Goal: Transaction & Acquisition: Purchase product/service

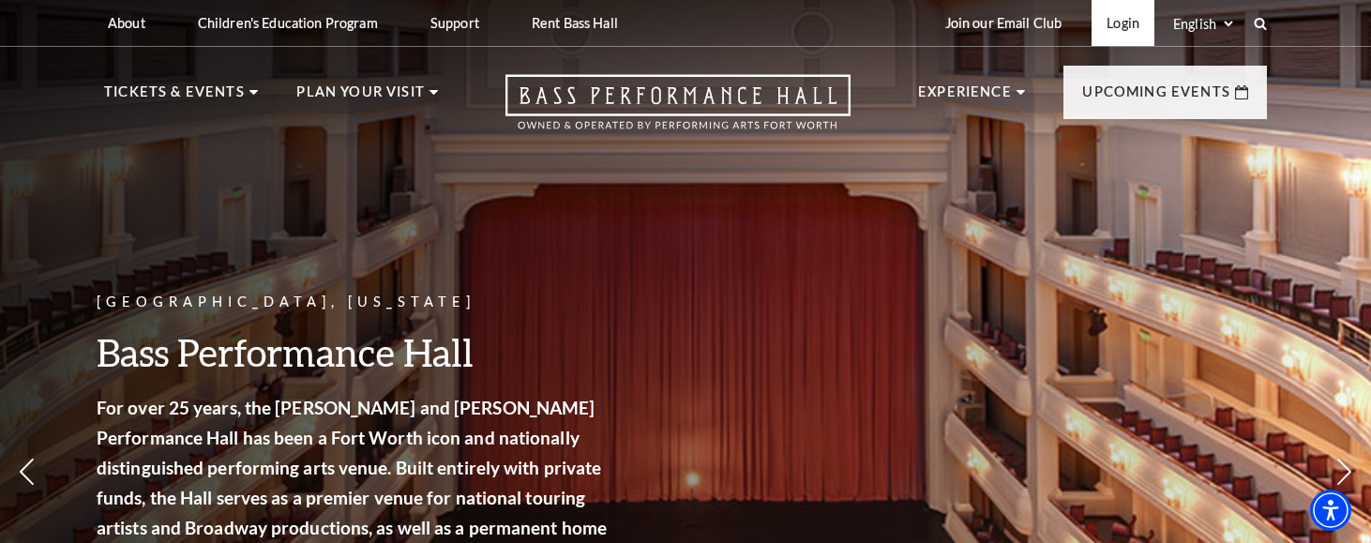
click at [1122, 29] on link "Login" at bounding box center [1123, 23] width 63 height 46
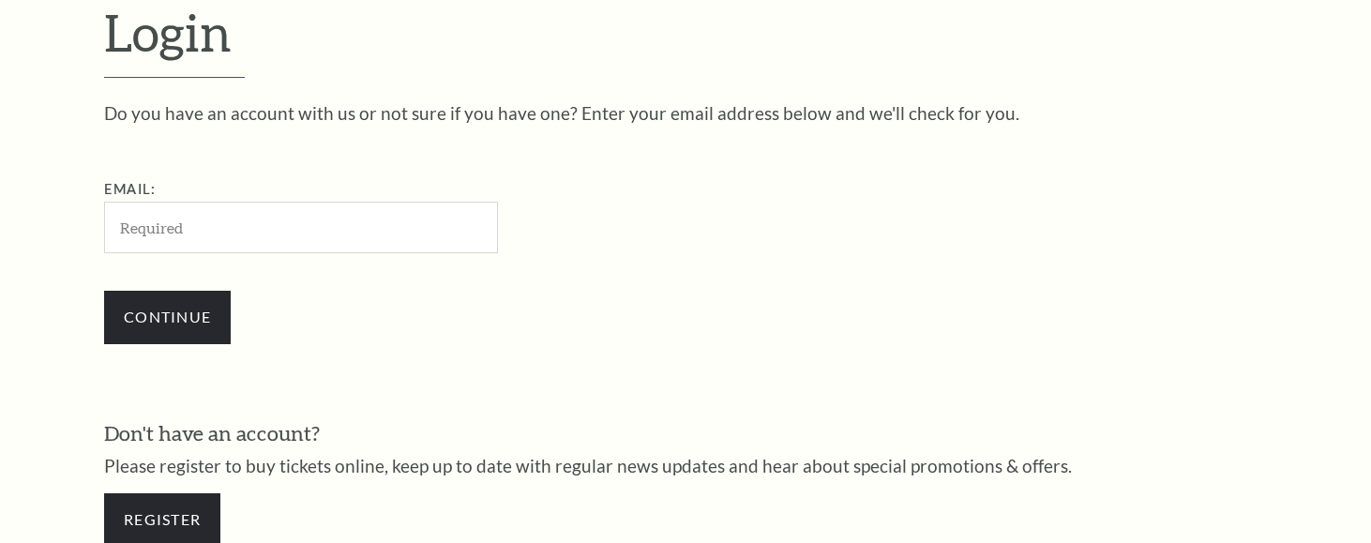
scroll to position [545, 0]
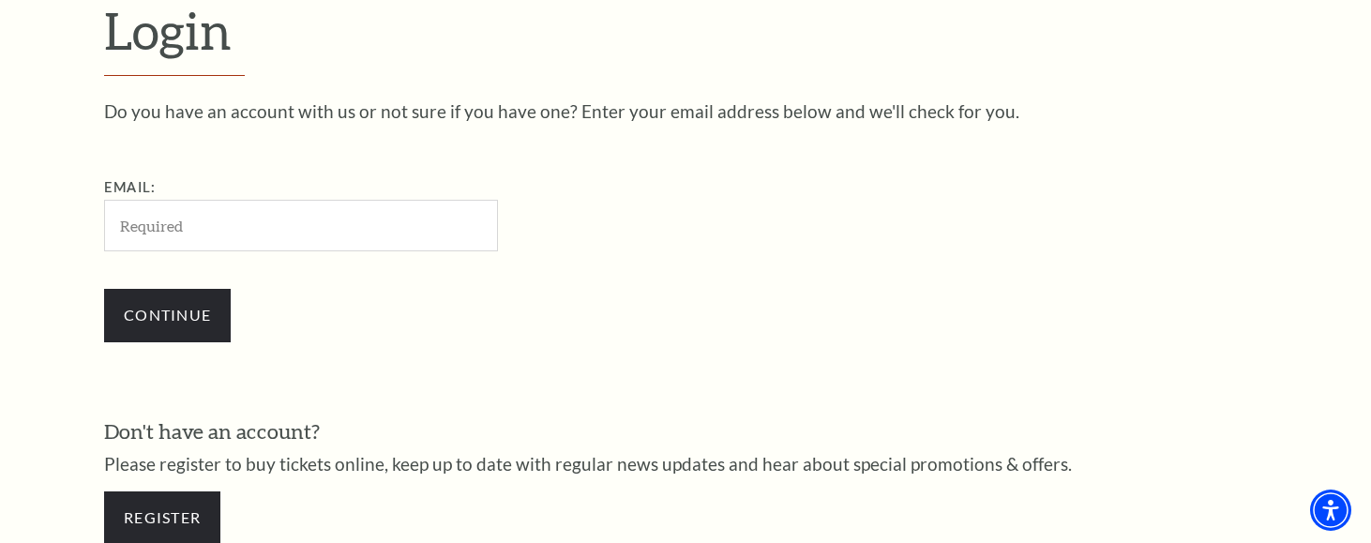
click at [243, 228] on input "Email:" at bounding box center [301, 226] width 394 height 52
type input "allison@smu.edu"
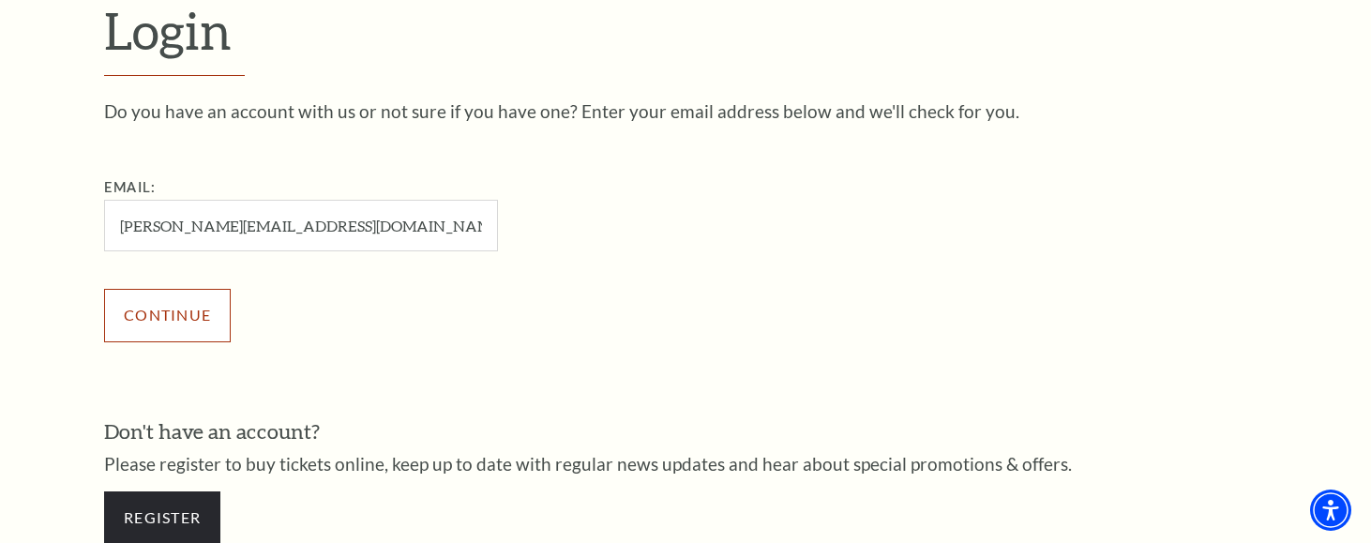
click at [195, 331] on input "Continue" at bounding box center [167, 315] width 127 height 53
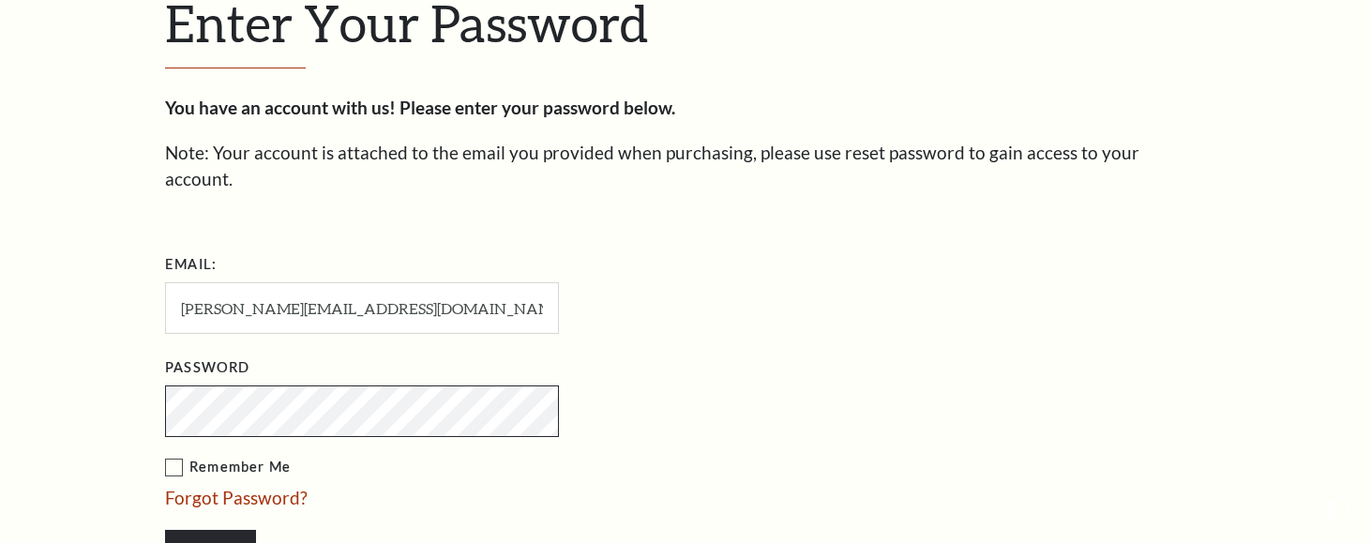
scroll to position [563, 0]
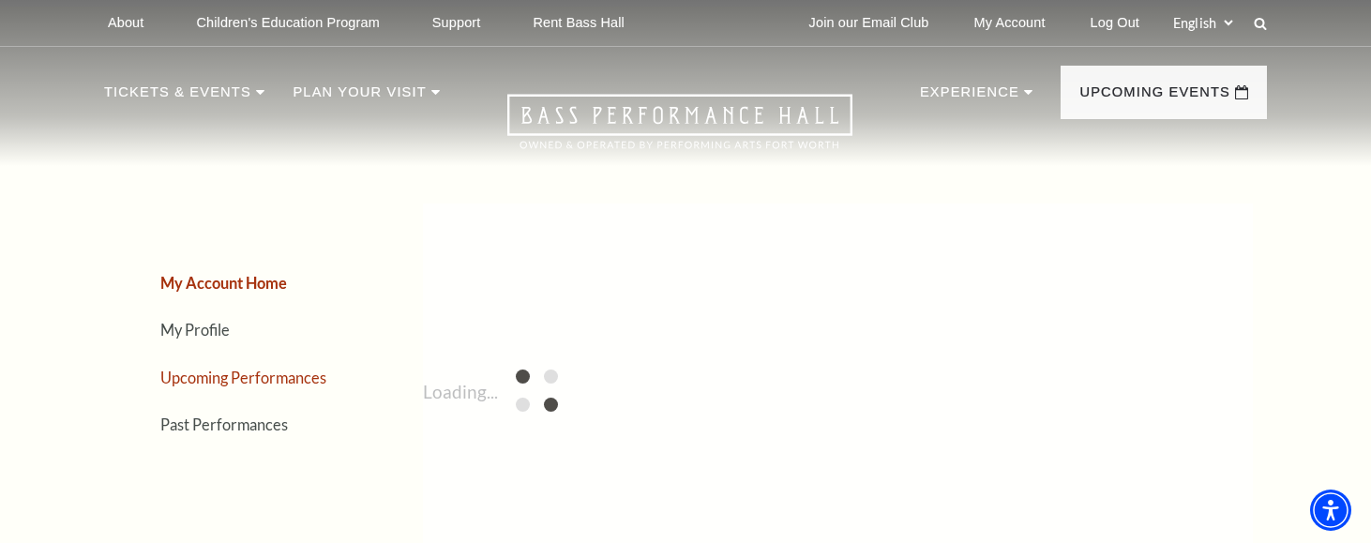
click at [281, 384] on link "Upcoming Performances" at bounding box center [243, 378] width 166 height 18
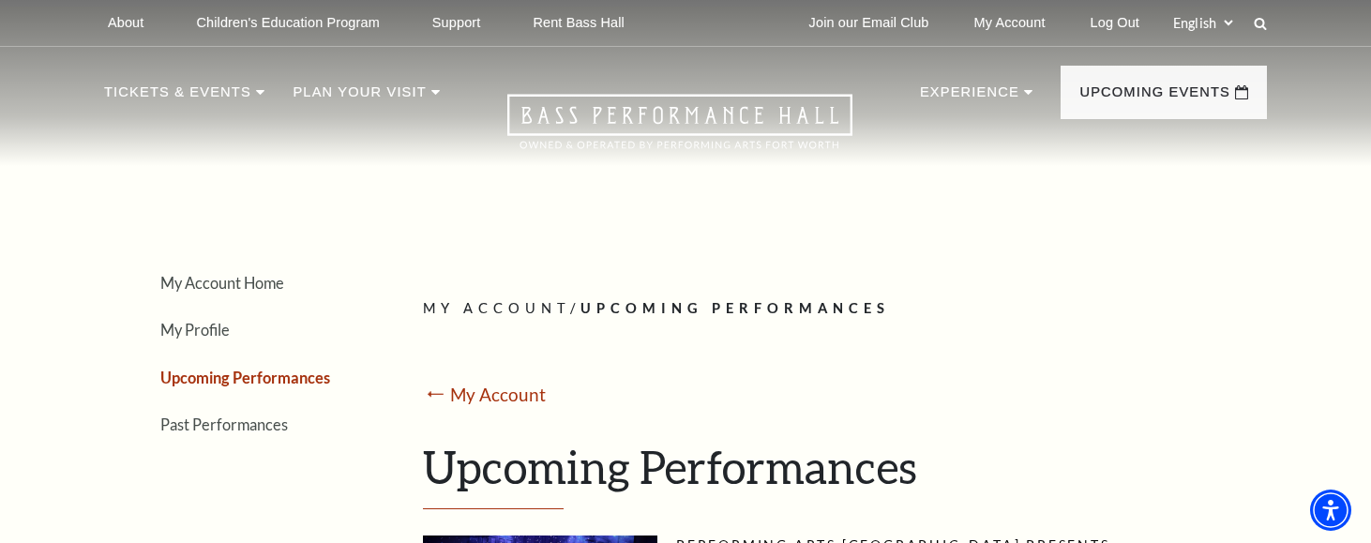
scroll to position [563, 0]
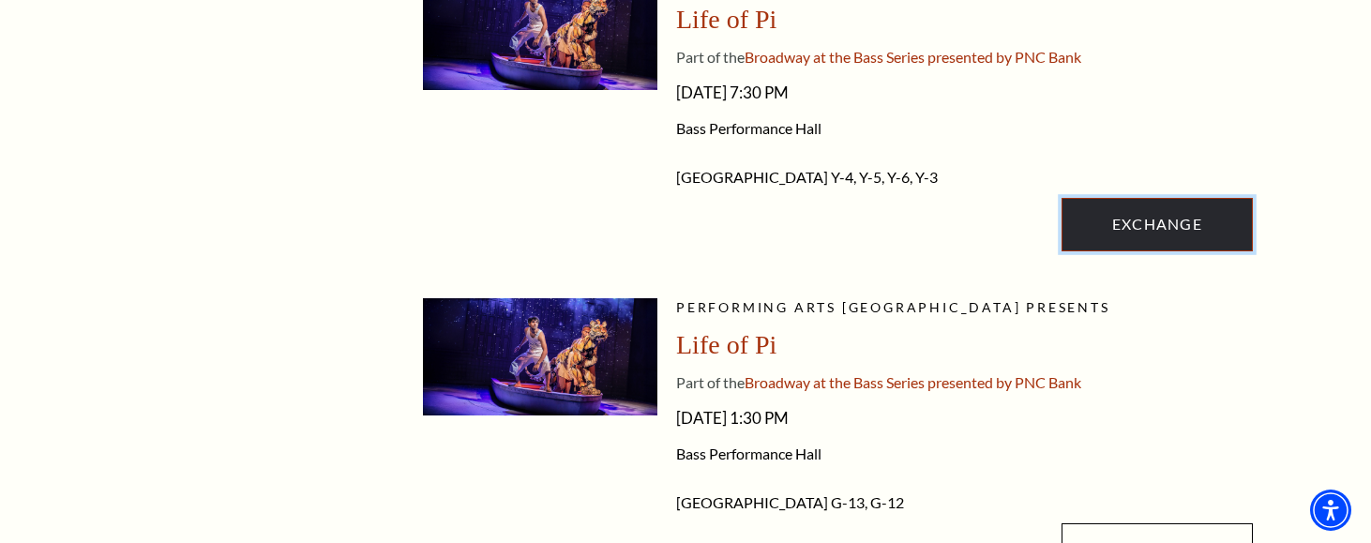
click at [1143, 240] on link "Exchange" at bounding box center [1157, 224] width 191 height 53
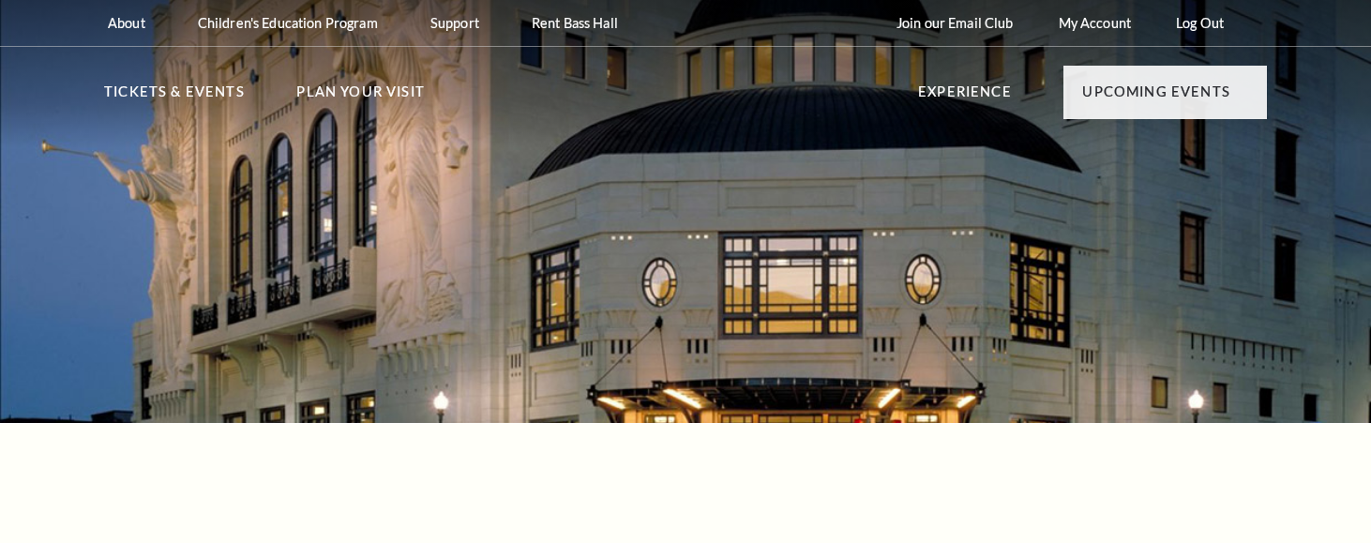
radio input "true"
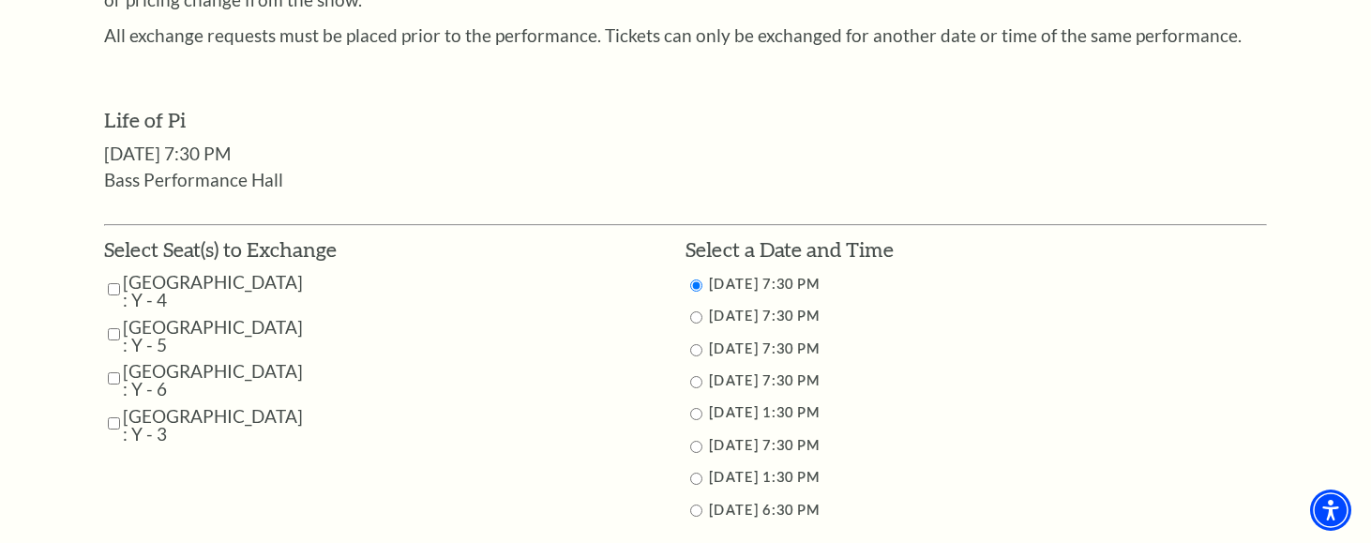
scroll to position [844, 0]
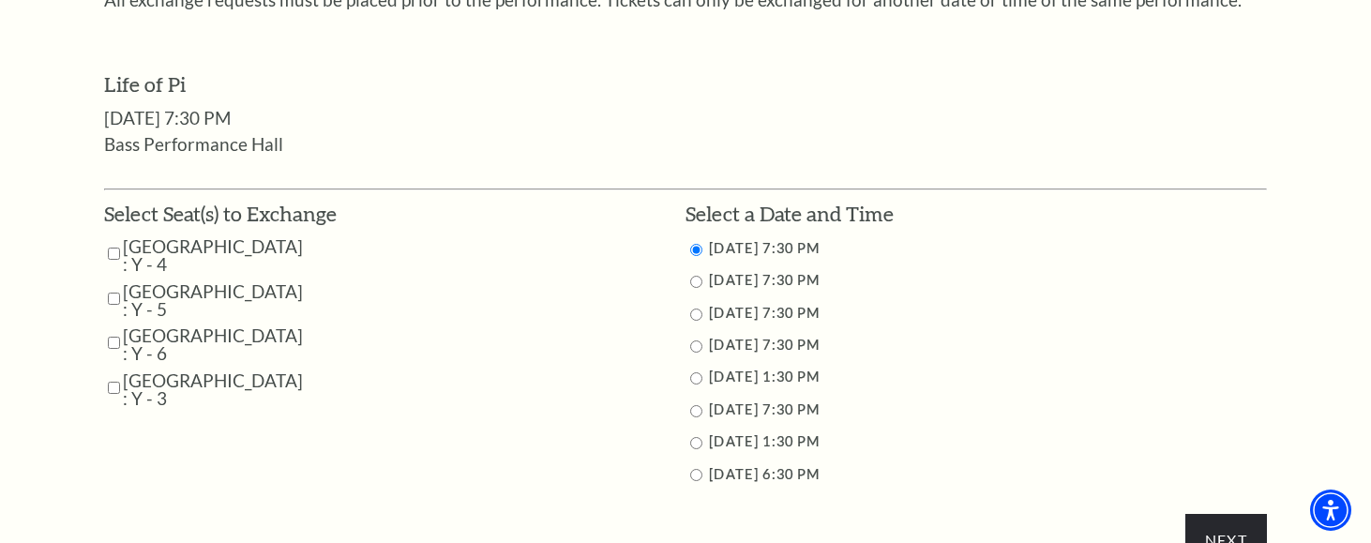
click at [110, 252] on input "Parterre Circle Center : Y - 4" at bounding box center [114, 253] width 12 height 33
checkbox input "true"
click at [117, 294] on input "Parterre Circle Center : Y - 5" at bounding box center [114, 298] width 12 height 33
checkbox input "true"
click at [113, 346] on input "Parterre Circle Center : Y - 6" at bounding box center [114, 342] width 12 height 33
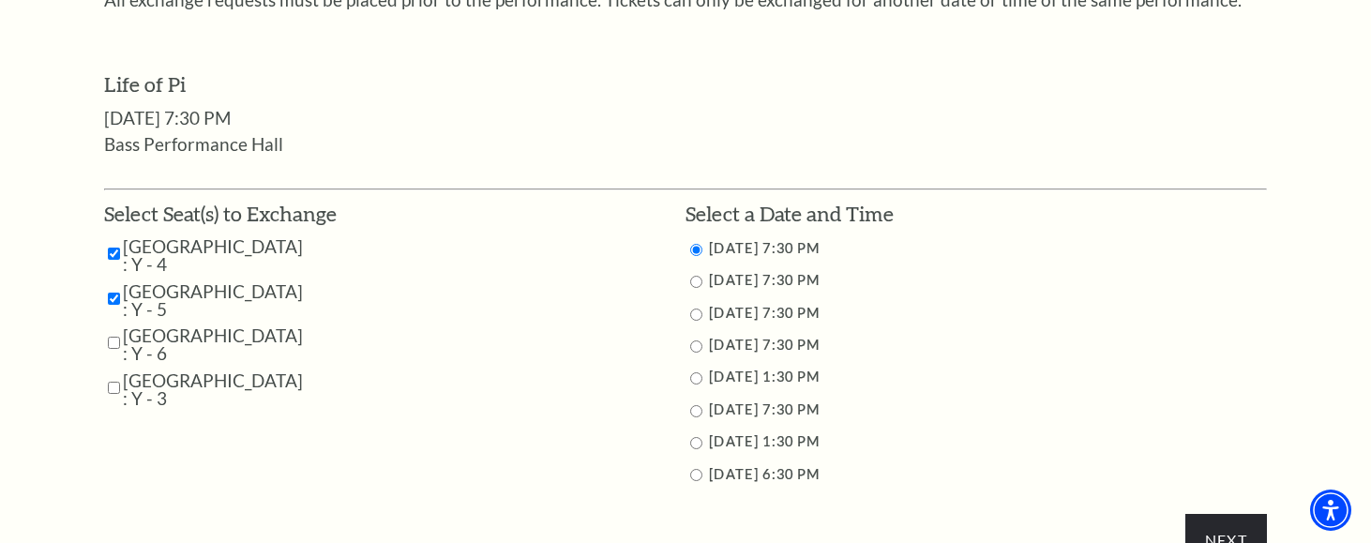
checkbox input "true"
click at [117, 384] on input "Parterre Circle Center : Y - 3" at bounding box center [114, 387] width 12 height 33
checkbox input "true"
click at [695, 444] on input "9/28/2025 1:30 PM" at bounding box center [696, 443] width 12 height 12
radio input "true"
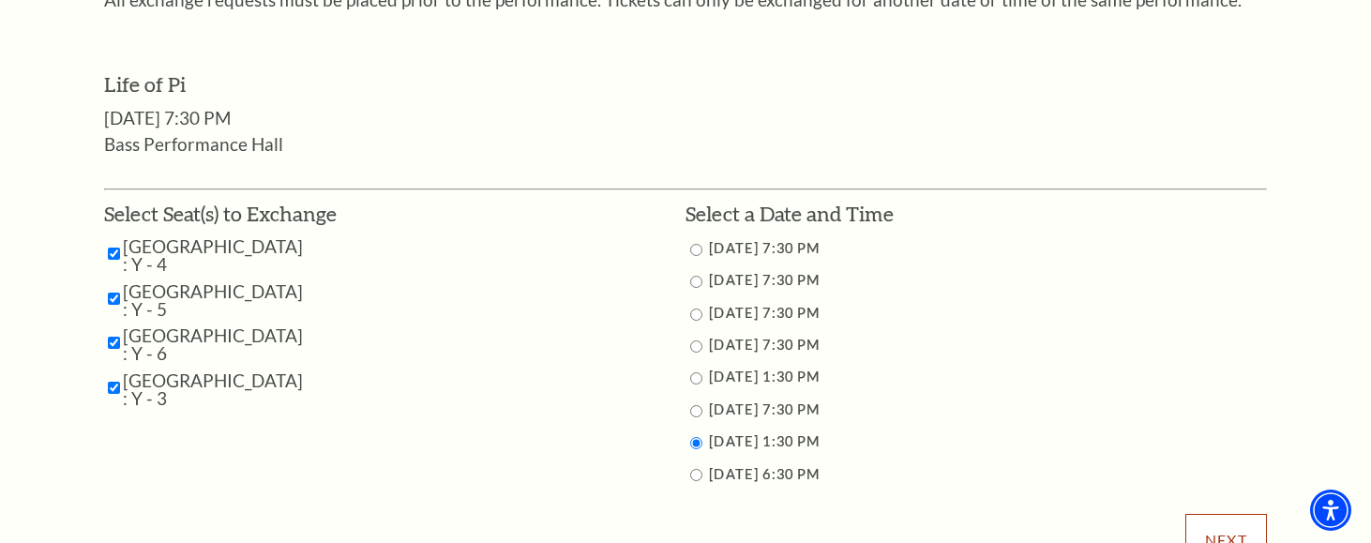
click at [1222, 518] on input "Next" at bounding box center [1226, 540] width 82 height 53
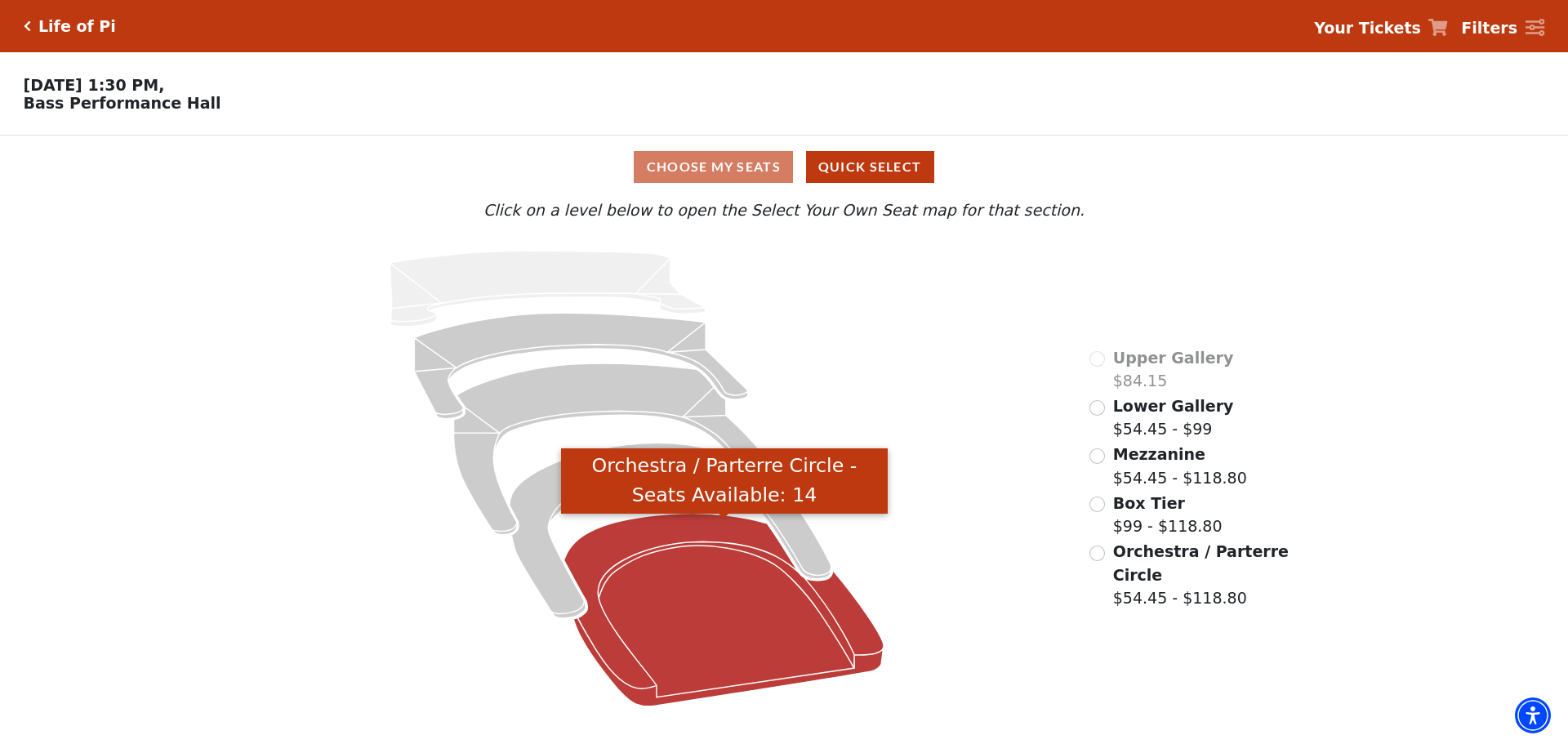
click at [706, 632] on icon "Orchestra / Parterre Circle - Seats Available: 14" at bounding box center [725, 610] width 321 height 193
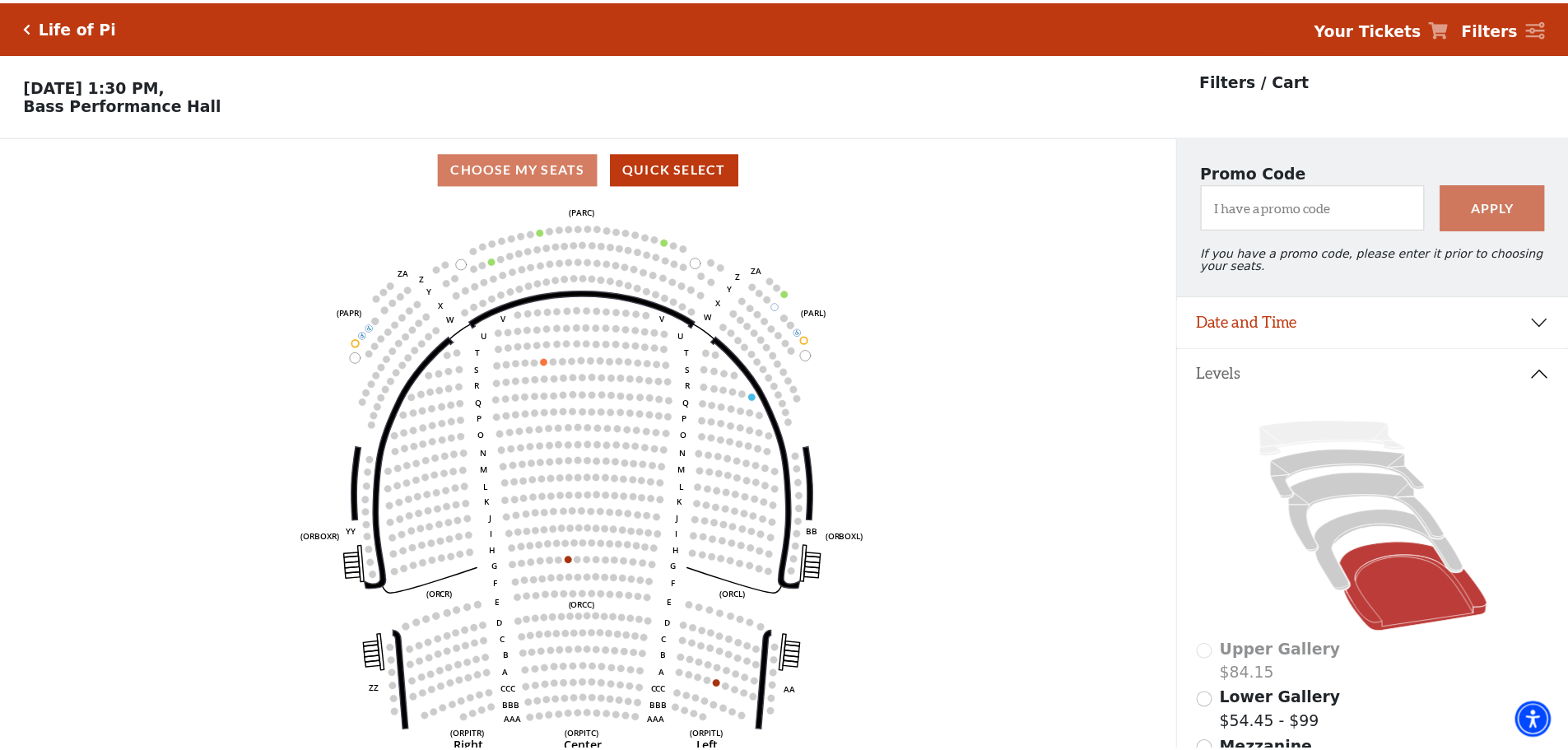
scroll to position [76, 0]
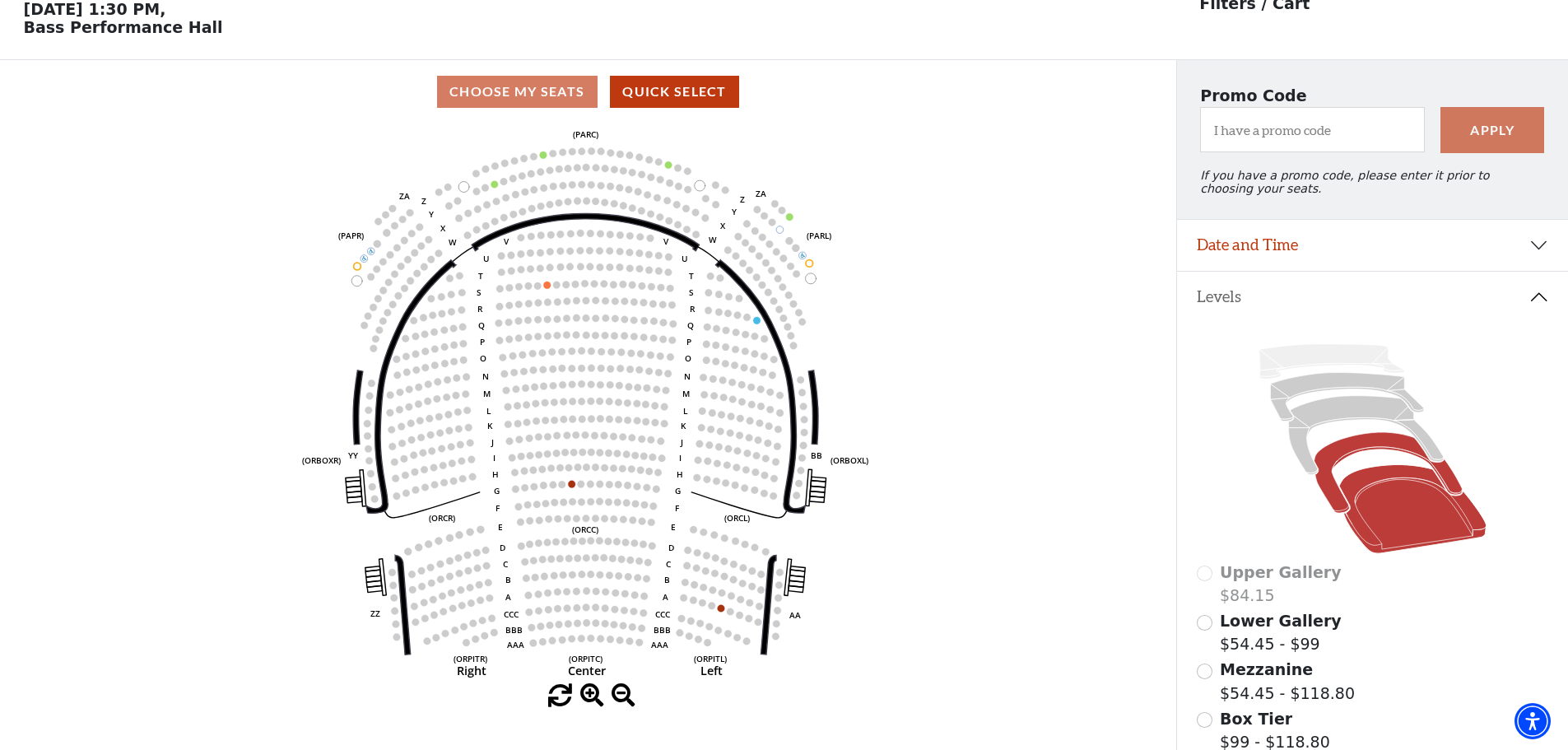
click at [1325, 491] on icon at bounding box center [1388, 473] width 148 height 81
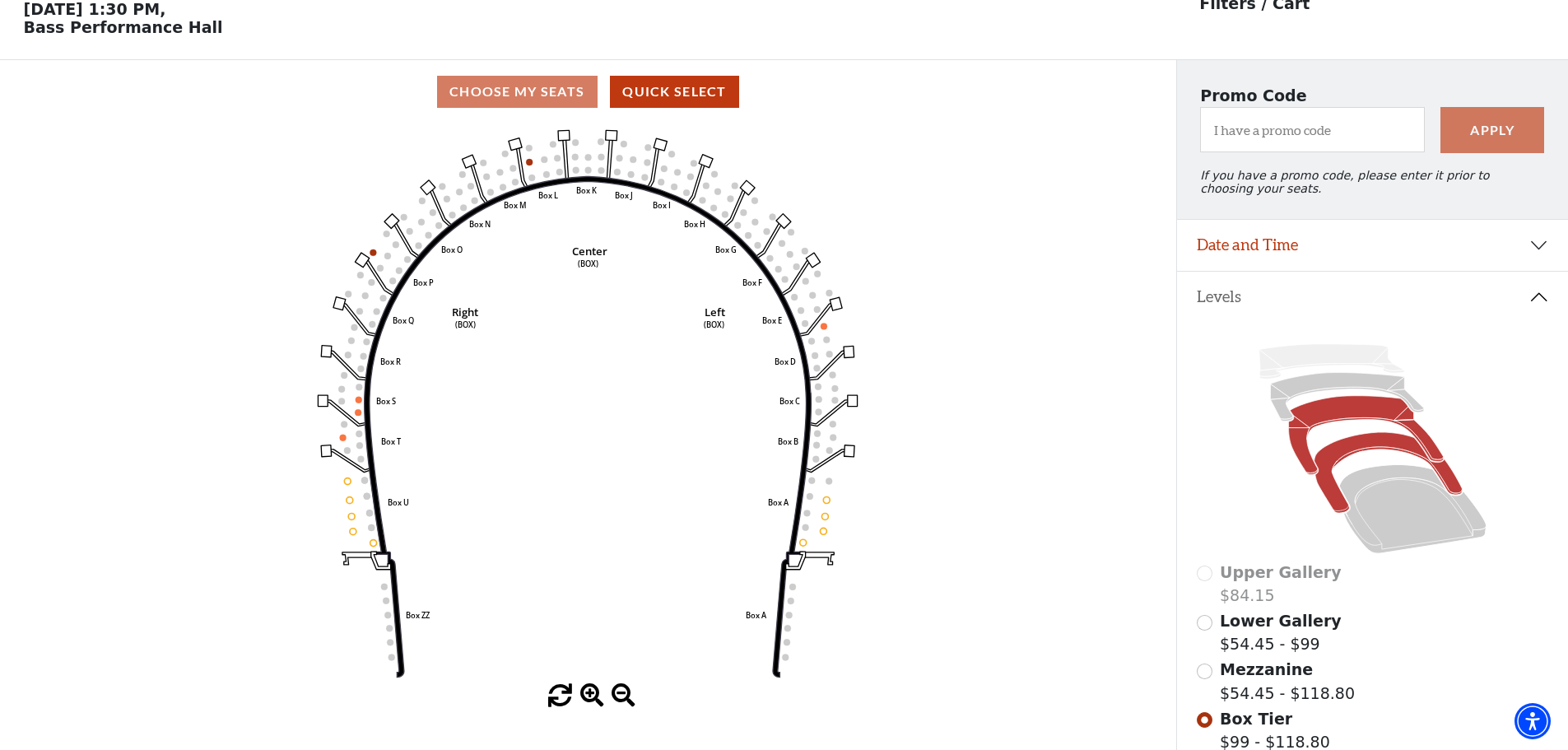
click at [1310, 423] on icon at bounding box center [1366, 436] width 155 height 79
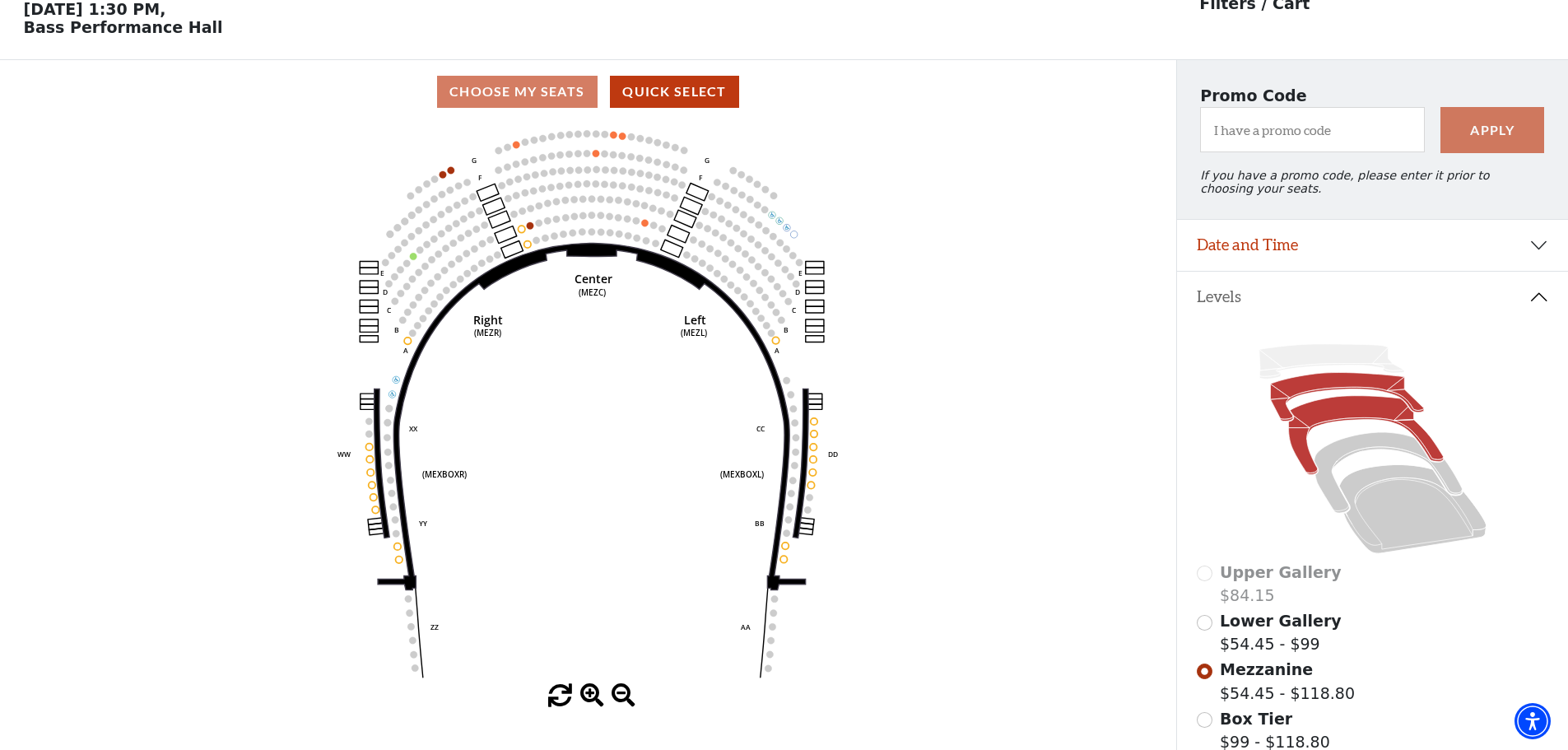
click at [1329, 392] on icon at bounding box center [1347, 397] width 153 height 48
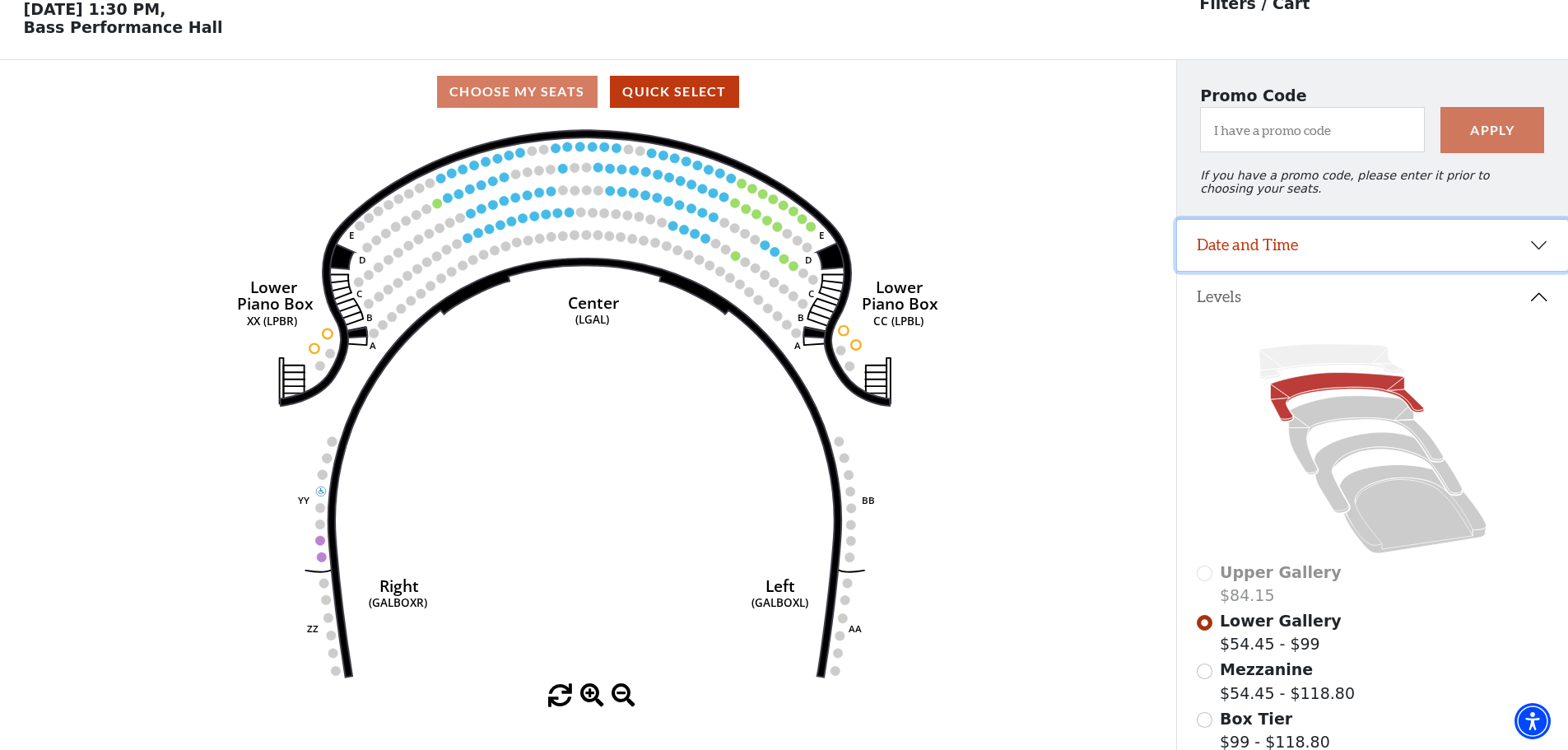
click at [1362, 265] on button "Date and Time" at bounding box center [1372, 245] width 391 height 51
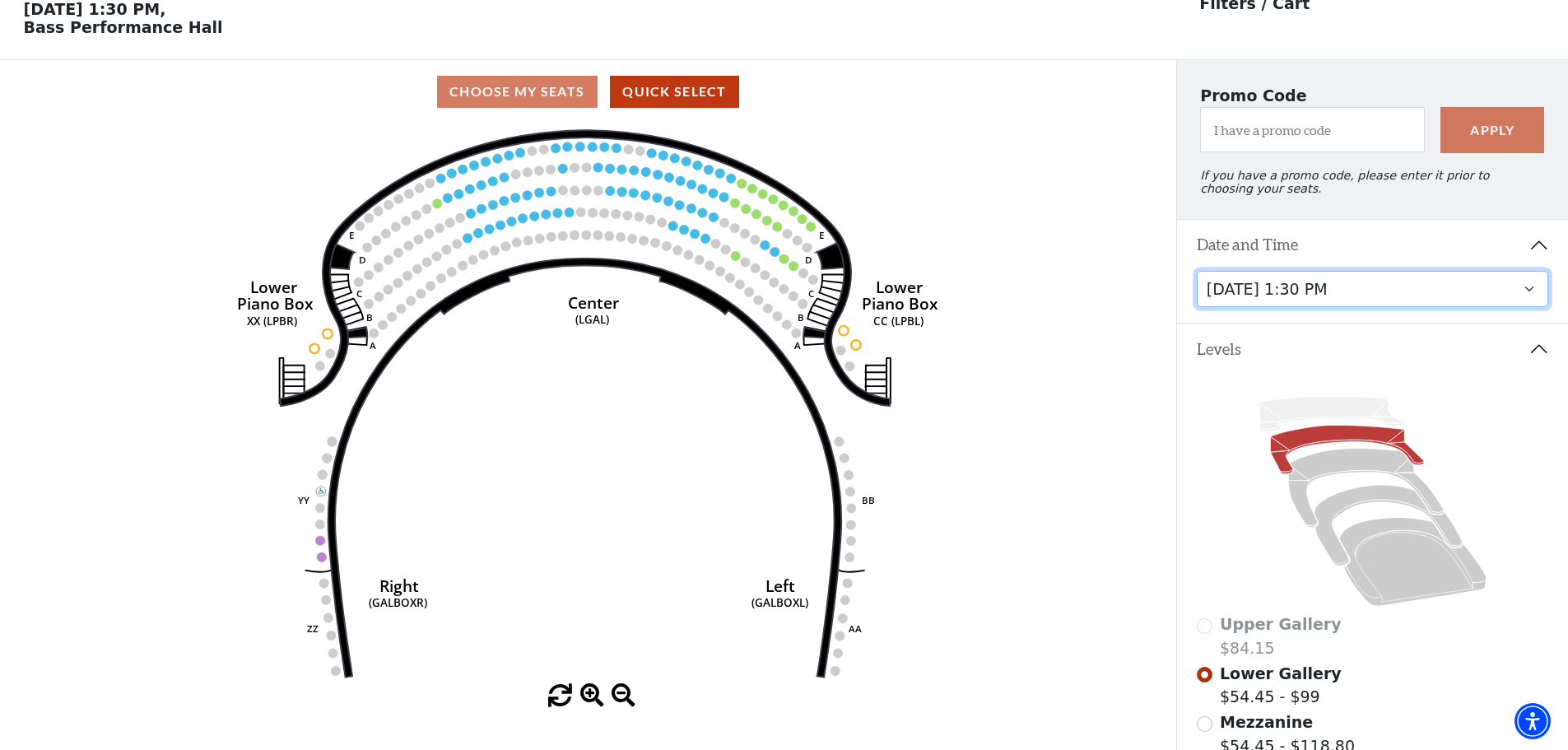
click at [1372, 299] on select "Tuesday, September 23 at 7:30 PM Wednesday, September 24 at 7:30 PM Thursday, S…" at bounding box center [1372, 290] width 352 height 37
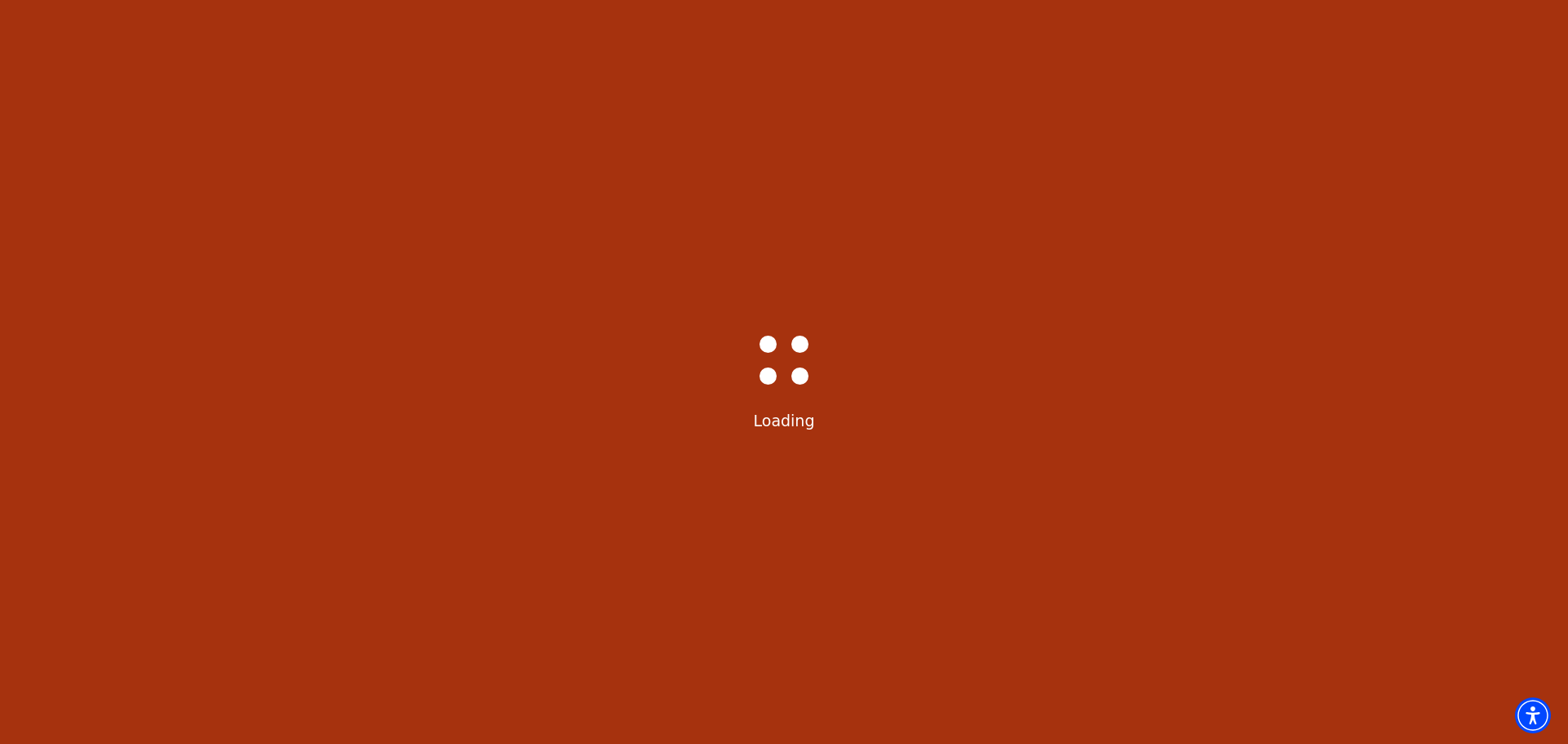
select select "6214"
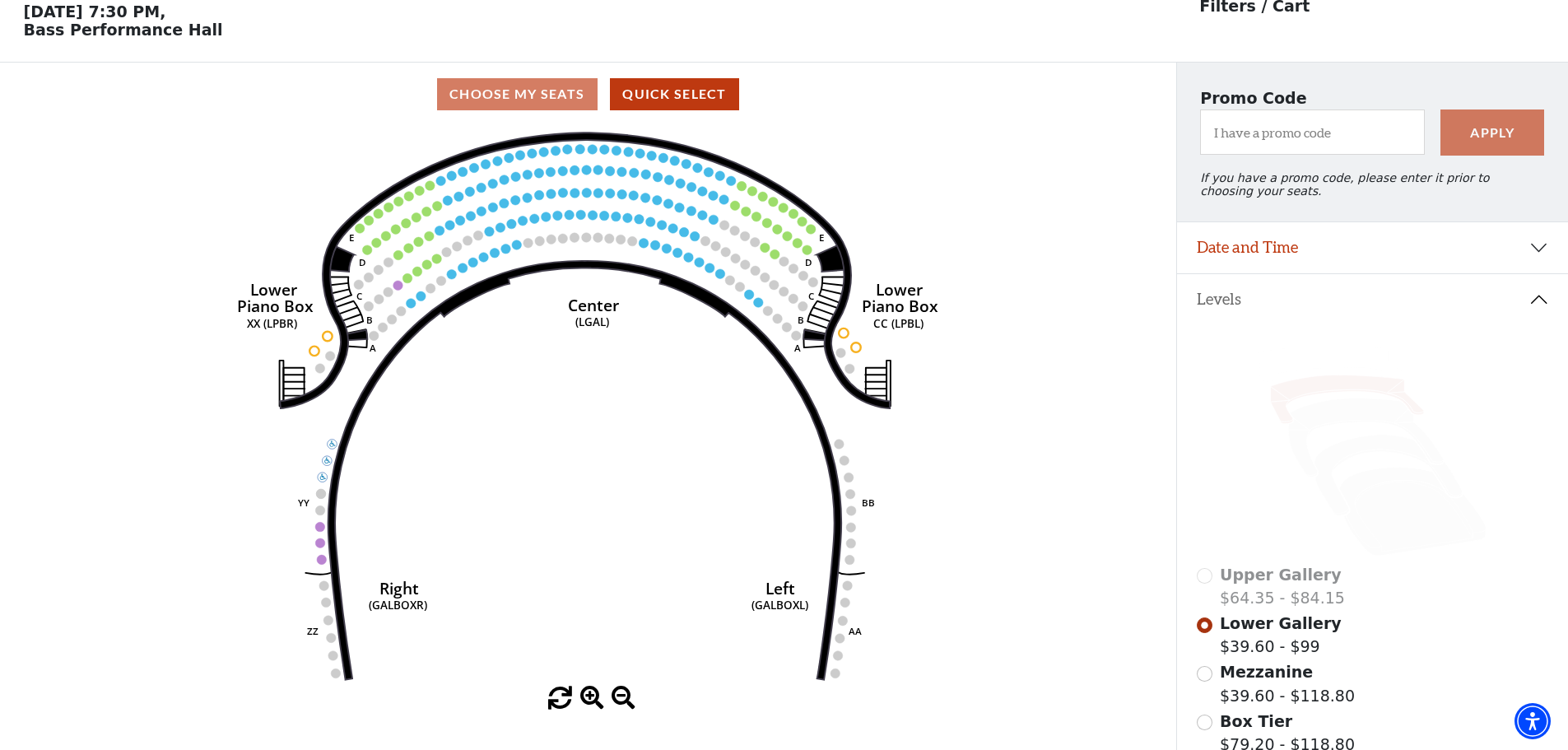
scroll to position [76, 0]
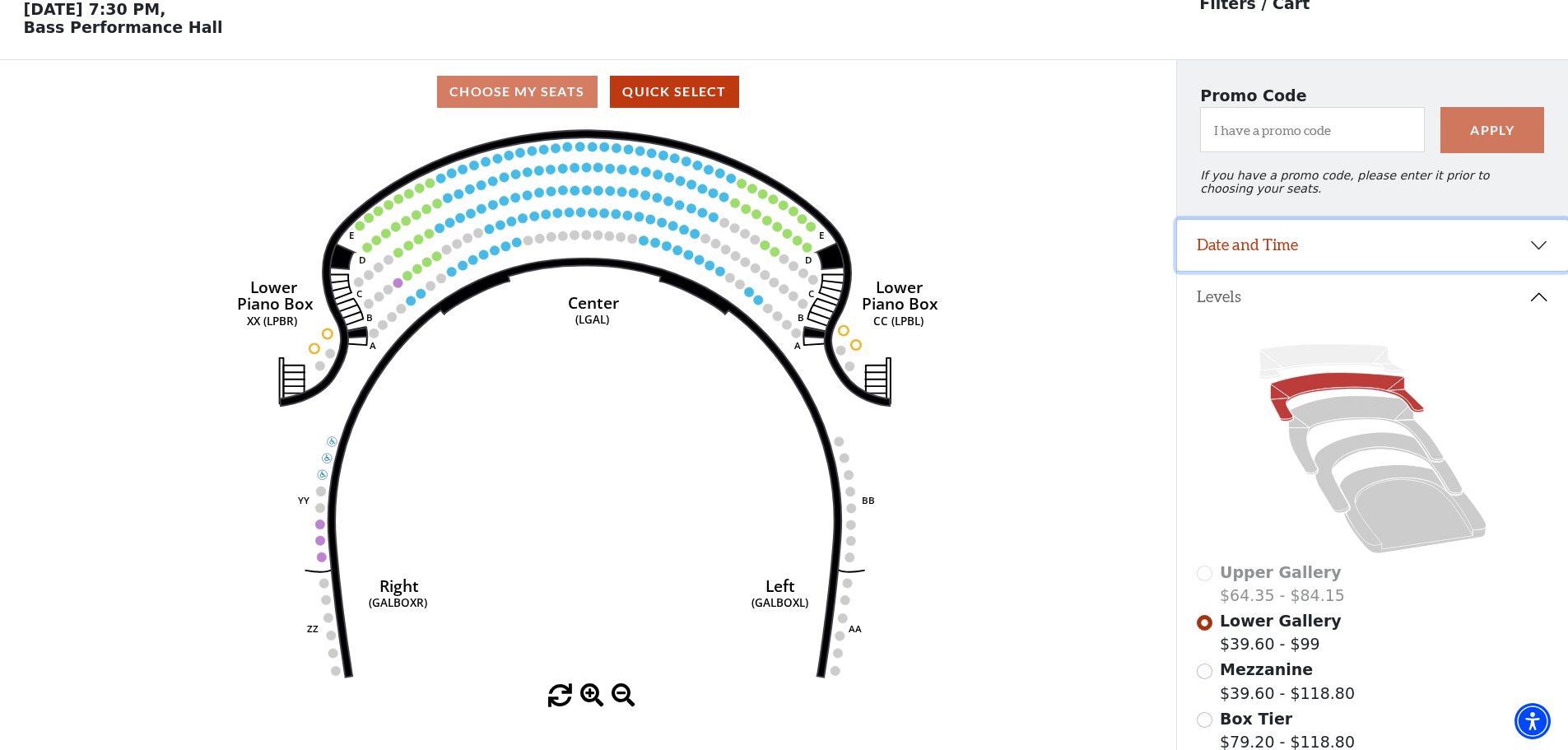
click at [1341, 258] on button "Date and Time" at bounding box center [1372, 245] width 391 height 51
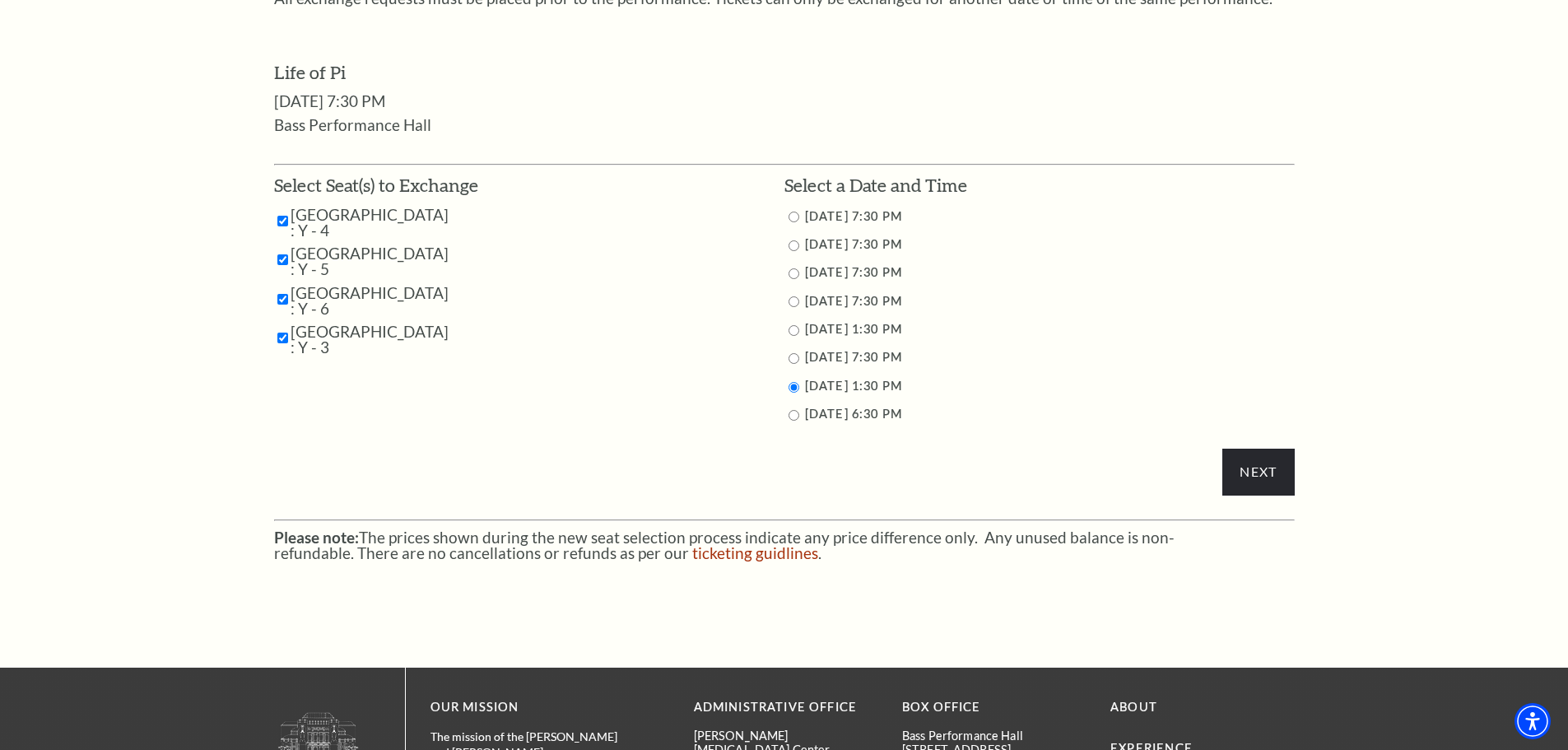
click at [794, 416] on input "9/28/2025 6:30 PM" at bounding box center [794, 415] width 11 height 11
radio input "true"
click at [1249, 479] on input "Next" at bounding box center [1259, 472] width 72 height 47
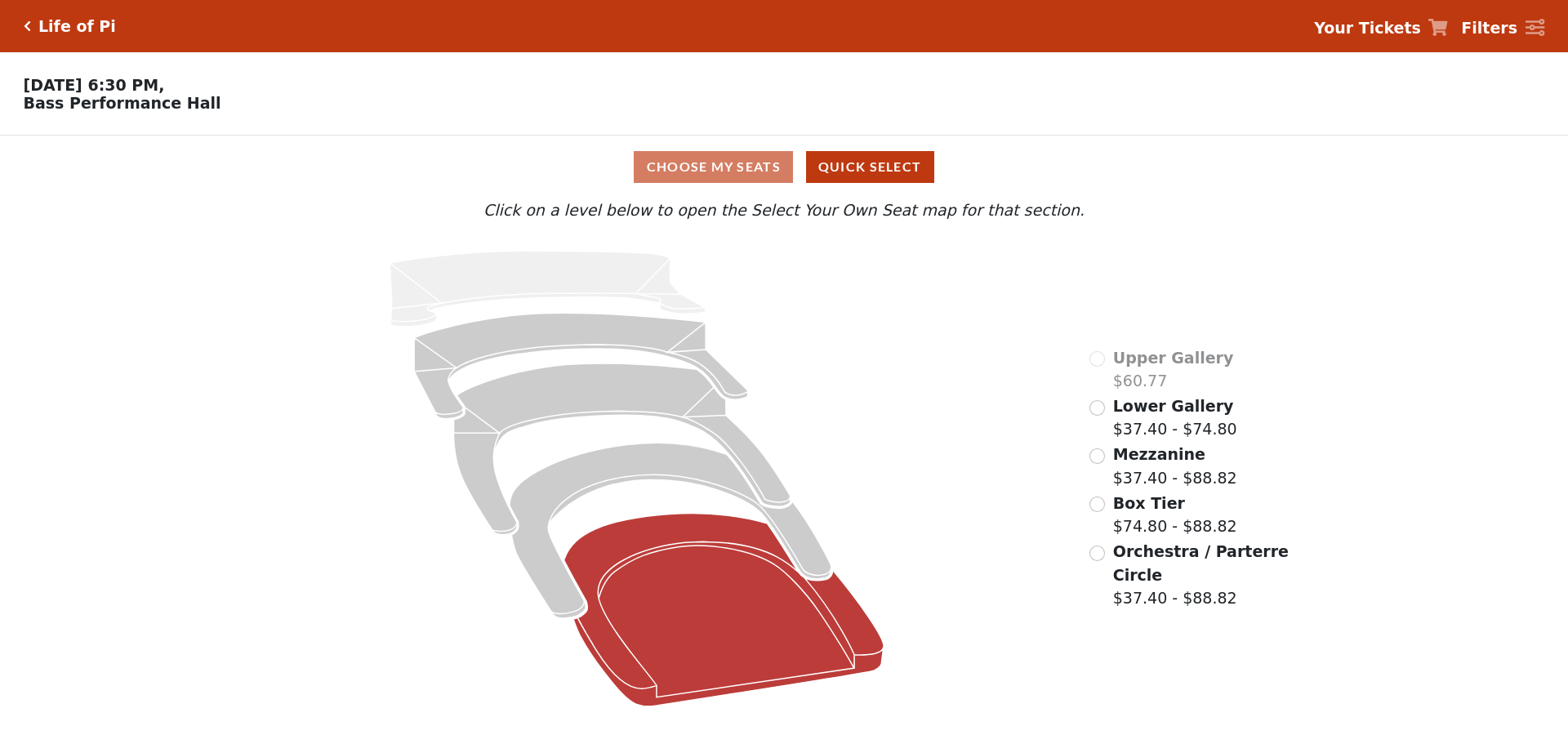
click at [781, 636] on icon at bounding box center [725, 610] width 321 height 193
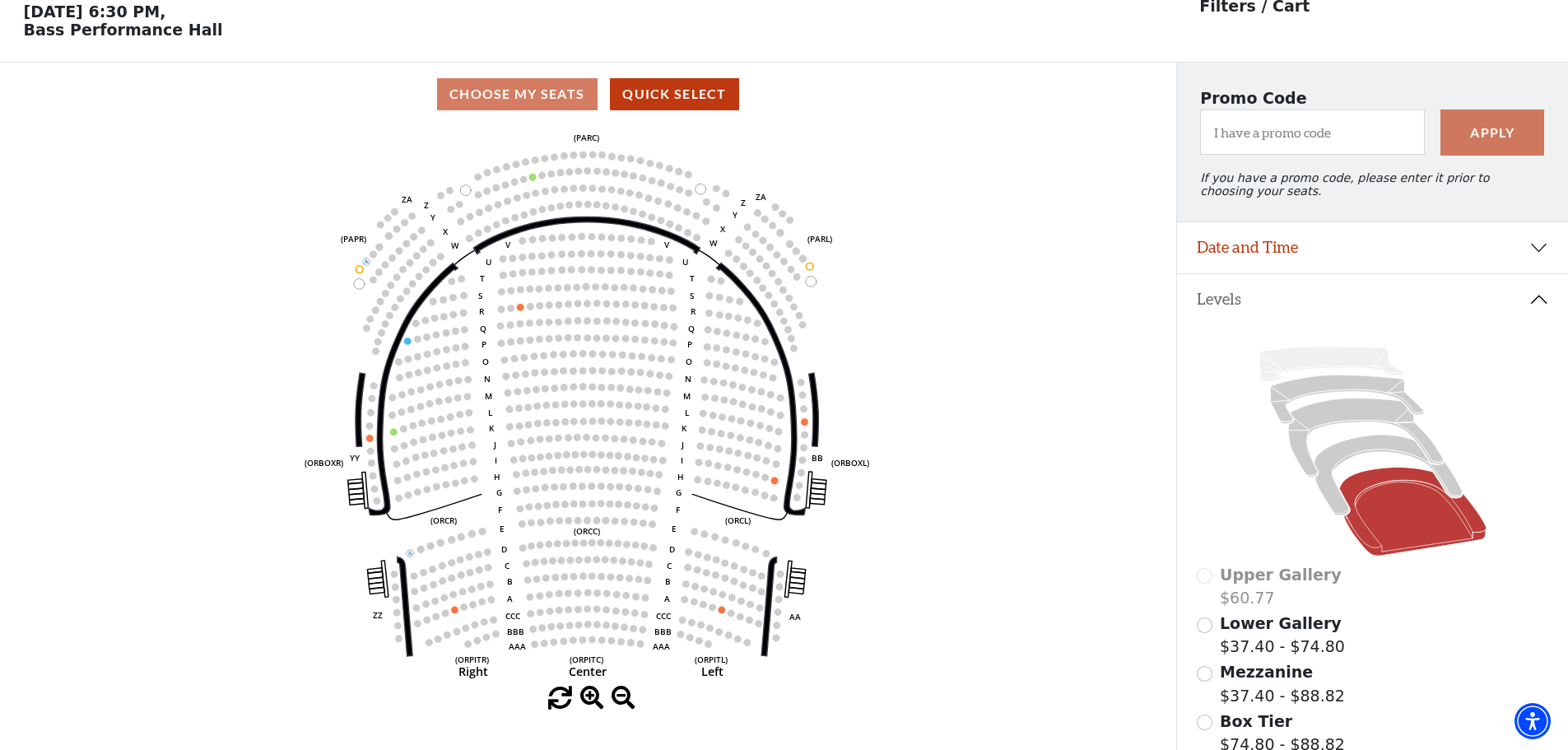
scroll to position [76, 0]
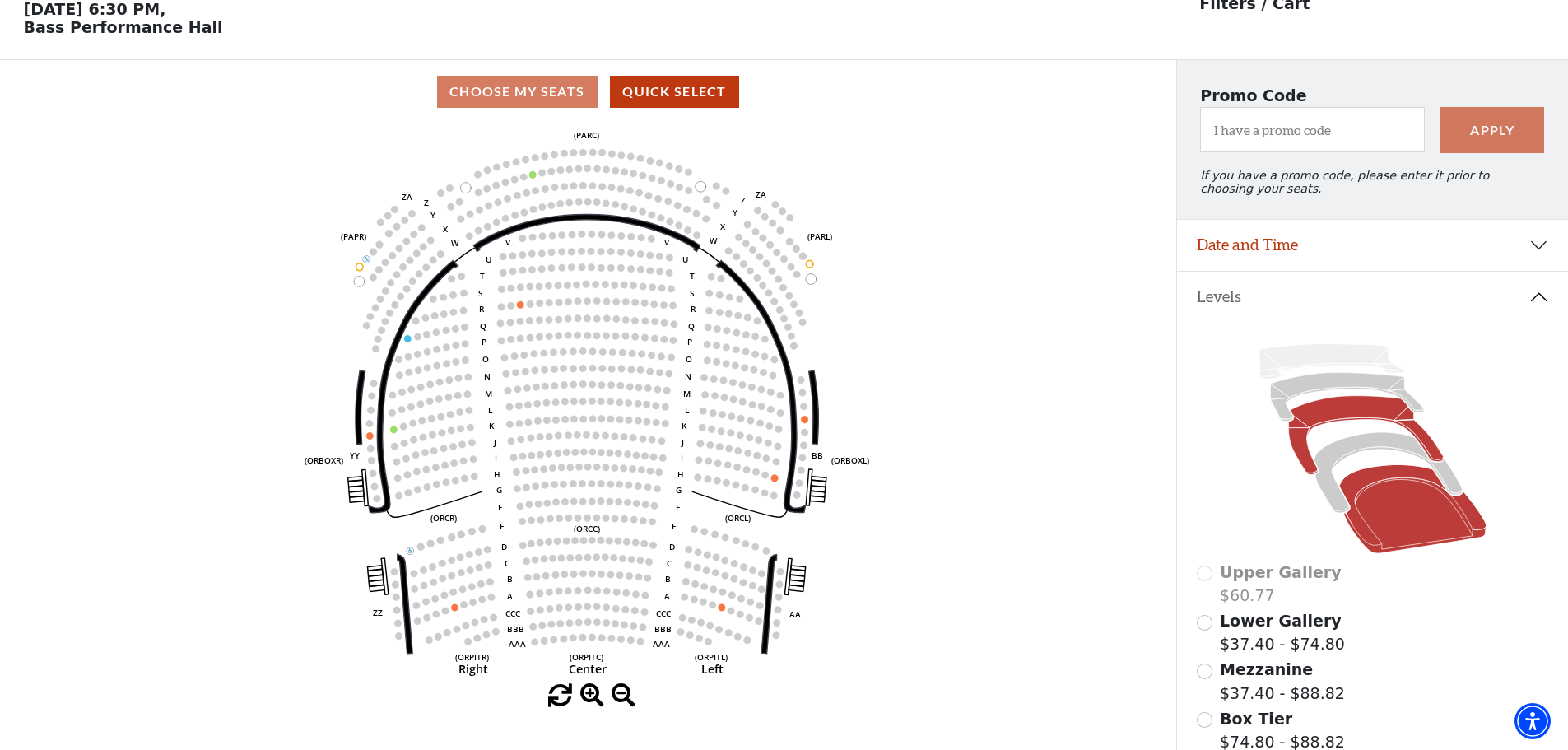
click at [1305, 462] on icon at bounding box center [1366, 436] width 155 height 79
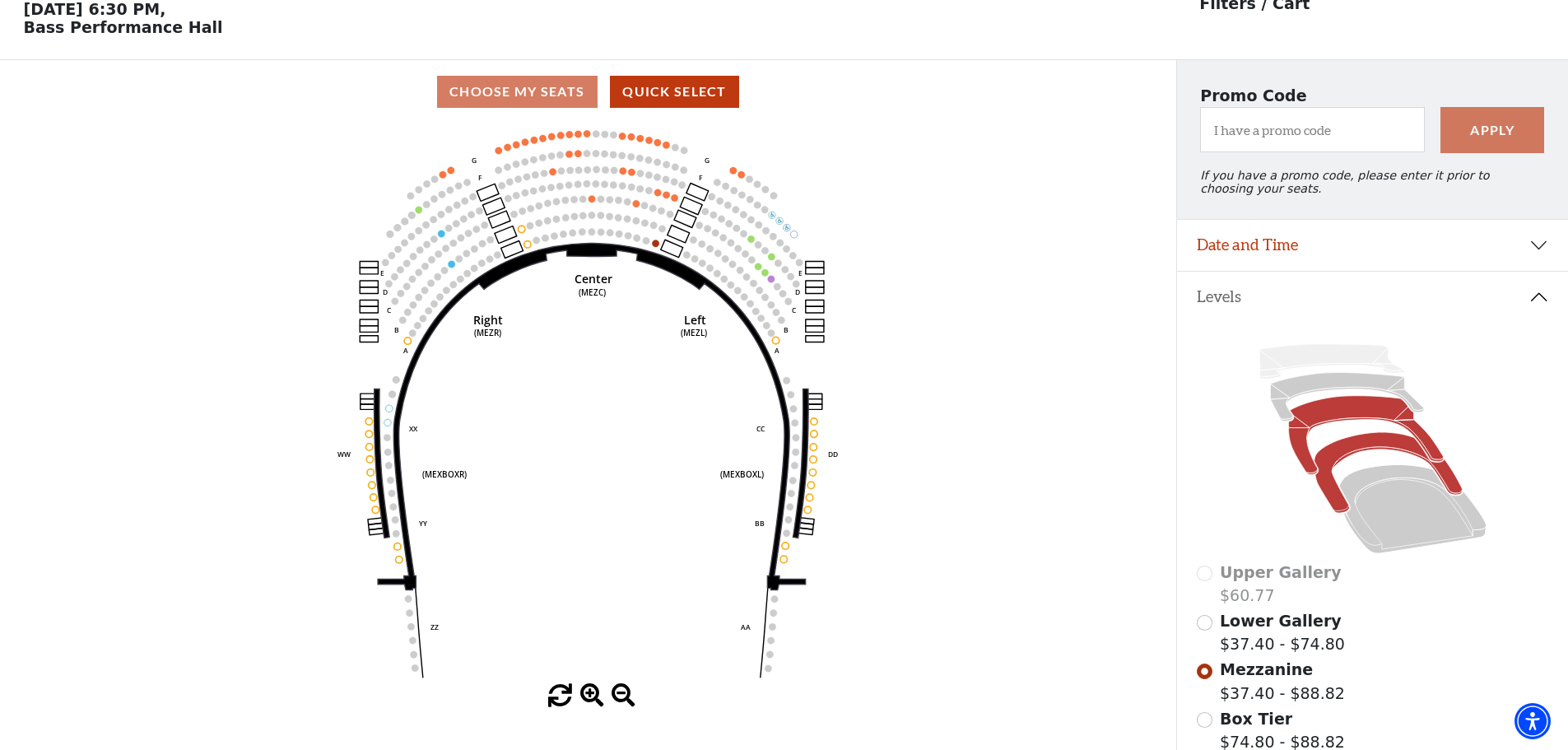
click at [1341, 459] on icon at bounding box center [1388, 473] width 148 height 81
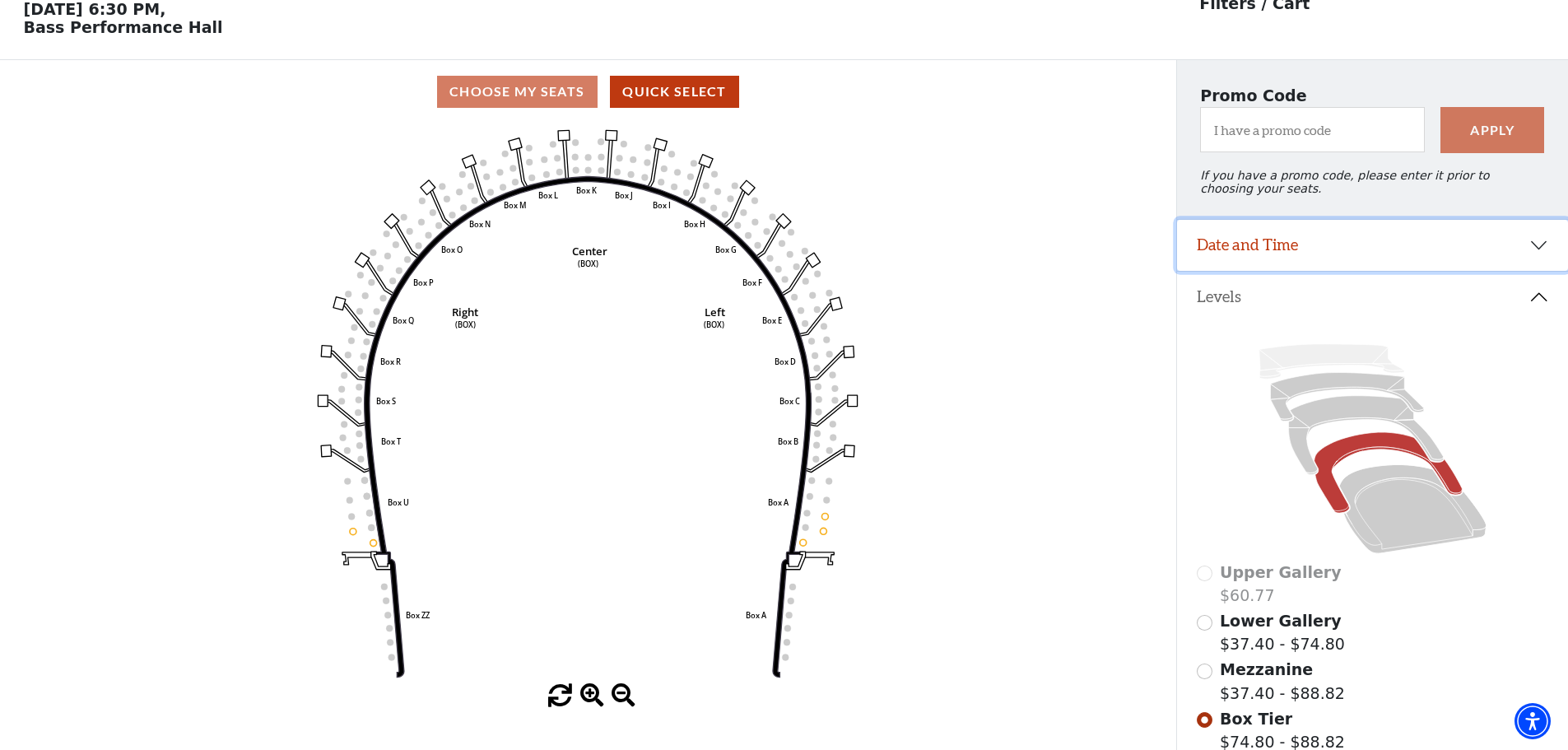
click at [1332, 249] on button "Date and Time" at bounding box center [1372, 245] width 391 height 51
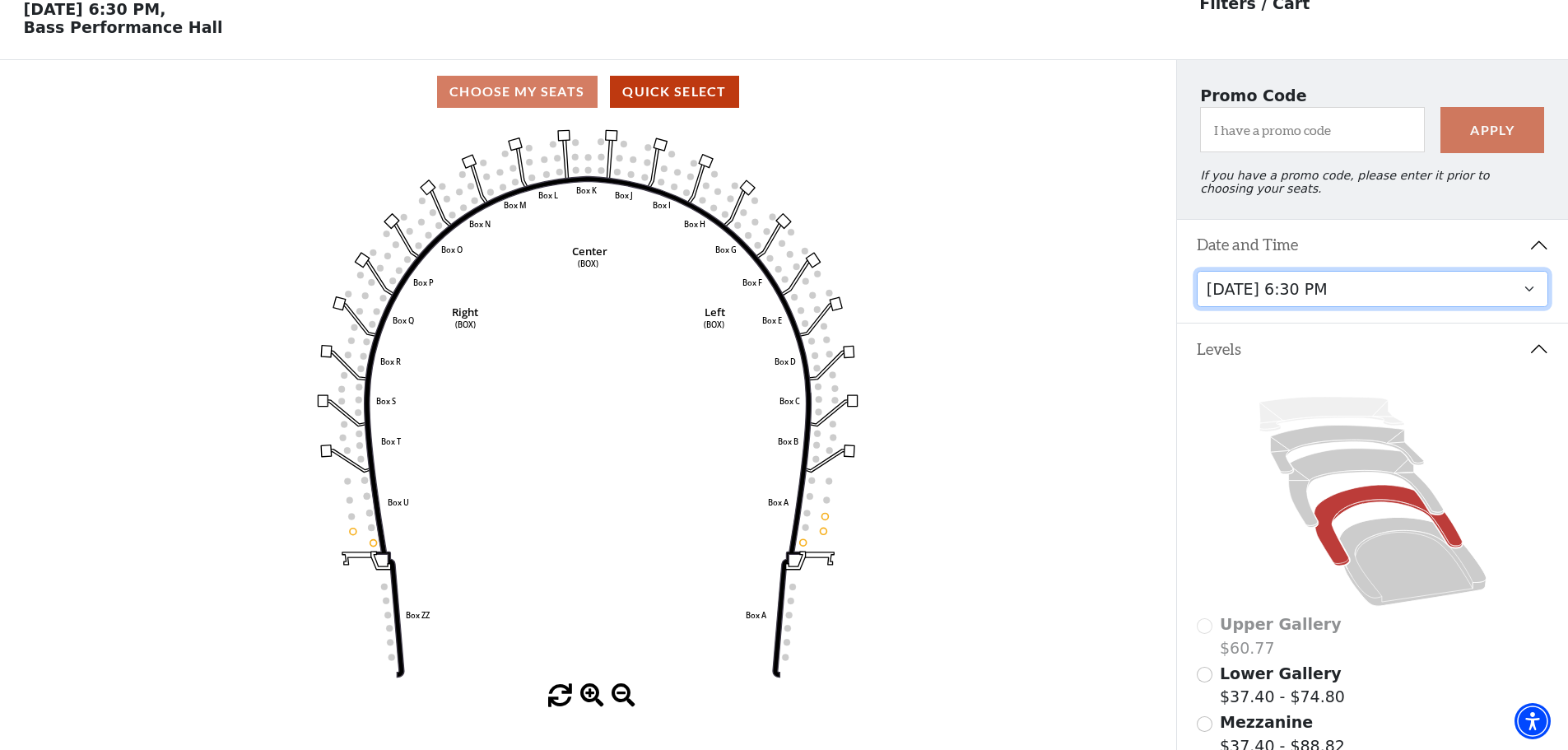
click at [1354, 294] on select "Tuesday, September 23 at 7:30 PM Wednesday, September 24 at 7:30 PM Thursday, S…" at bounding box center [1372, 290] width 352 height 37
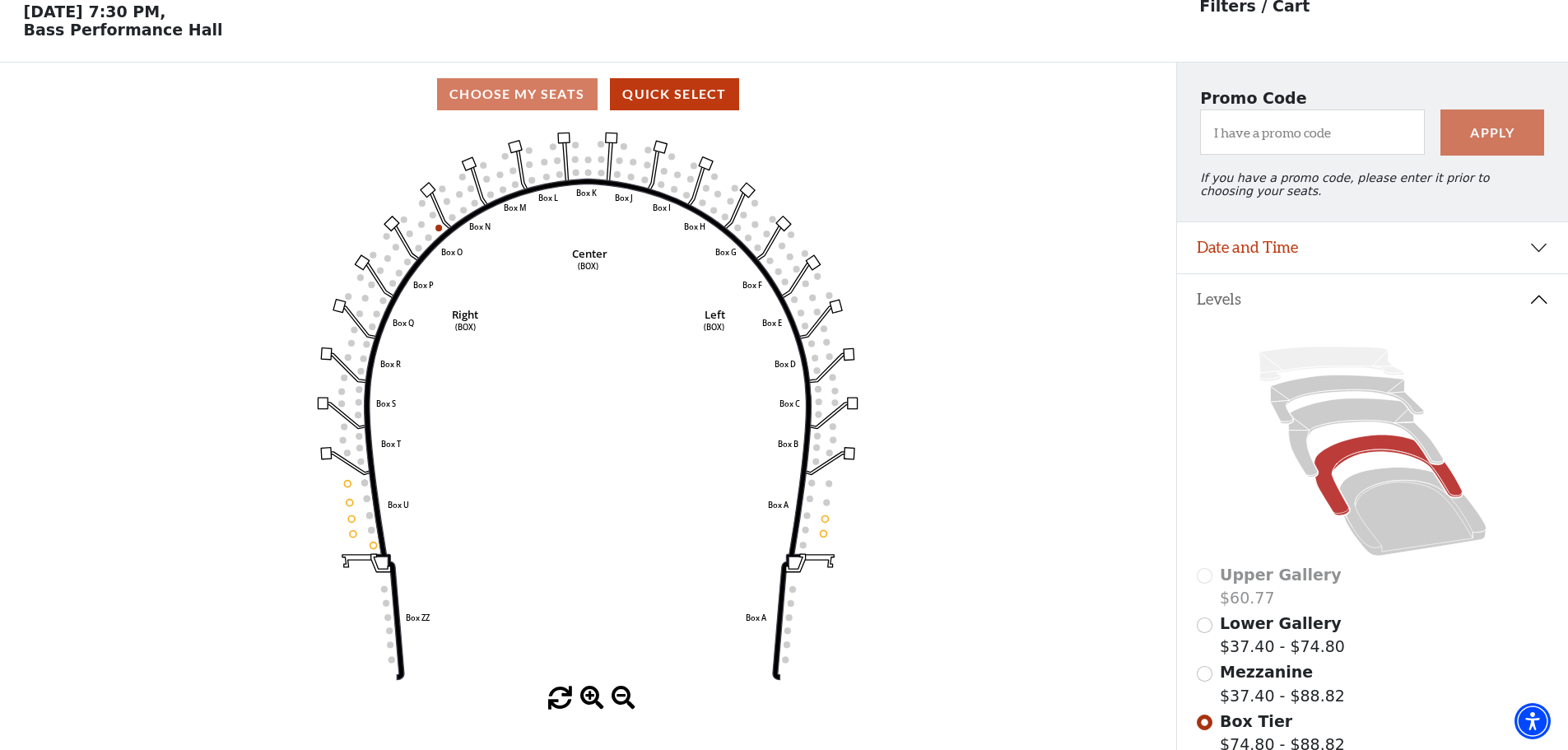
scroll to position [76, 0]
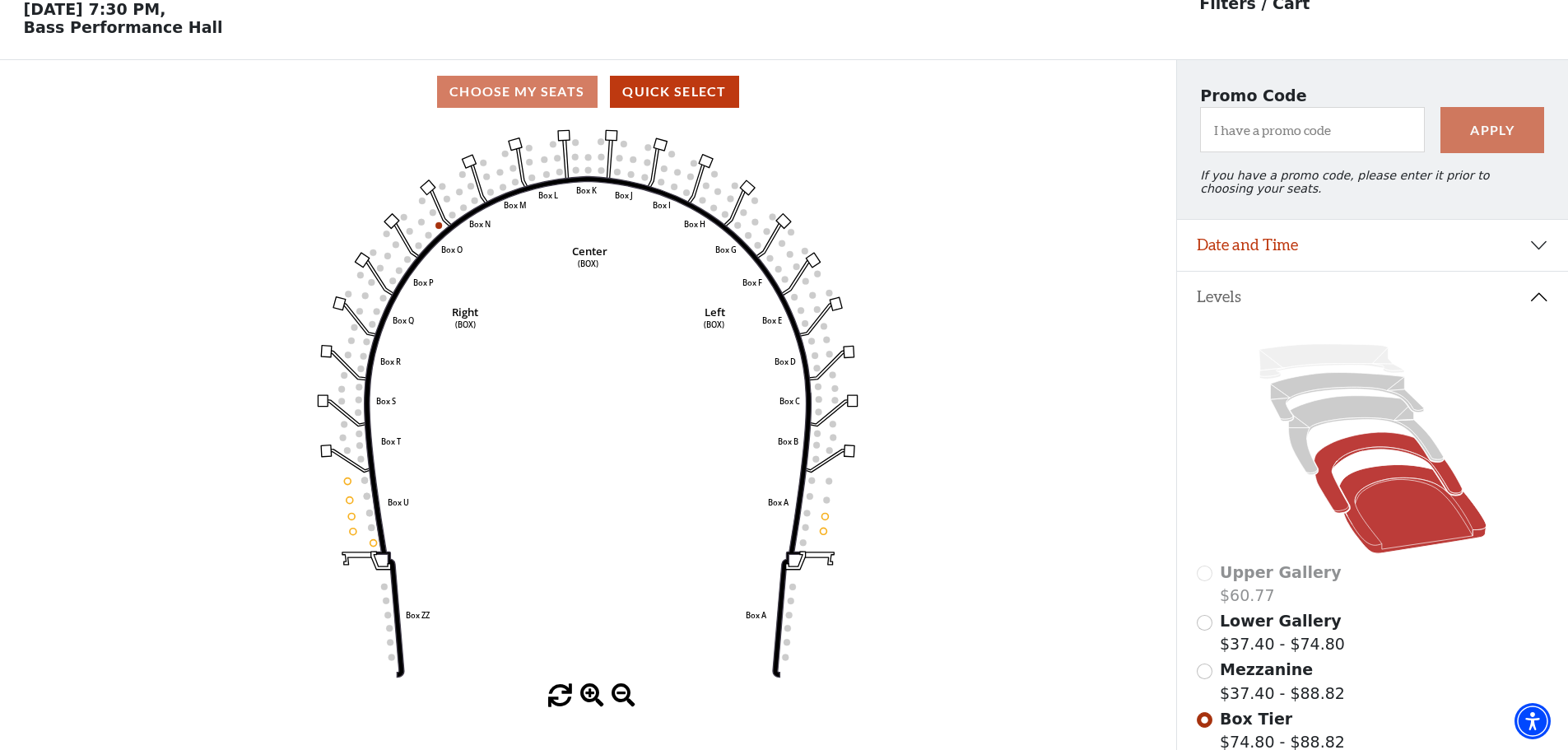
click at [1389, 537] on icon at bounding box center [1413, 509] width 147 height 89
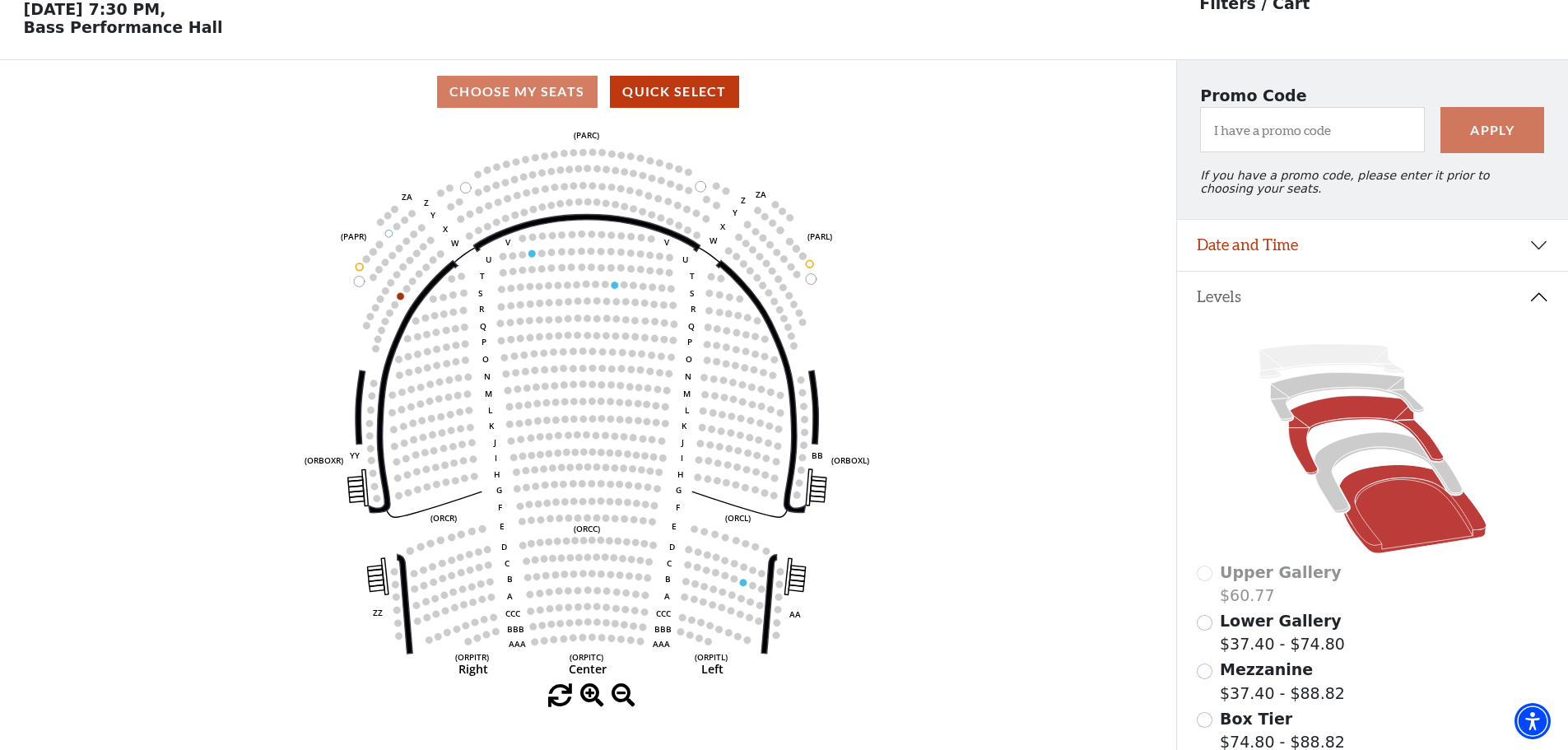
click at [1314, 430] on icon at bounding box center [1366, 436] width 155 height 79
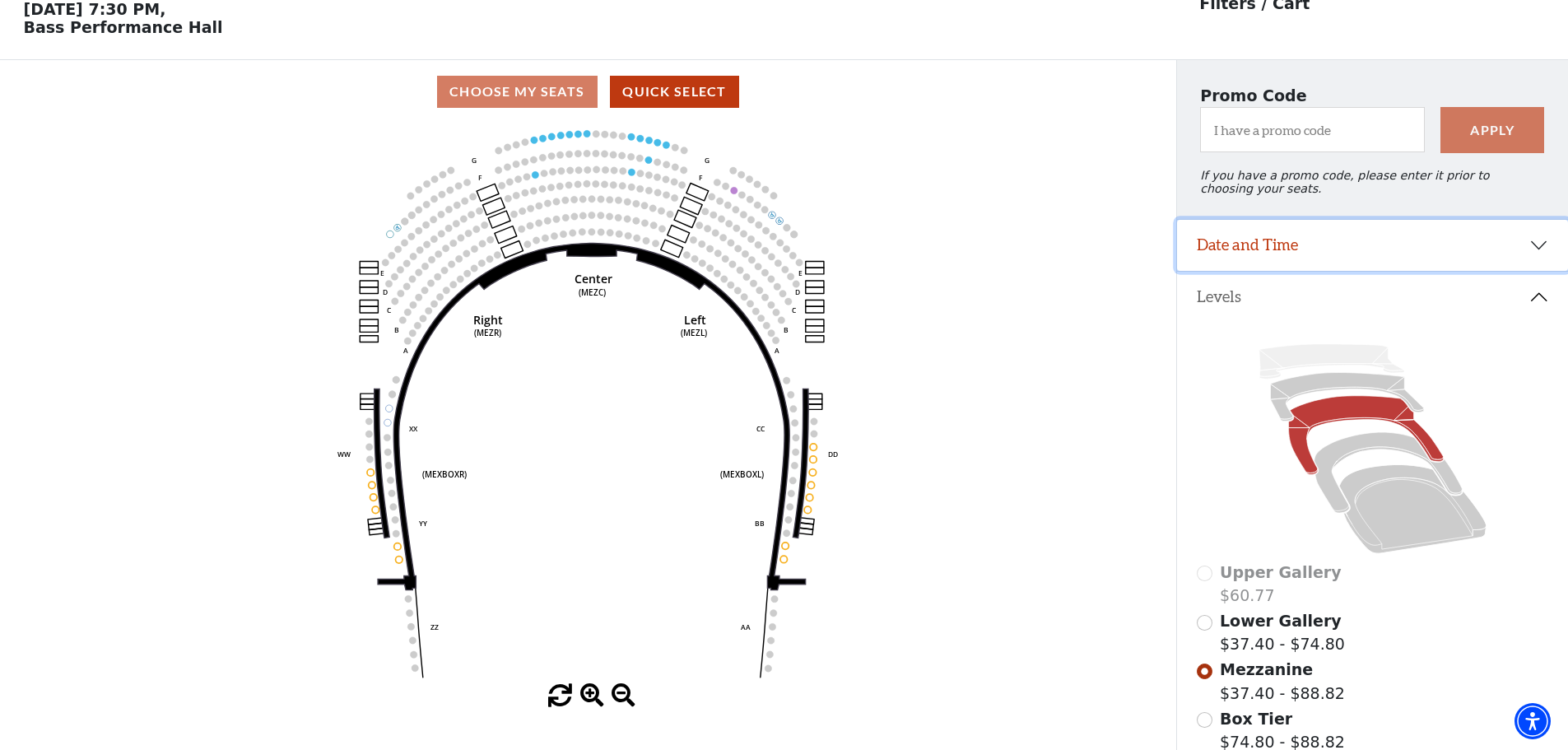
click at [1212, 252] on button "Date and Time" at bounding box center [1372, 245] width 391 height 51
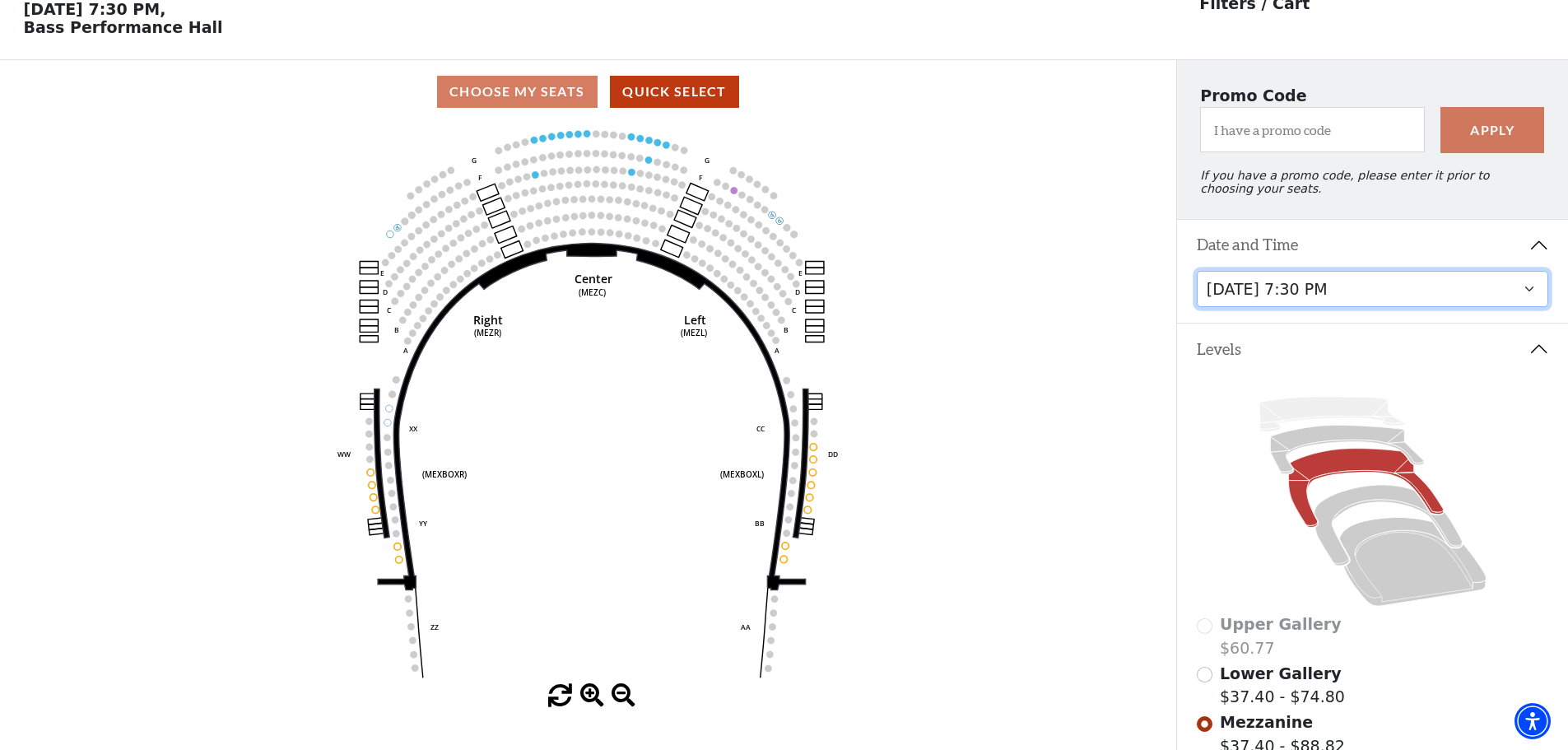
click at [1285, 308] on select "Tuesday, September 23 at 7:30 PM Wednesday, September 24 at 7:30 PM Thursday, S…" at bounding box center [1372, 290] width 352 height 37
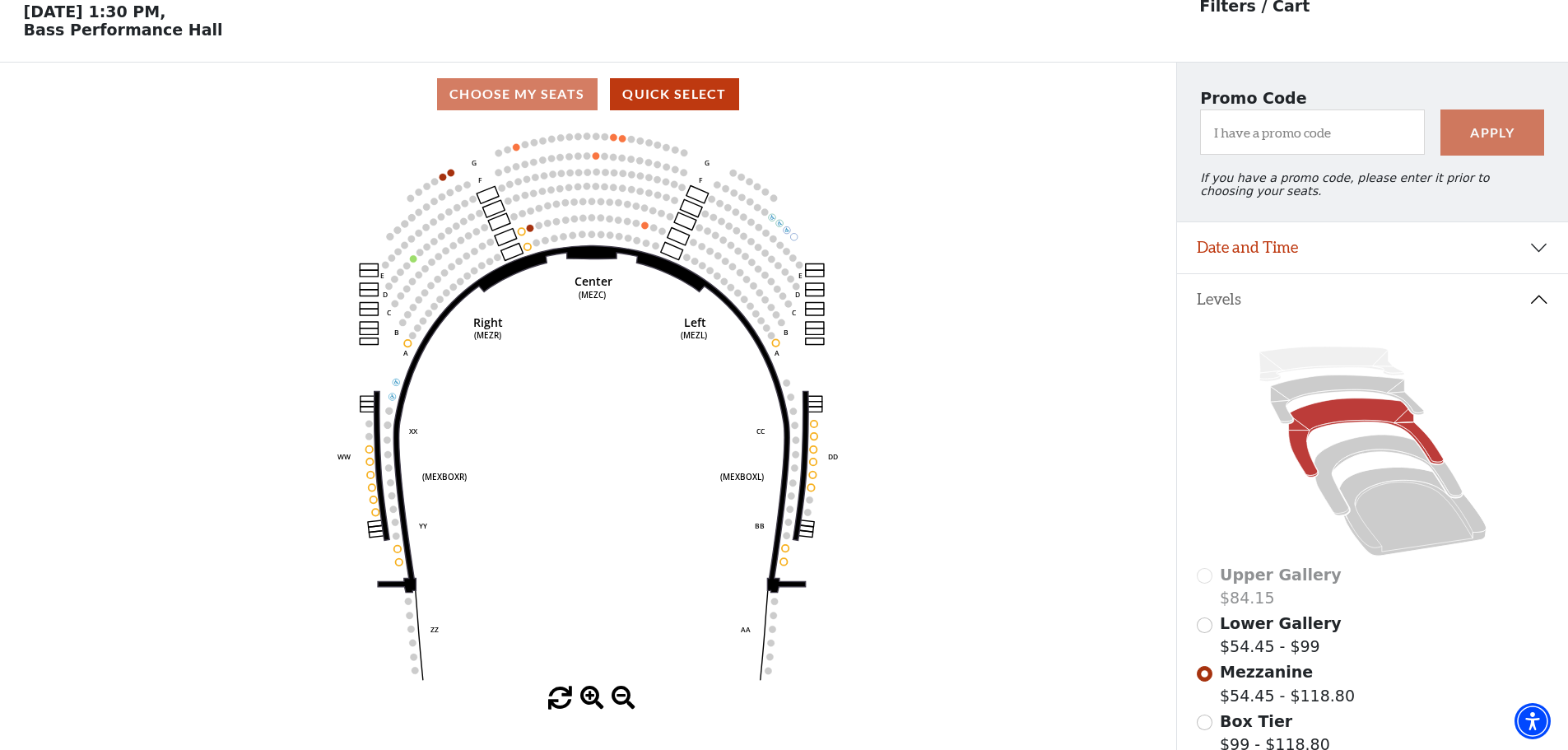
scroll to position [76, 0]
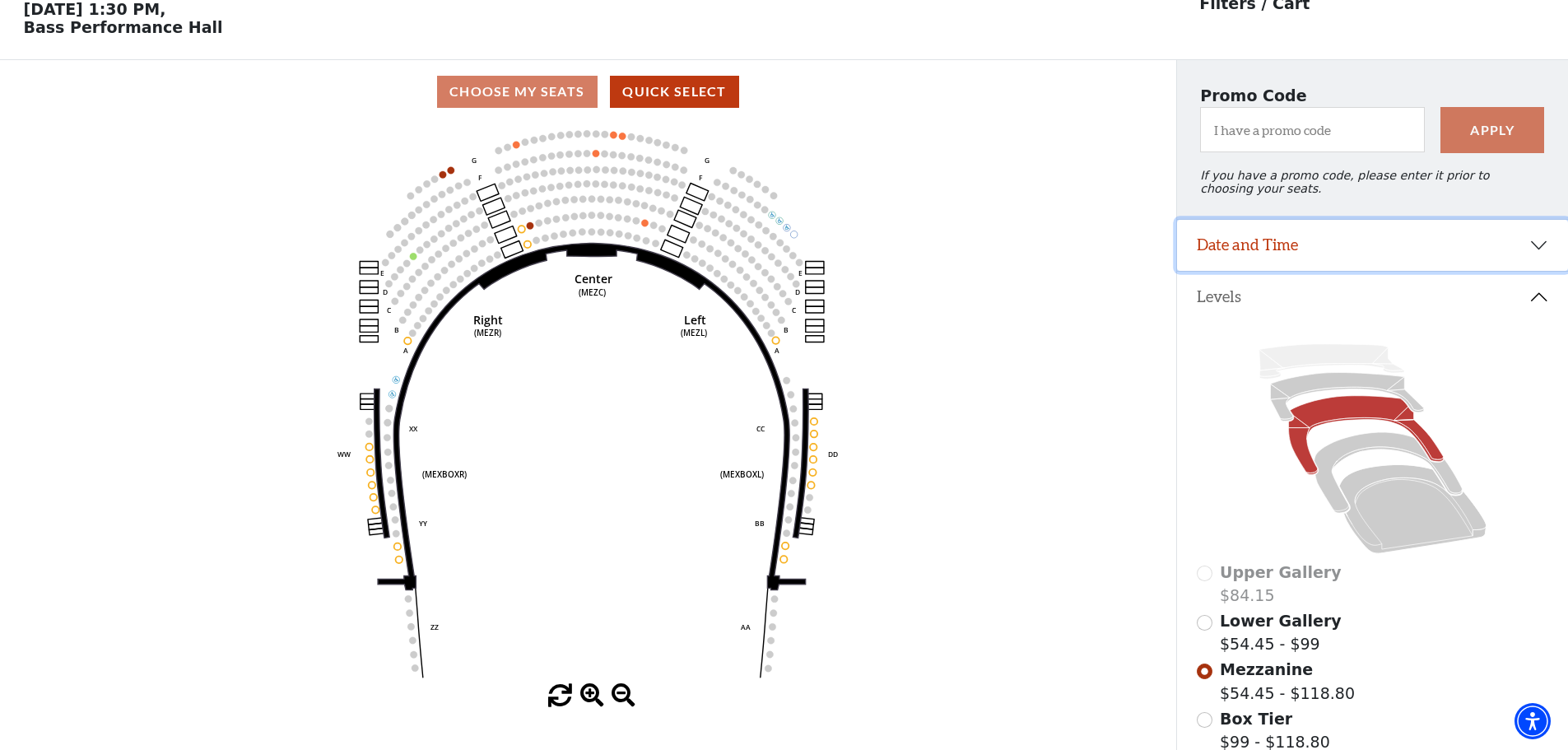
click at [1322, 251] on button "Date and Time" at bounding box center [1372, 245] width 391 height 51
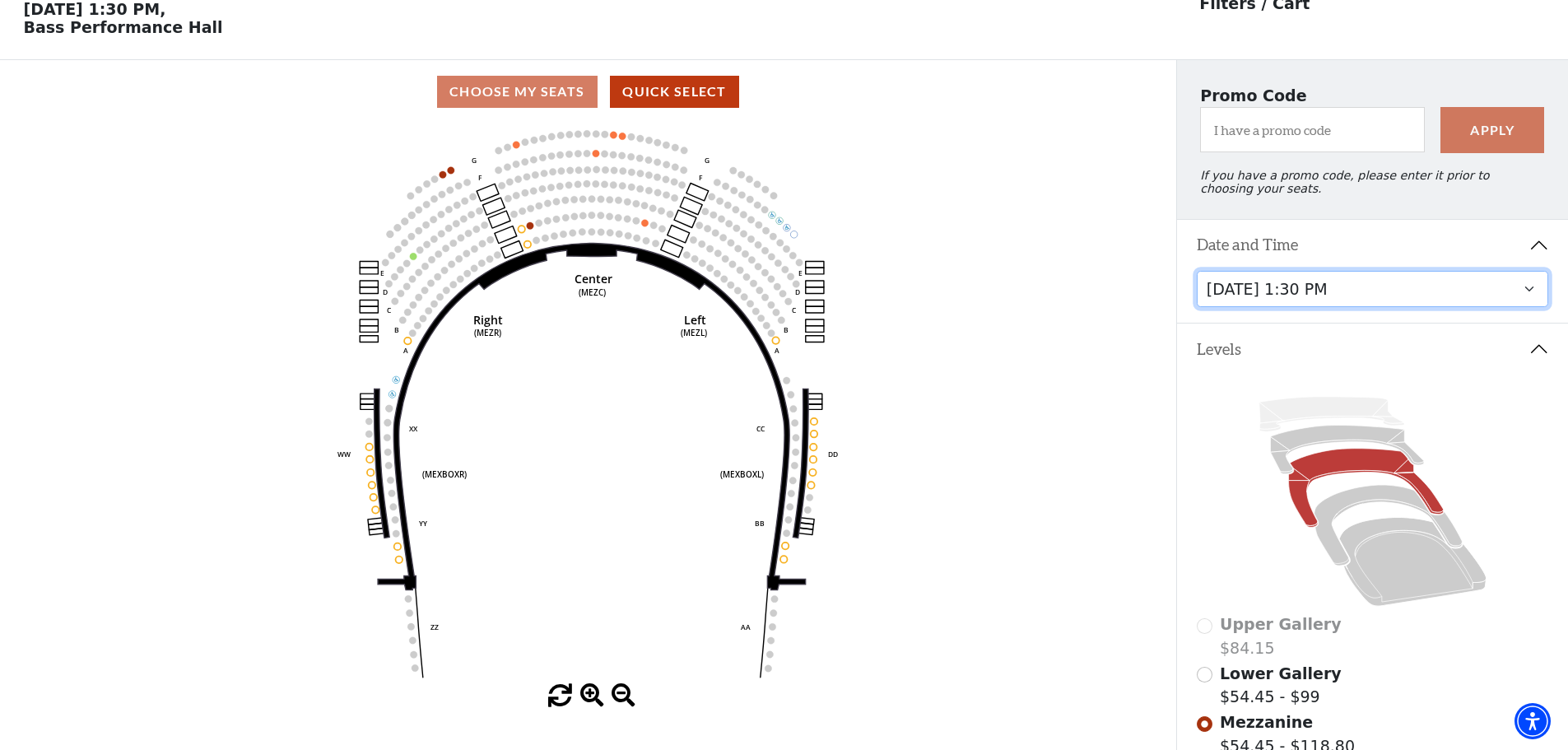
click at [1321, 299] on select "Tuesday, September 23 at 7:30 PM Wednesday, September 24 at 7:30 PM Thursday, S…" at bounding box center [1372, 290] width 352 height 37
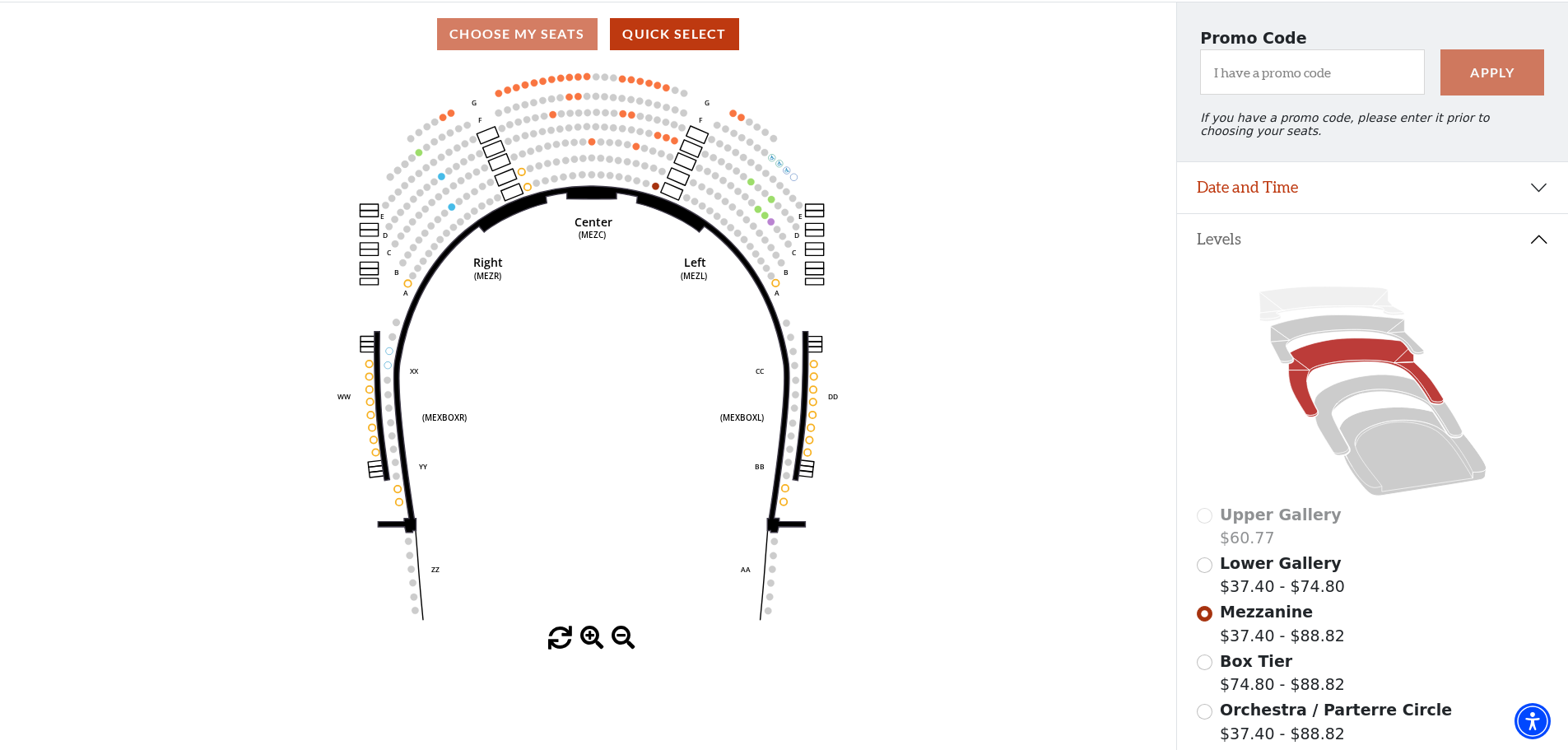
scroll to position [324, 0]
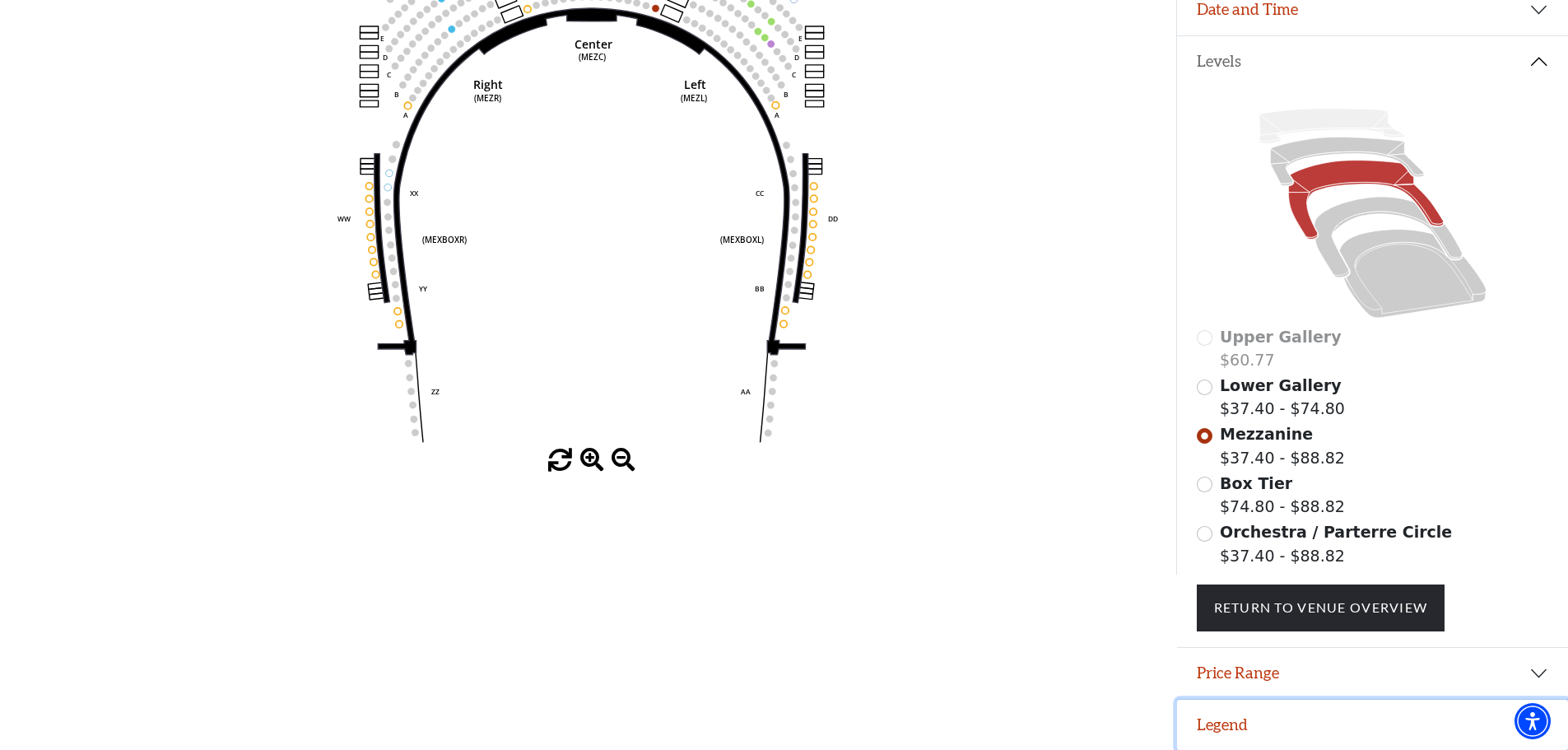
click at [1205, 720] on button "Legend" at bounding box center [1372, 725] width 391 height 51
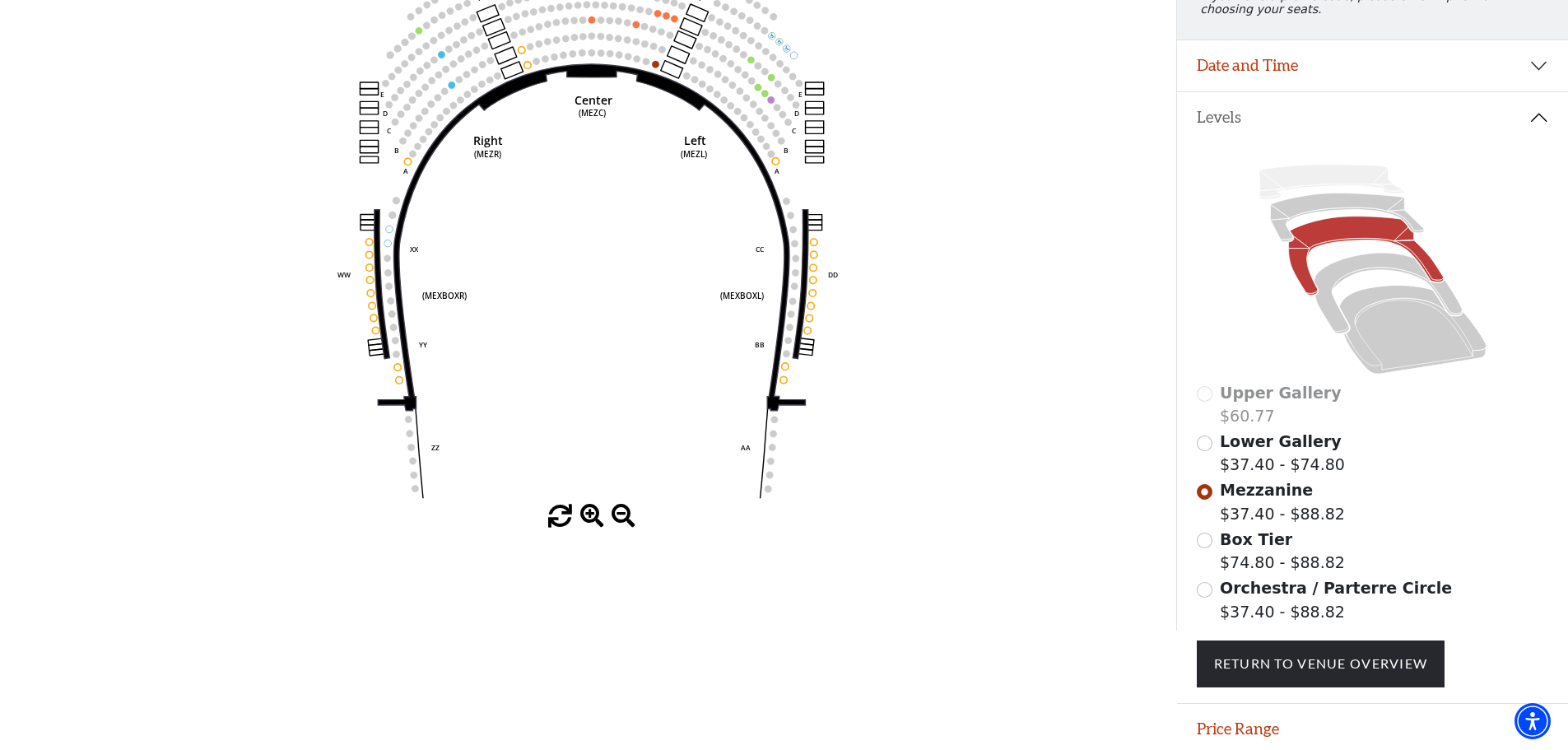
scroll to position [174, 0]
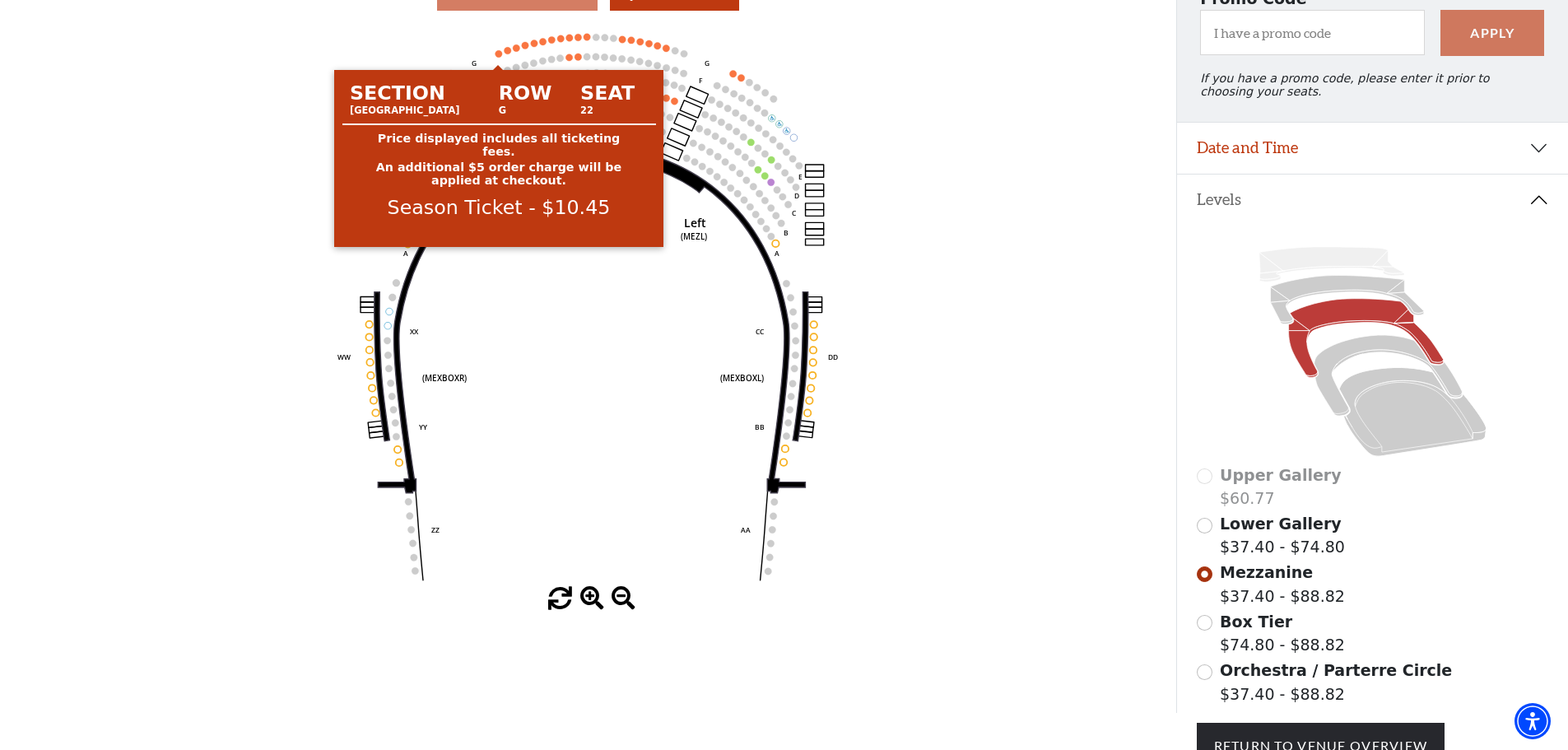
click at [497, 57] on circle at bounding box center [500, 54] width 7 height 7
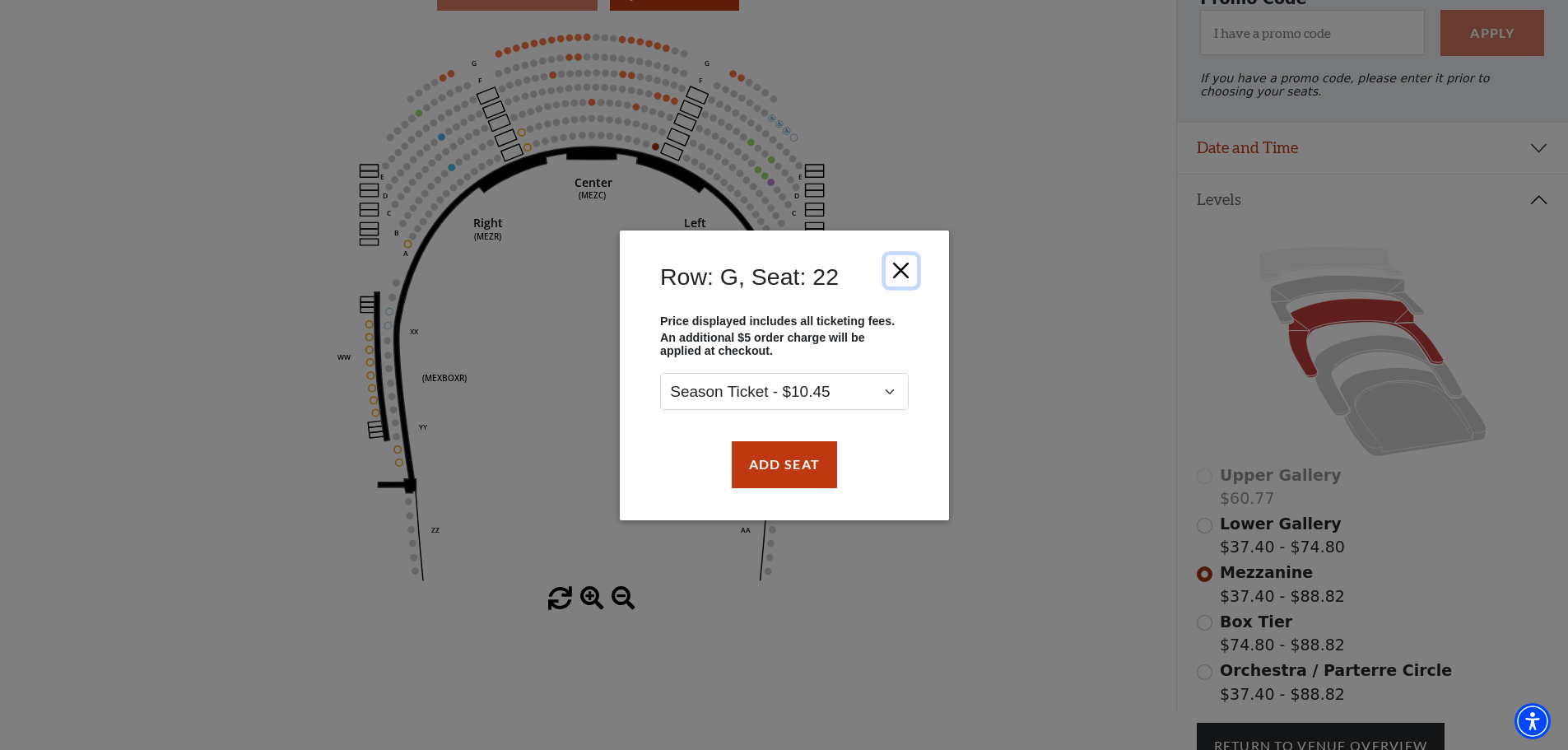
click at [895, 270] on button "Close" at bounding box center [901, 270] width 32 height 32
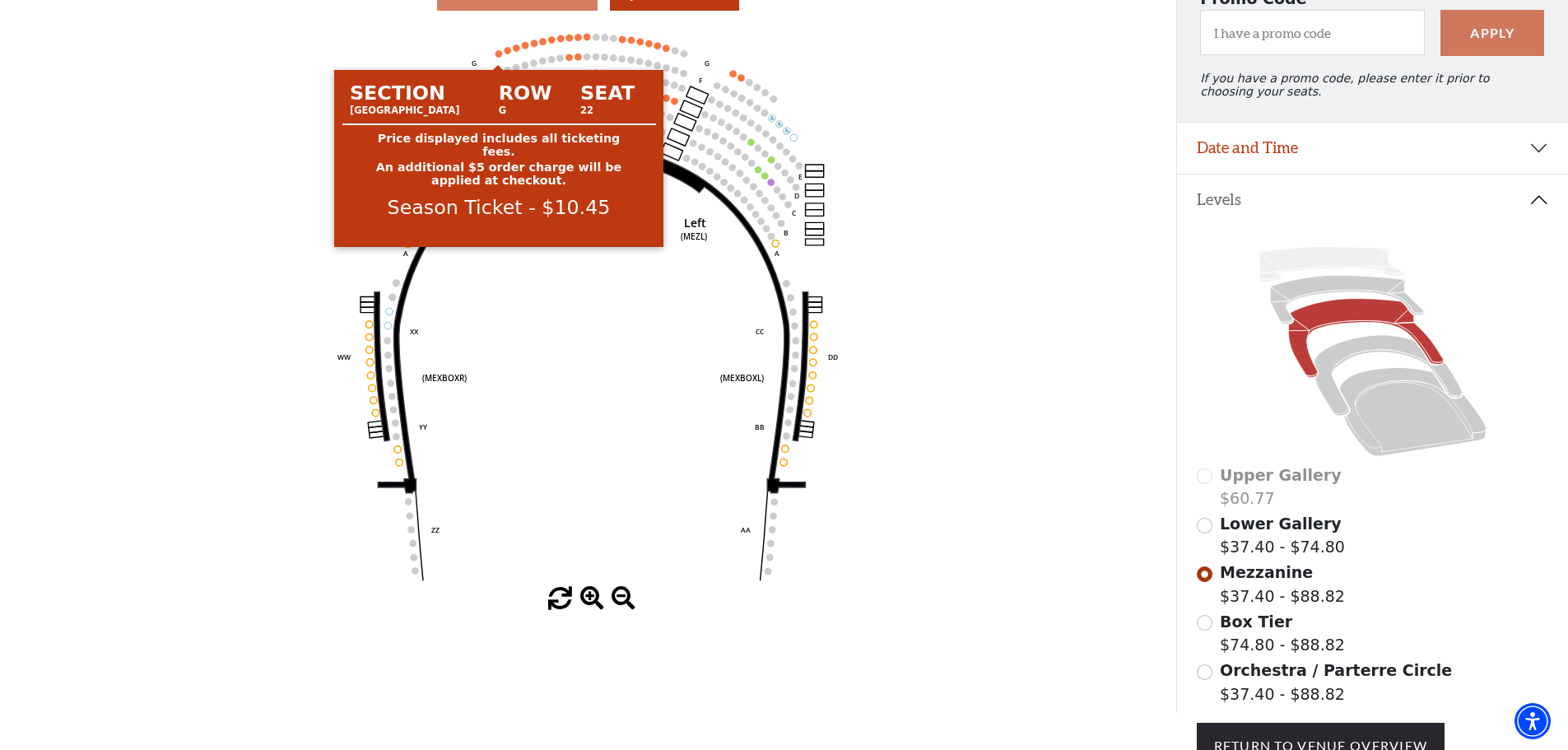
click at [498, 57] on circle at bounding box center [500, 54] width 7 height 7
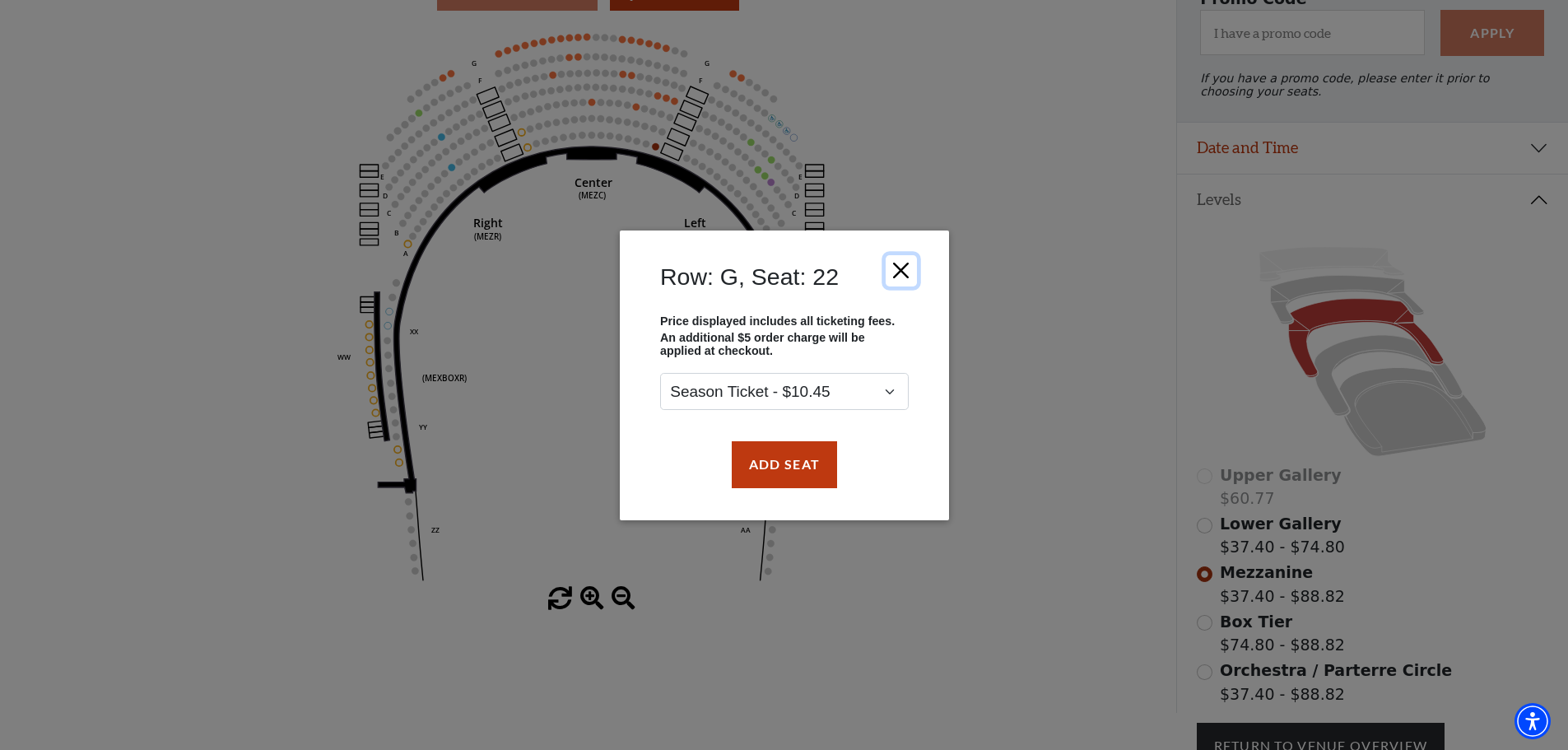
click at [898, 270] on button "Close" at bounding box center [901, 270] width 32 height 32
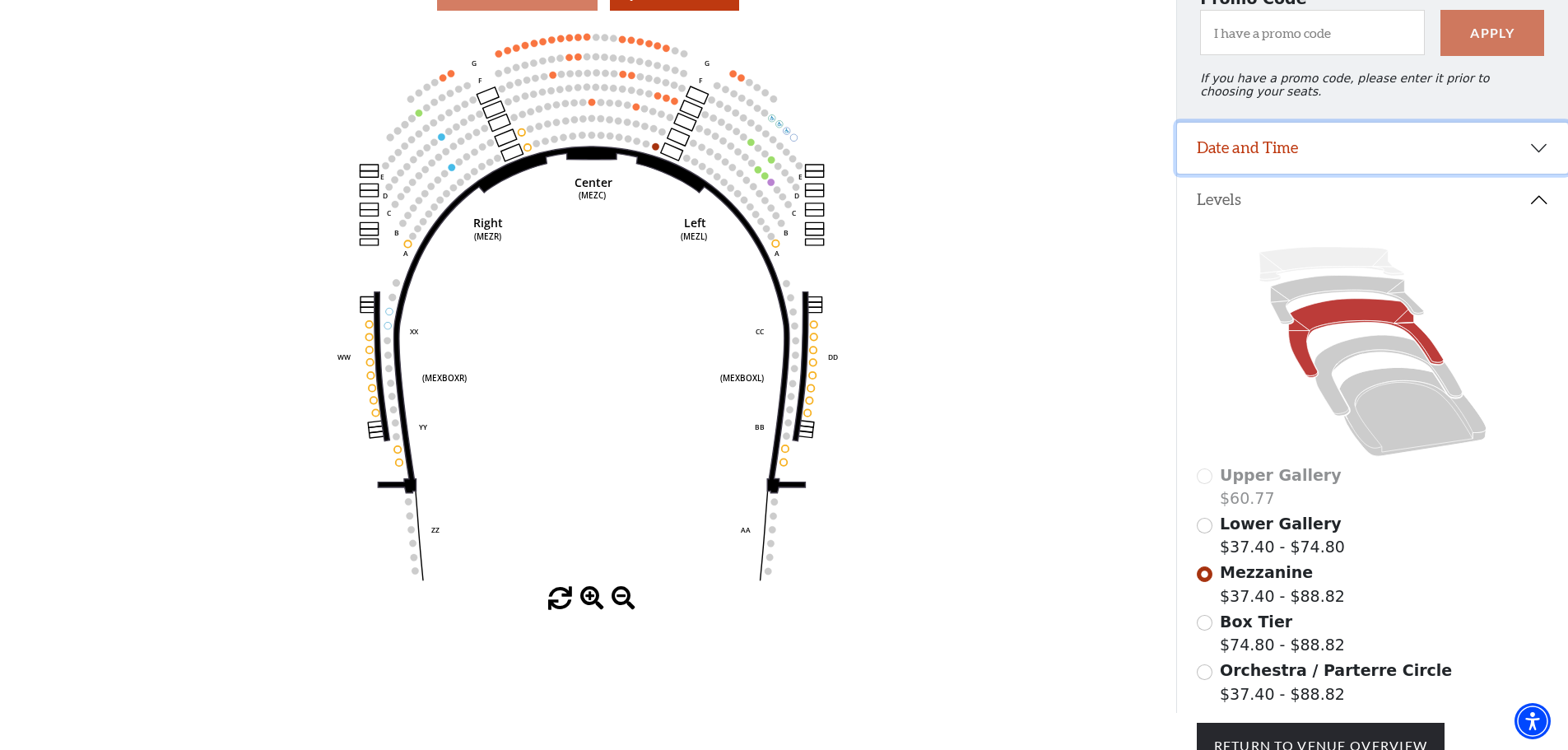
click at [1279, 166] on button "Date and Time" at bounding box center [1372, 148] width 391 height 51
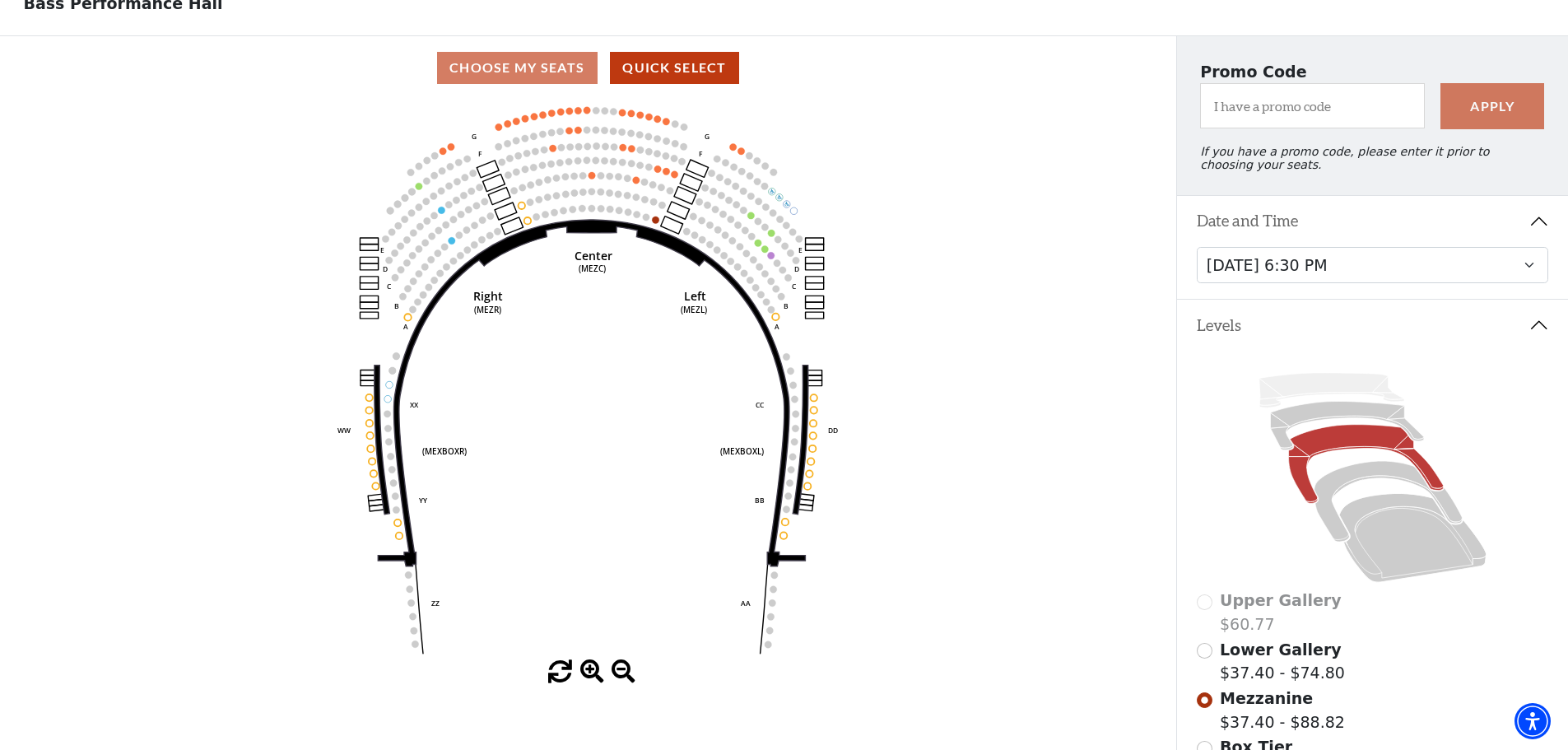
scroll to position [91, 0]
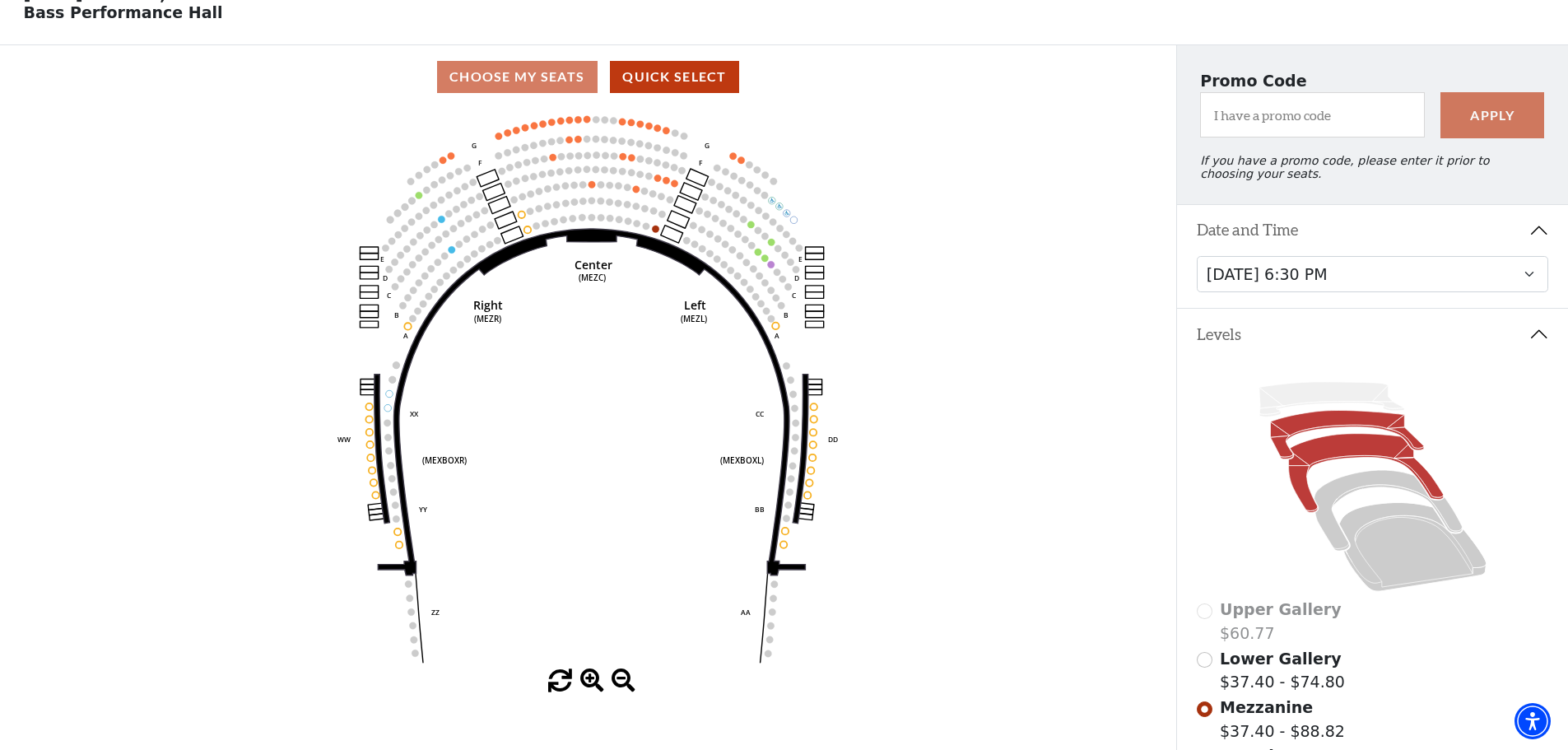
click at [1354, 435] on icon at bounding box center [1347, 435] width 153 height 48
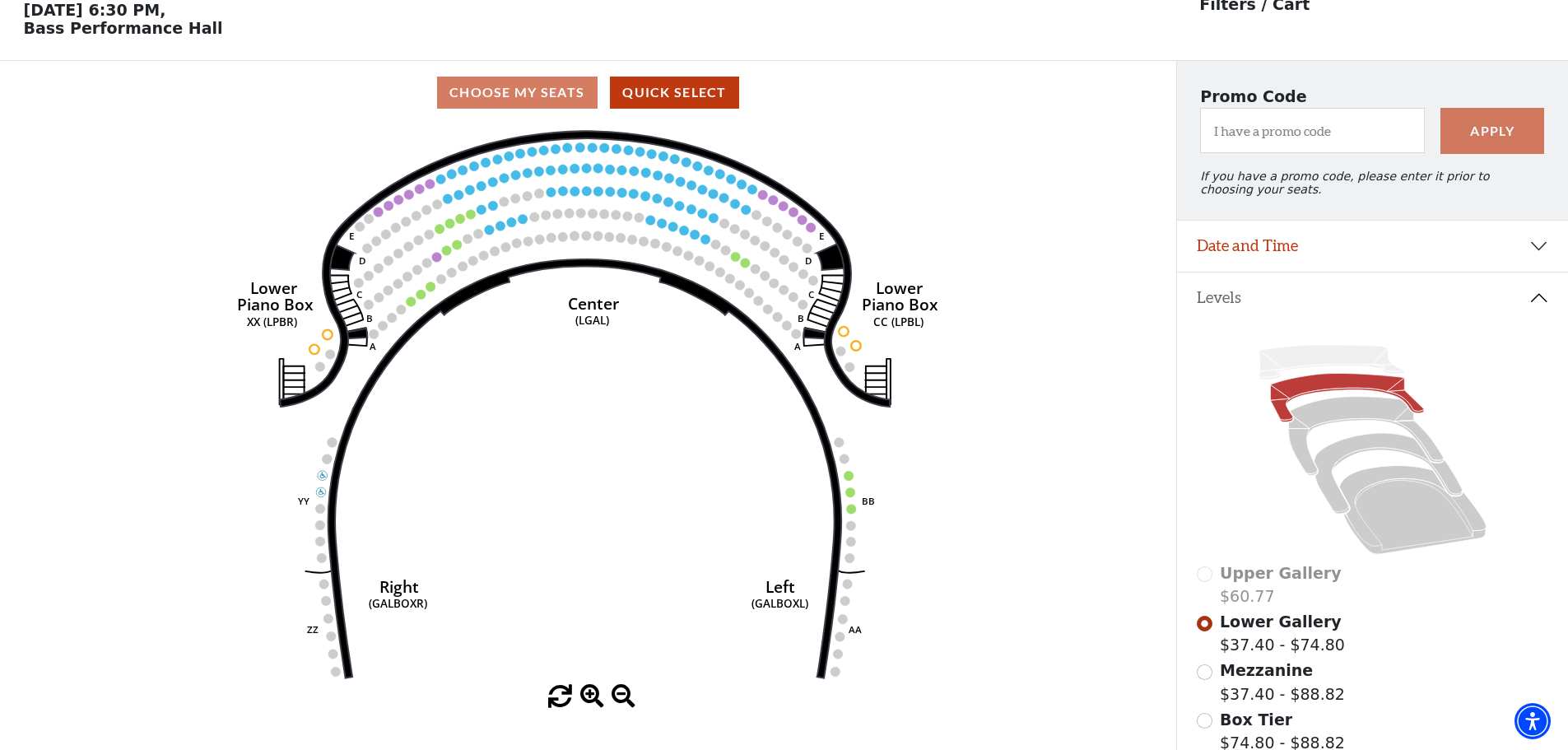
scroll to position [76, 0]
click at [1312, 271] on button "Date and Time" at bounding box center [1372, 245] width 391 height 51
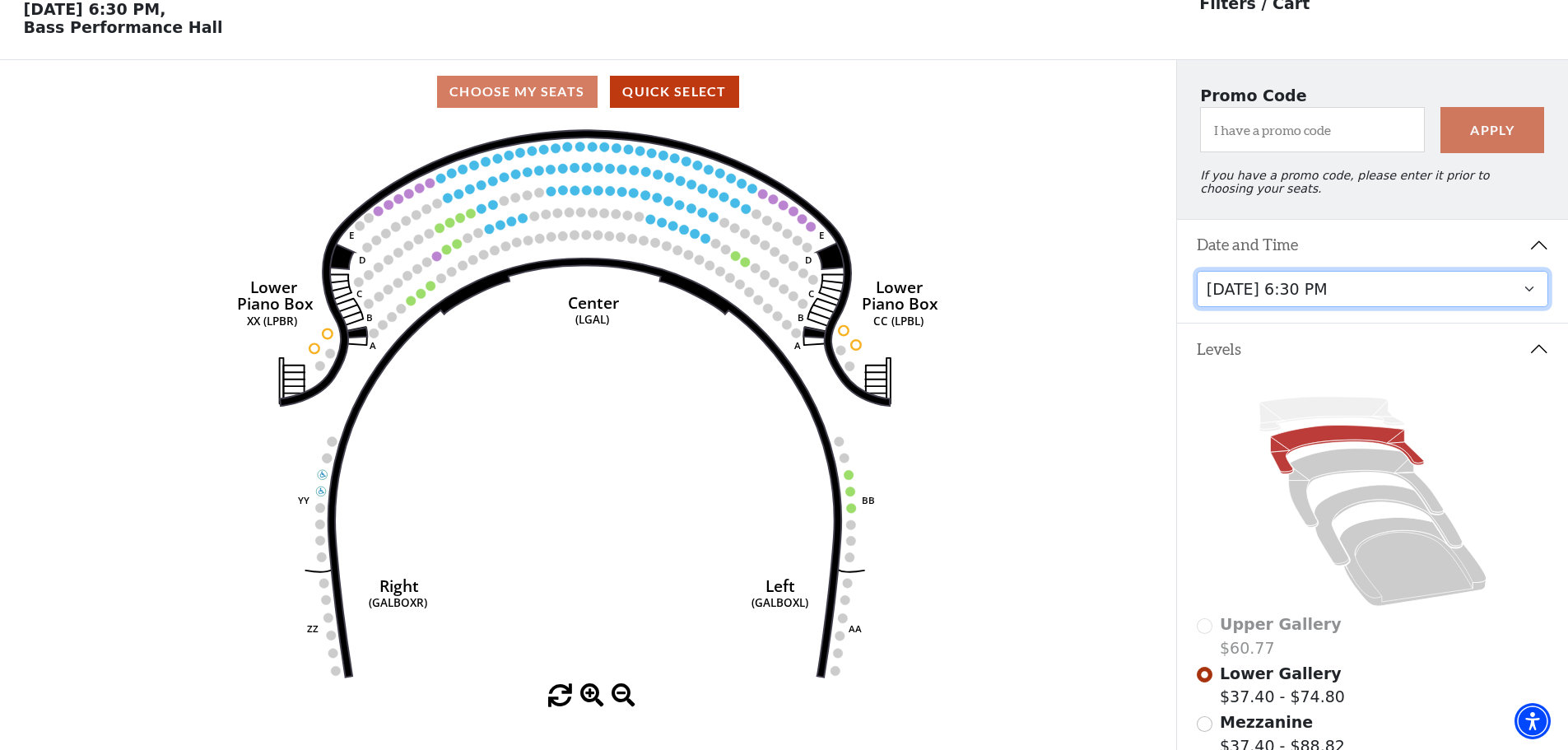
click at [1342, 295] on select "Tuesday, September 23 at 7:30 PM Wednesday, September 24 at 7:30 PM Thursday, S…" at bounding box center [1372, 290] width 352 height 37
click at [1061, 473] on icon "Right (GALBOXR) E D C B A E D C B A YY ZZ Left (GALBOXL) BB AA Center Lower Pia…" at bounding box center [588, 404] width 1059 height 561
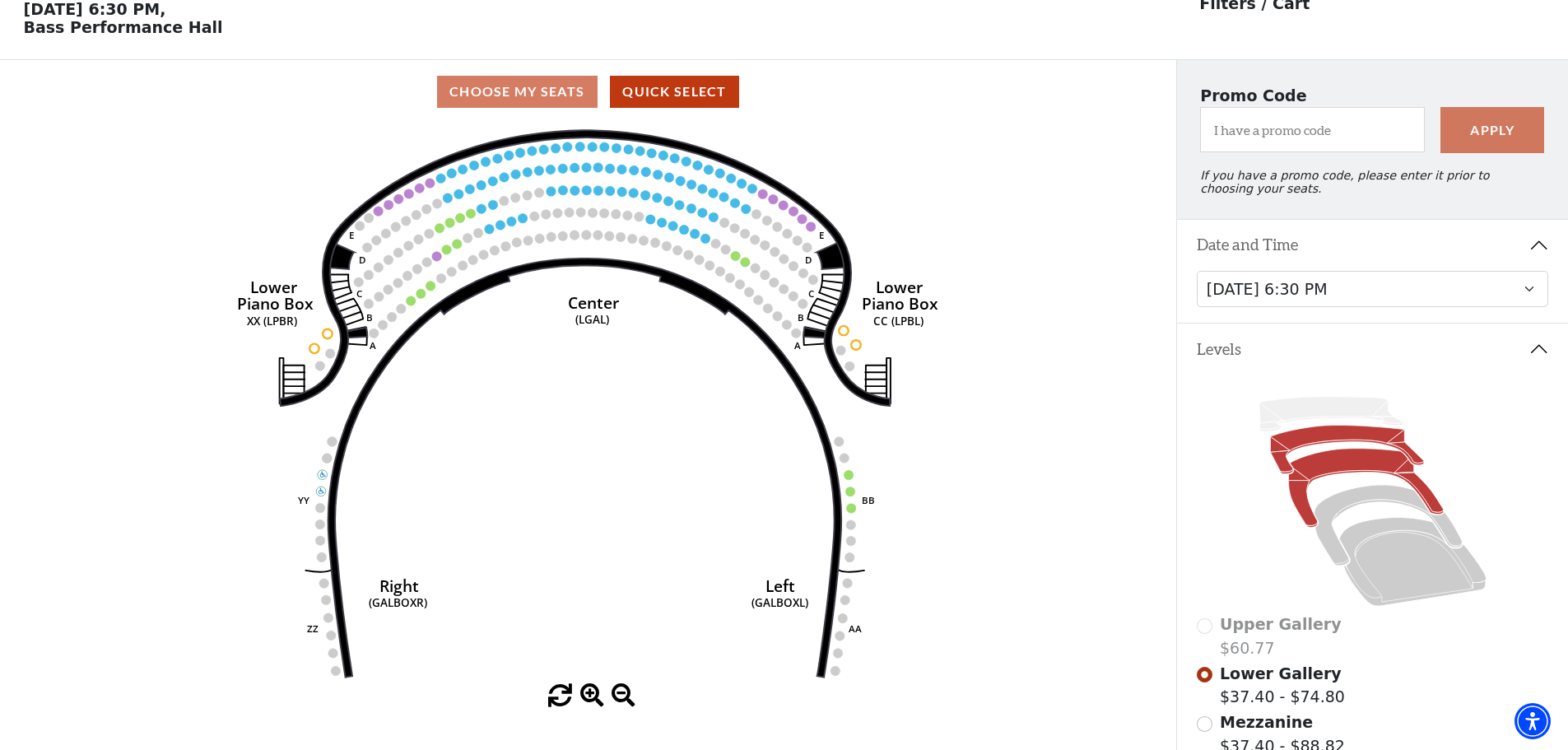
click at [1323, 472] on icon at bounding box center [1366, 488] width 155 height 79
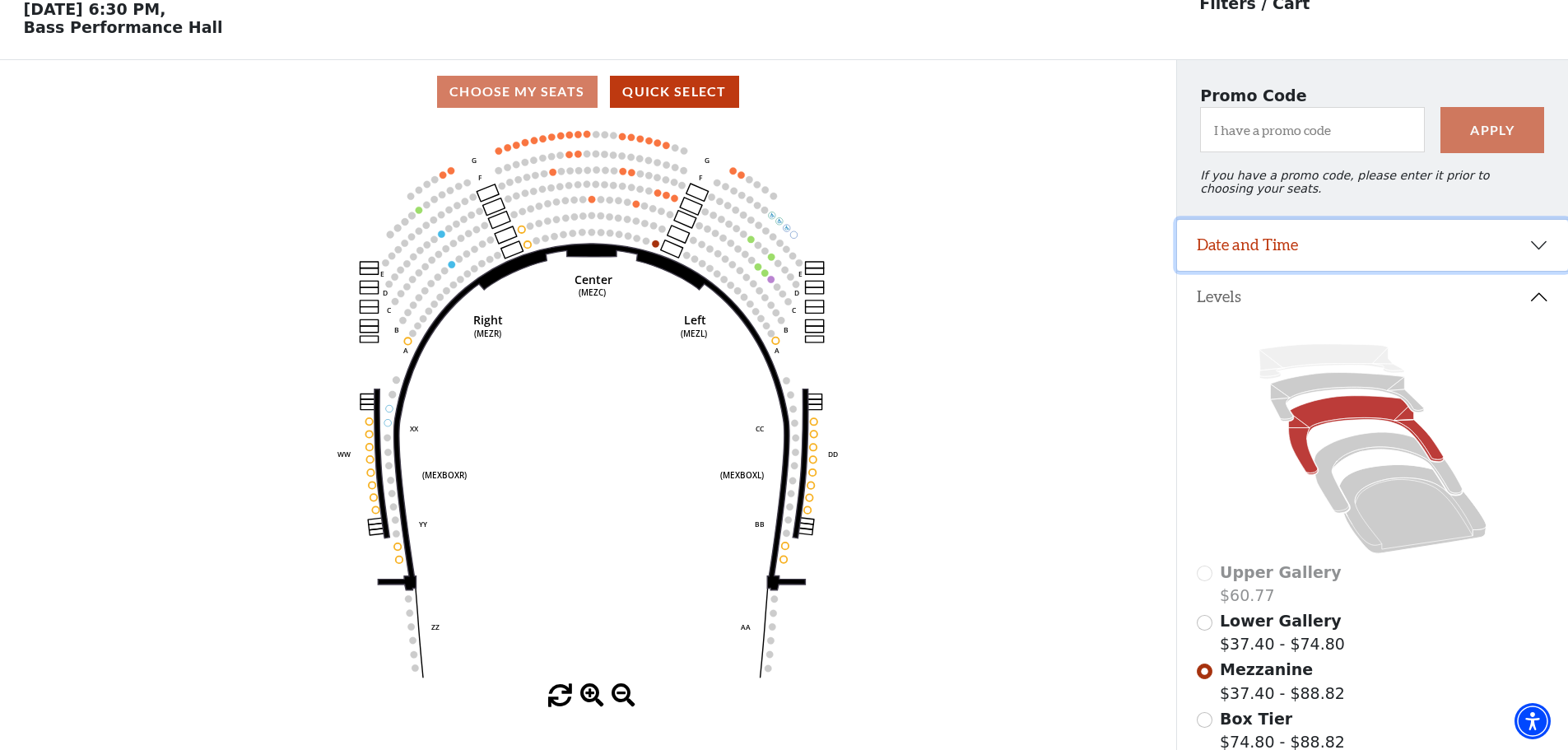
click at [1329, 250] on button "Date and Time" at bounding box center [1372, 245] width 391 height 51
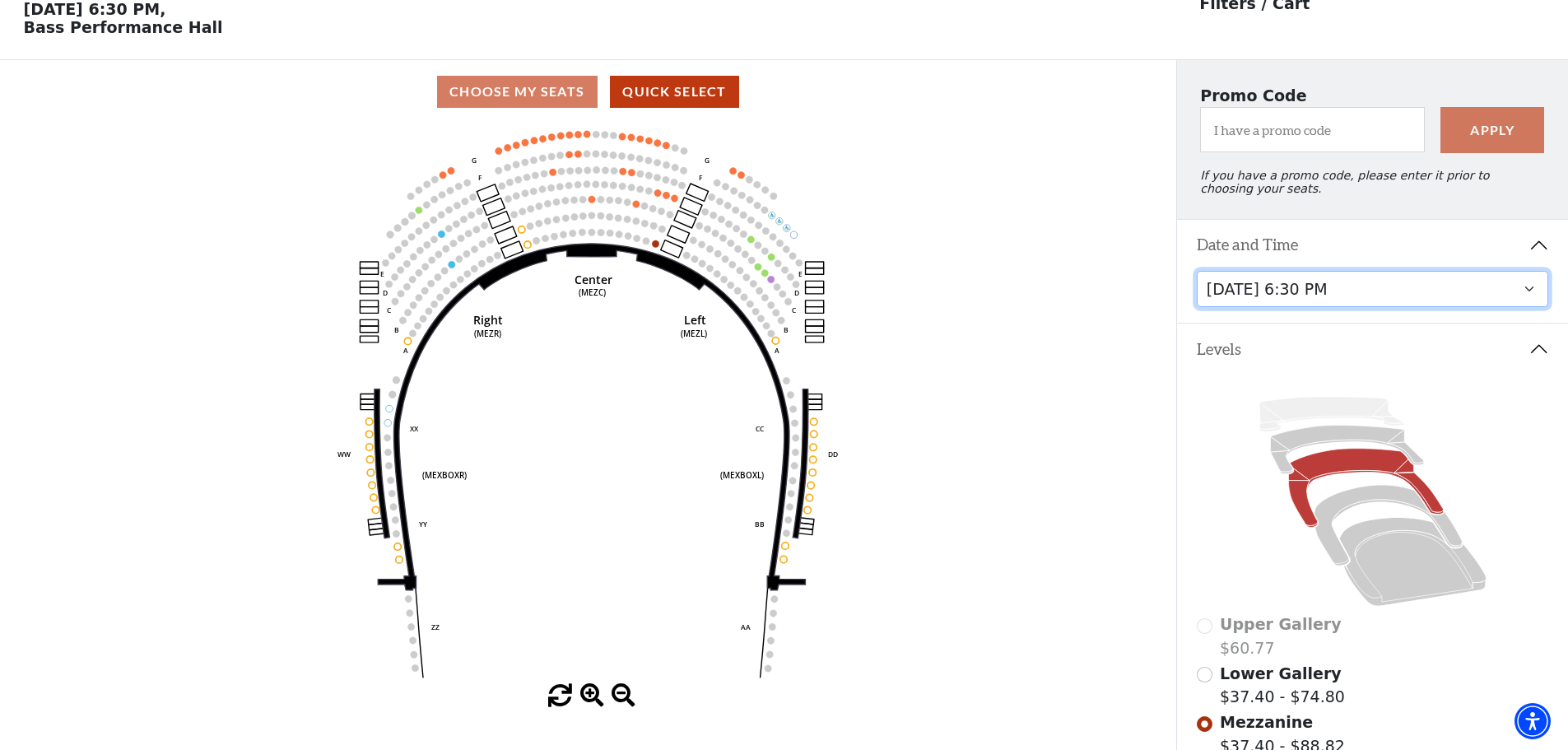
click at [1339, 294] on select "Tuesday, September 23 at 7:30 PM Wednesday, September 24 at 7:30 PM Thursday, S…" at bounding box center [1372, 290] width 352 height 37
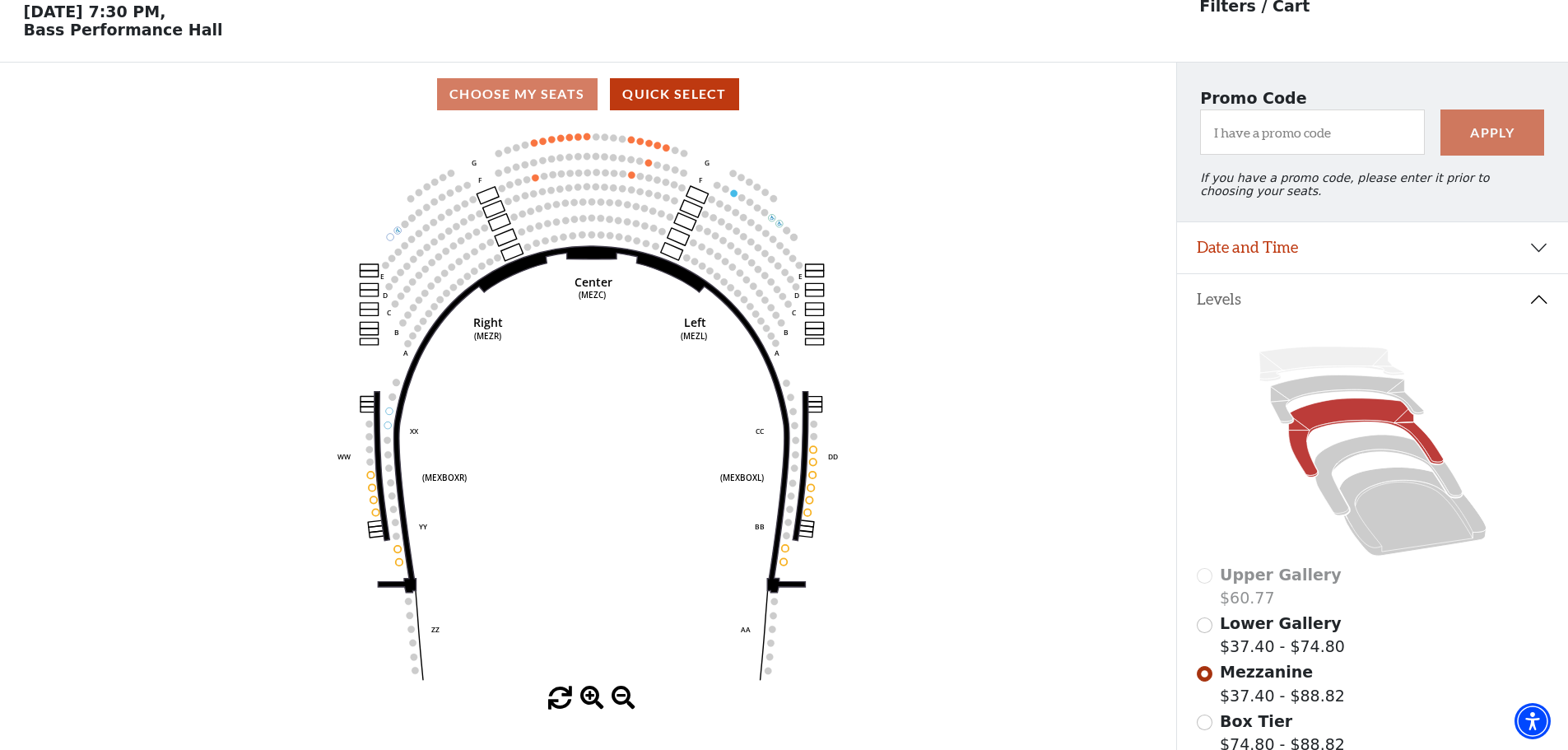
scroll to position [76, 0]
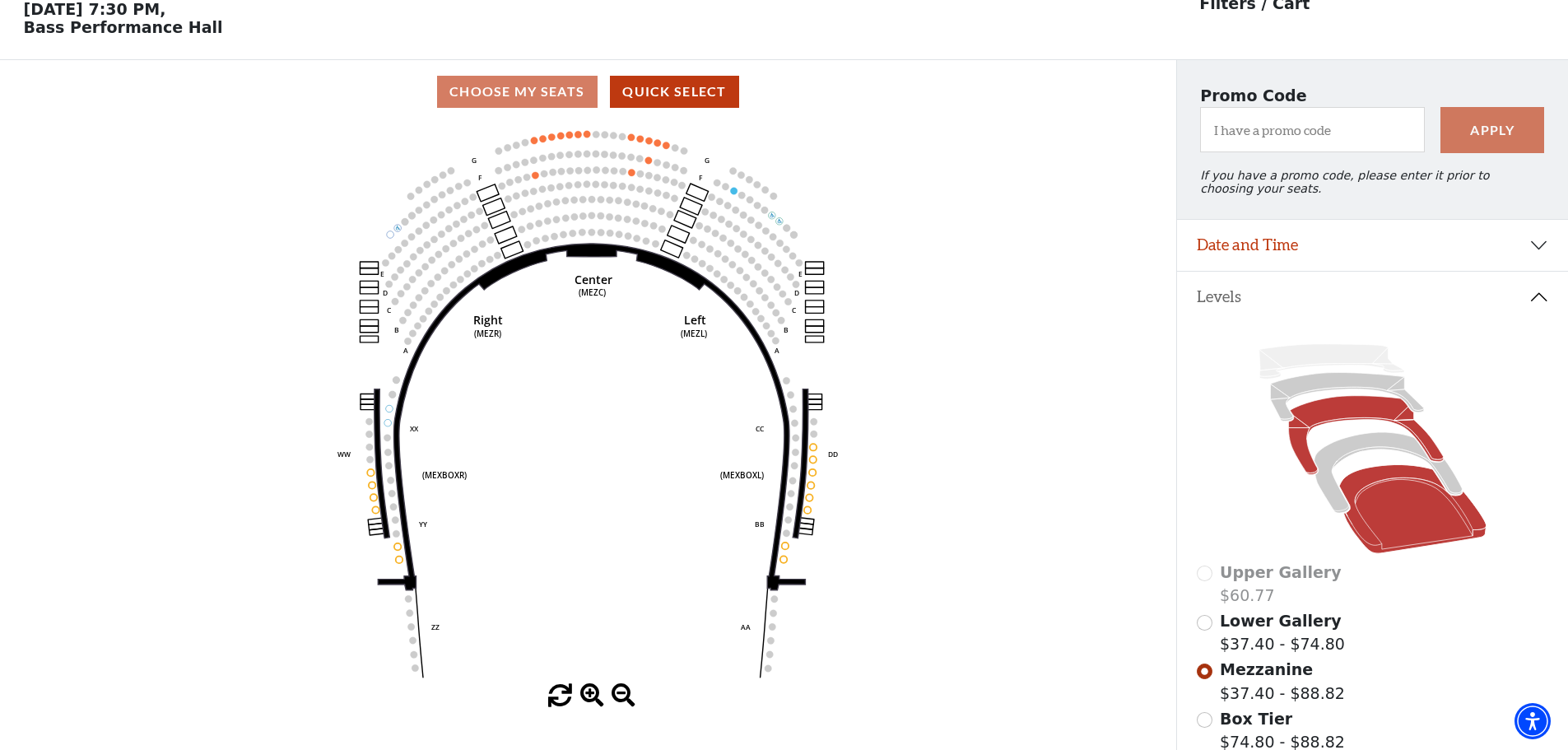
click at [1387, 515] on icon at bounding box center [1413, 509] width 147 height 89
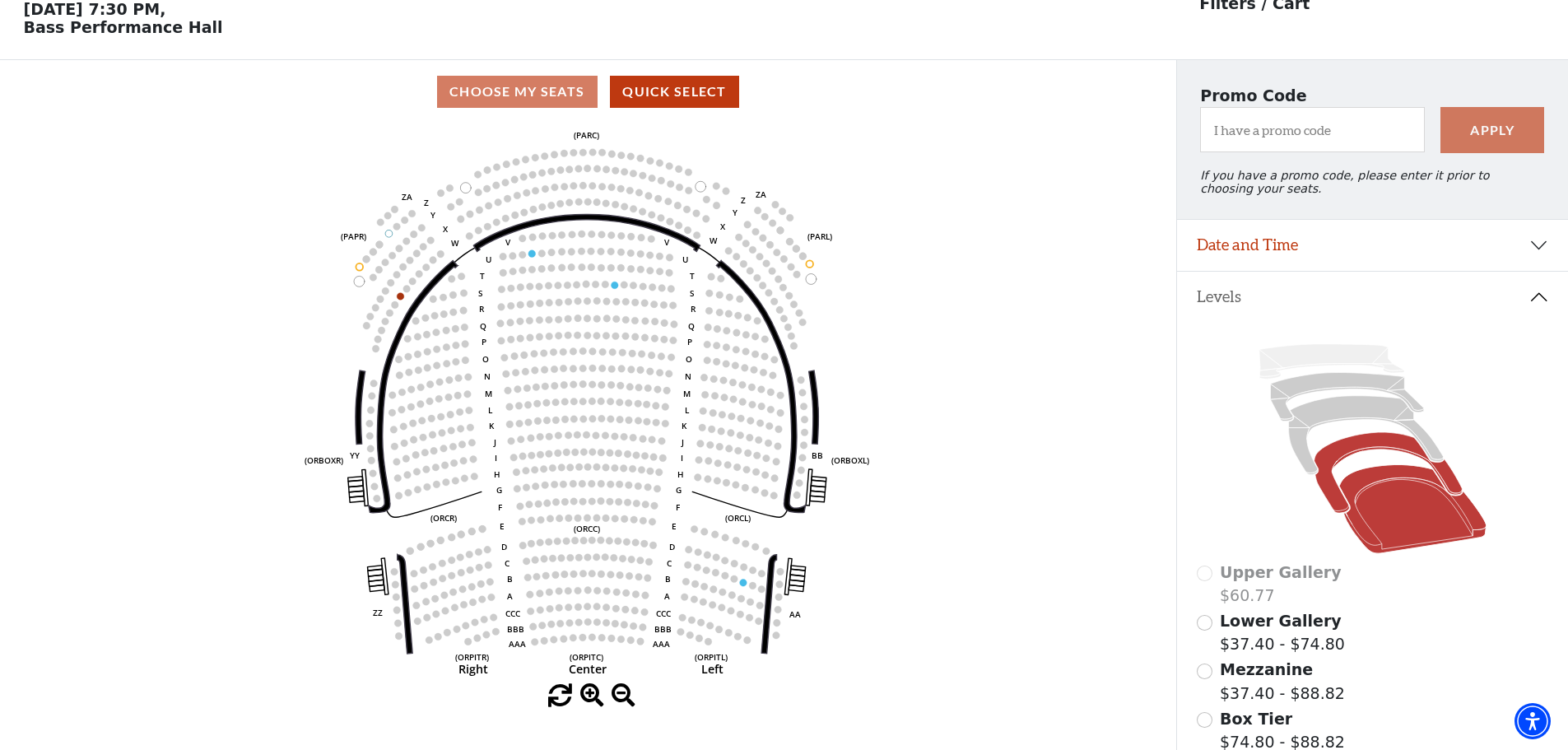
click at [1351, 459] on icon at bounding box center [1388, 473] width 148 height 81
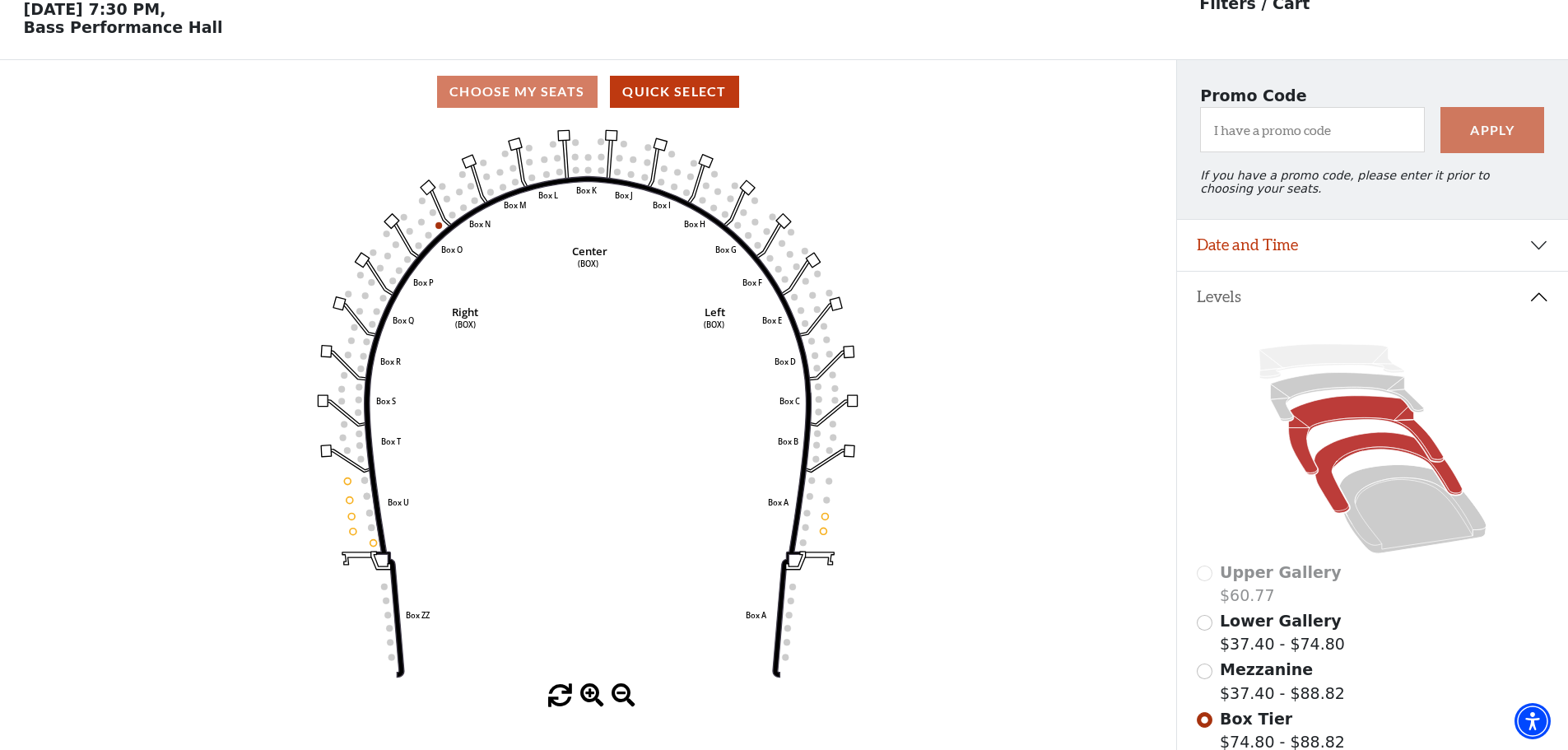
click at [1340, 421] on icon at bounding box center [1366, 436] width 155 height 79
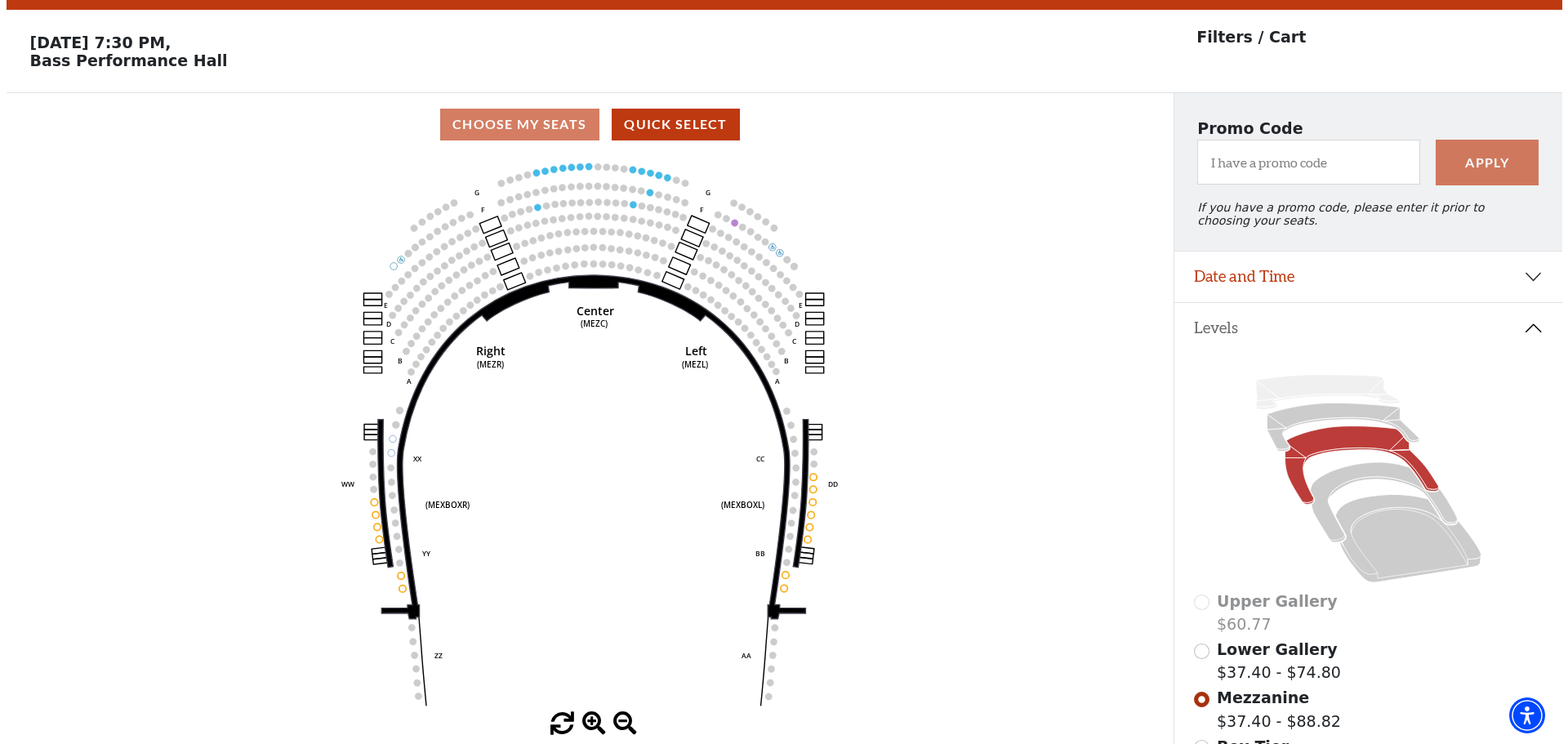
scroll to position [0, 0]
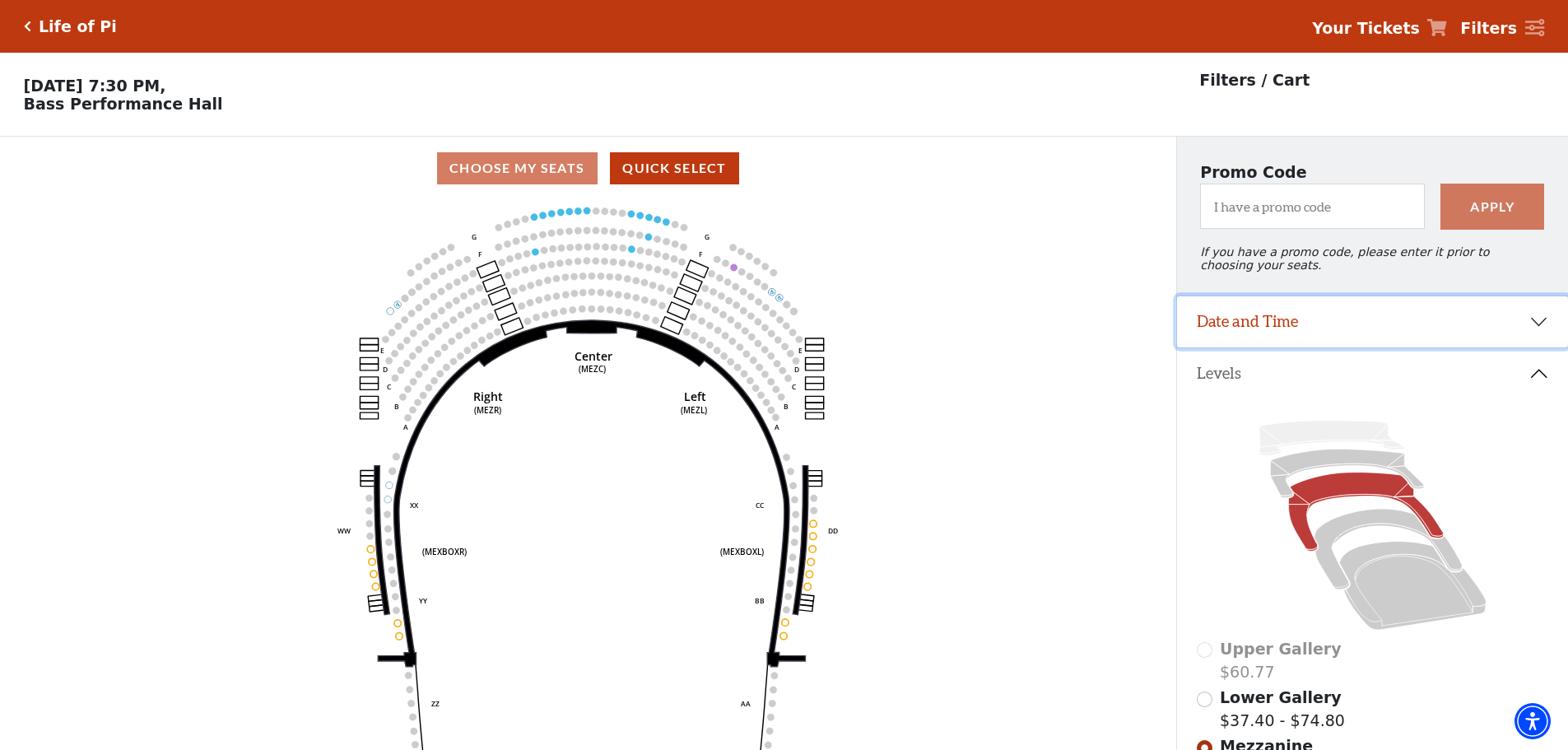
click at [1291, 333] on button "Date and Time" at bounding box center [1372, 322] width 391 height 51
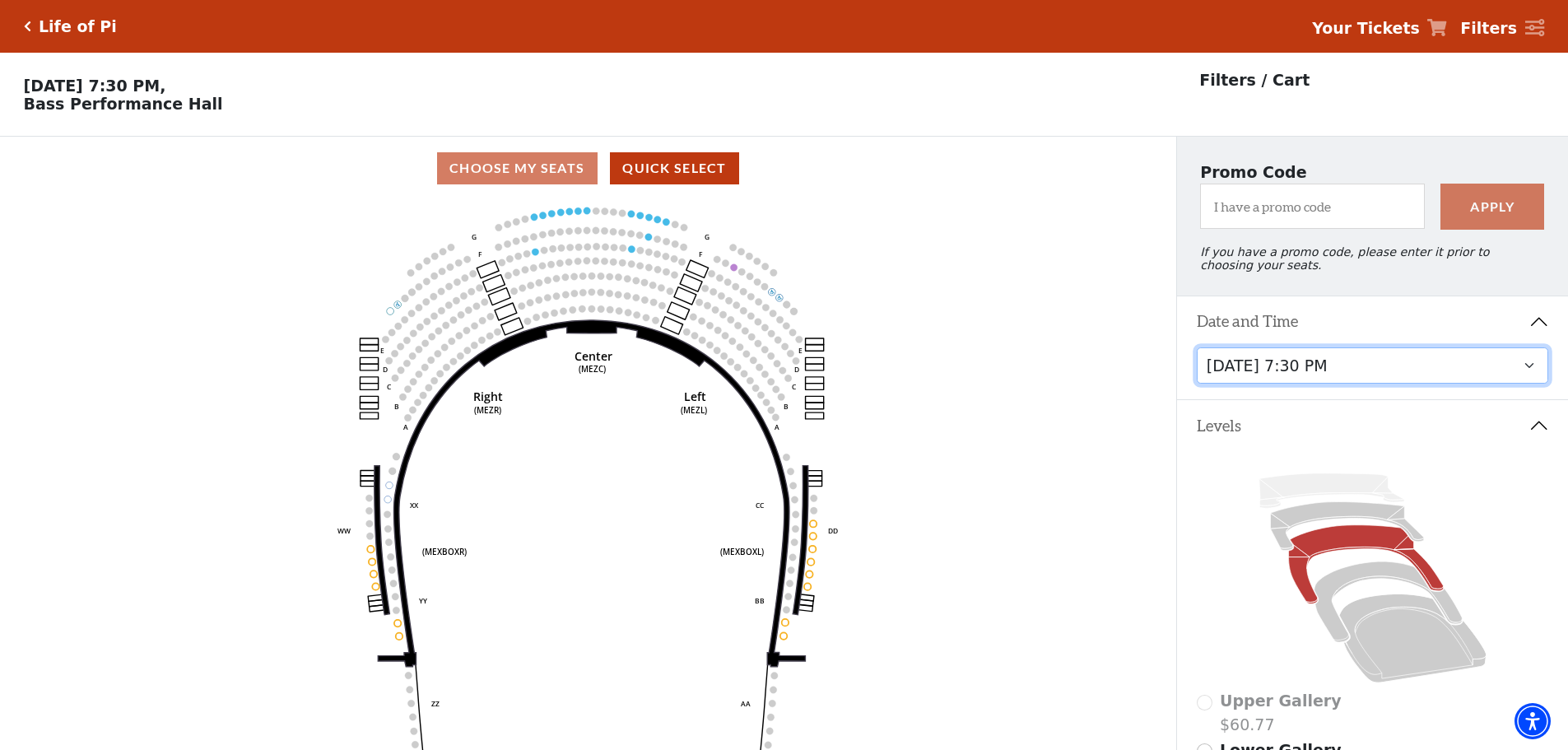
click at [1316, 385] on select "Tuesday, September 23 at 7:30 PM Wednesday, September 24 at 7:30 PM Thursday, S…" at bounding box center [1372, 366] width 352 height 37
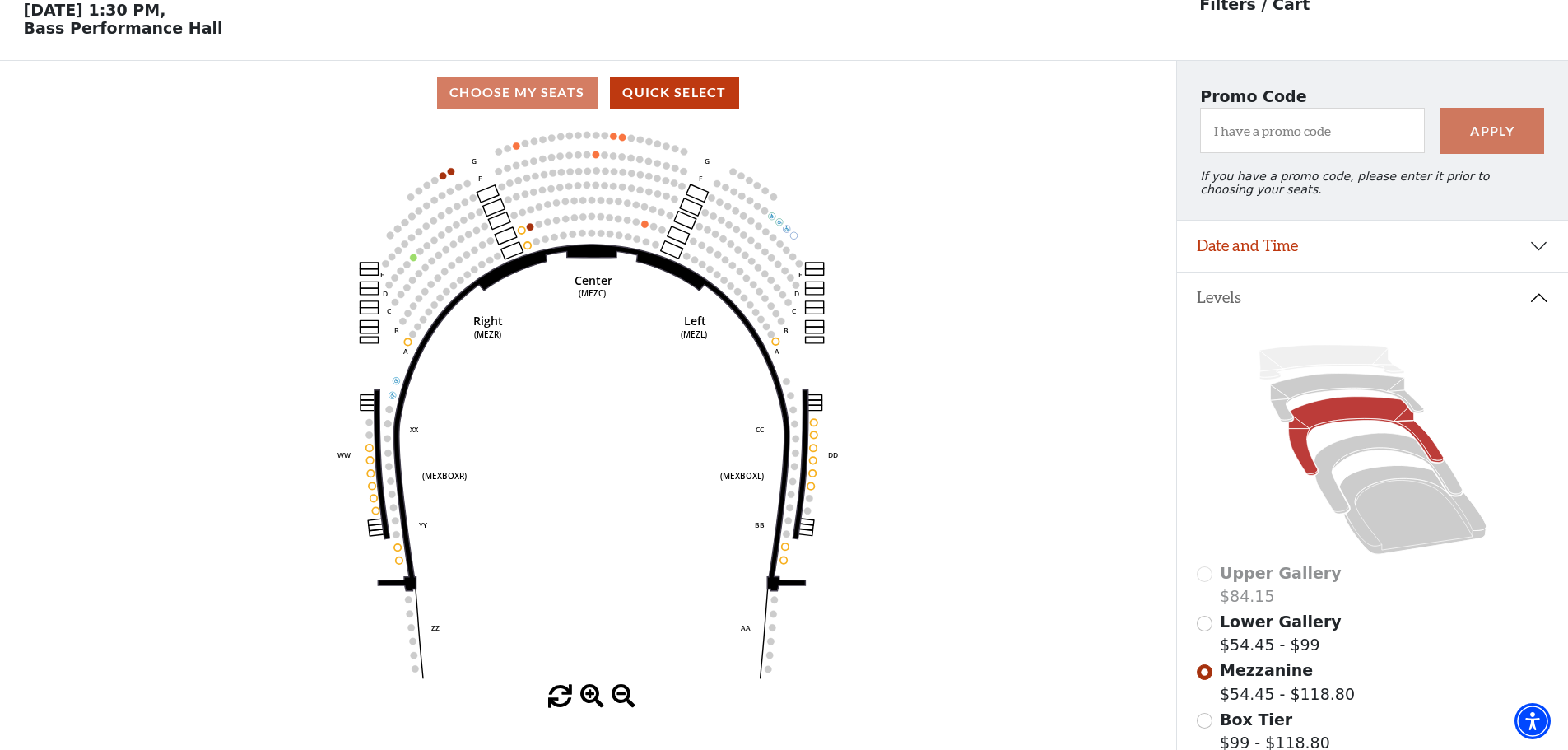
scroll to position [76, 0]
click at [1349, 457] on icon at bounding box center [1388, 473] width 148 height 81
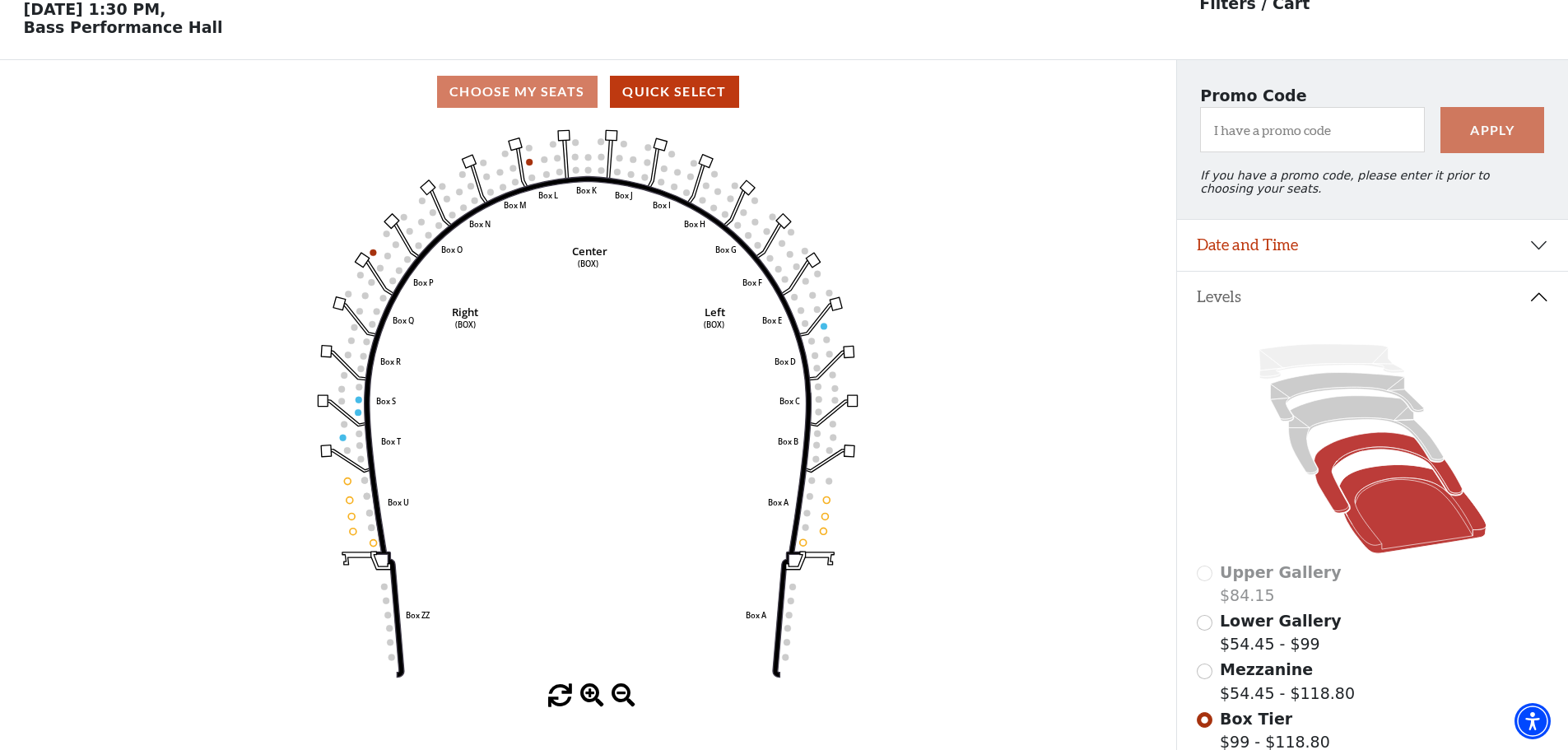
click at [1378, 512] on icon at bounding box center [1413, 509] width 147 height 89
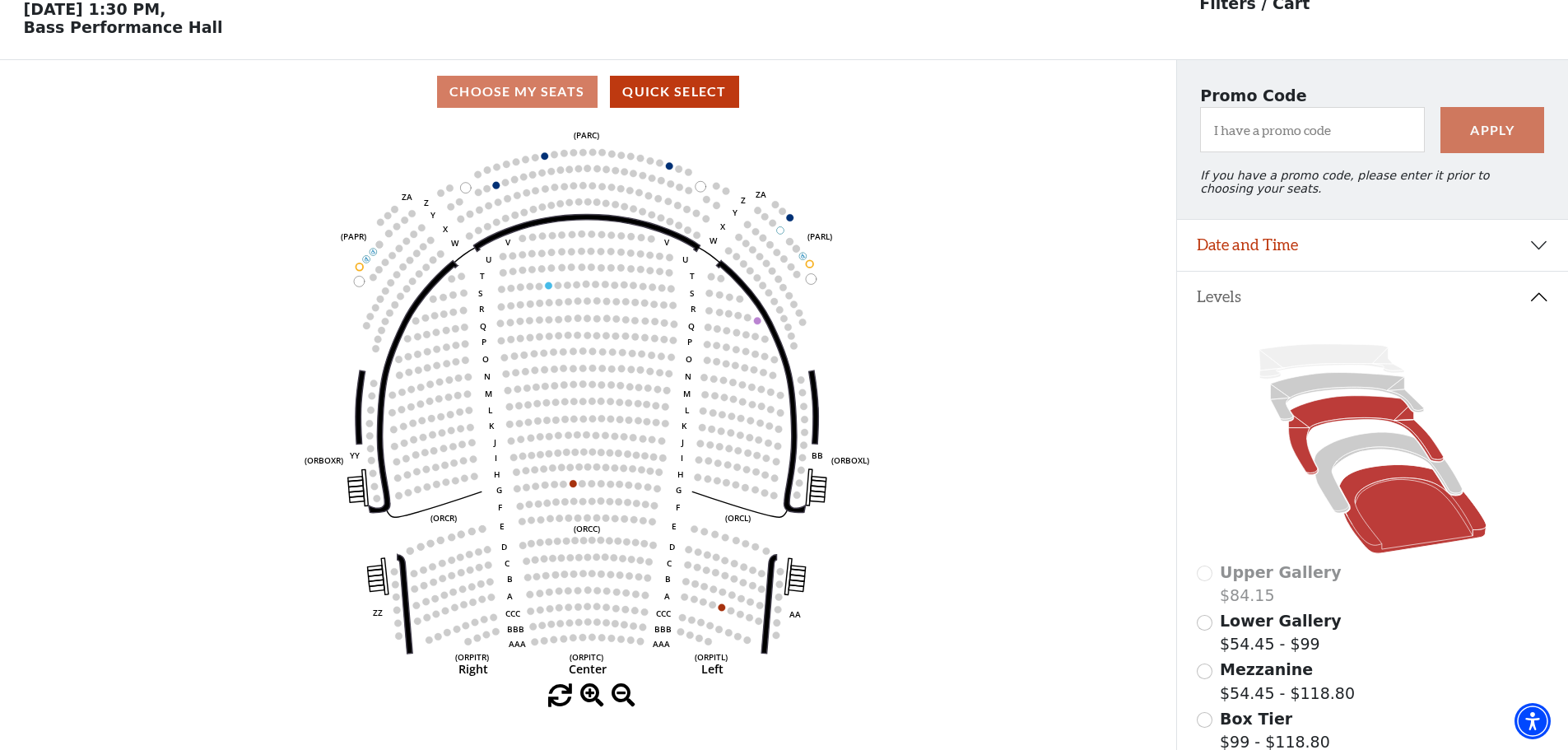
click at [1343, 419] on icon at bounding box center [1366, 436] width 155 height 79
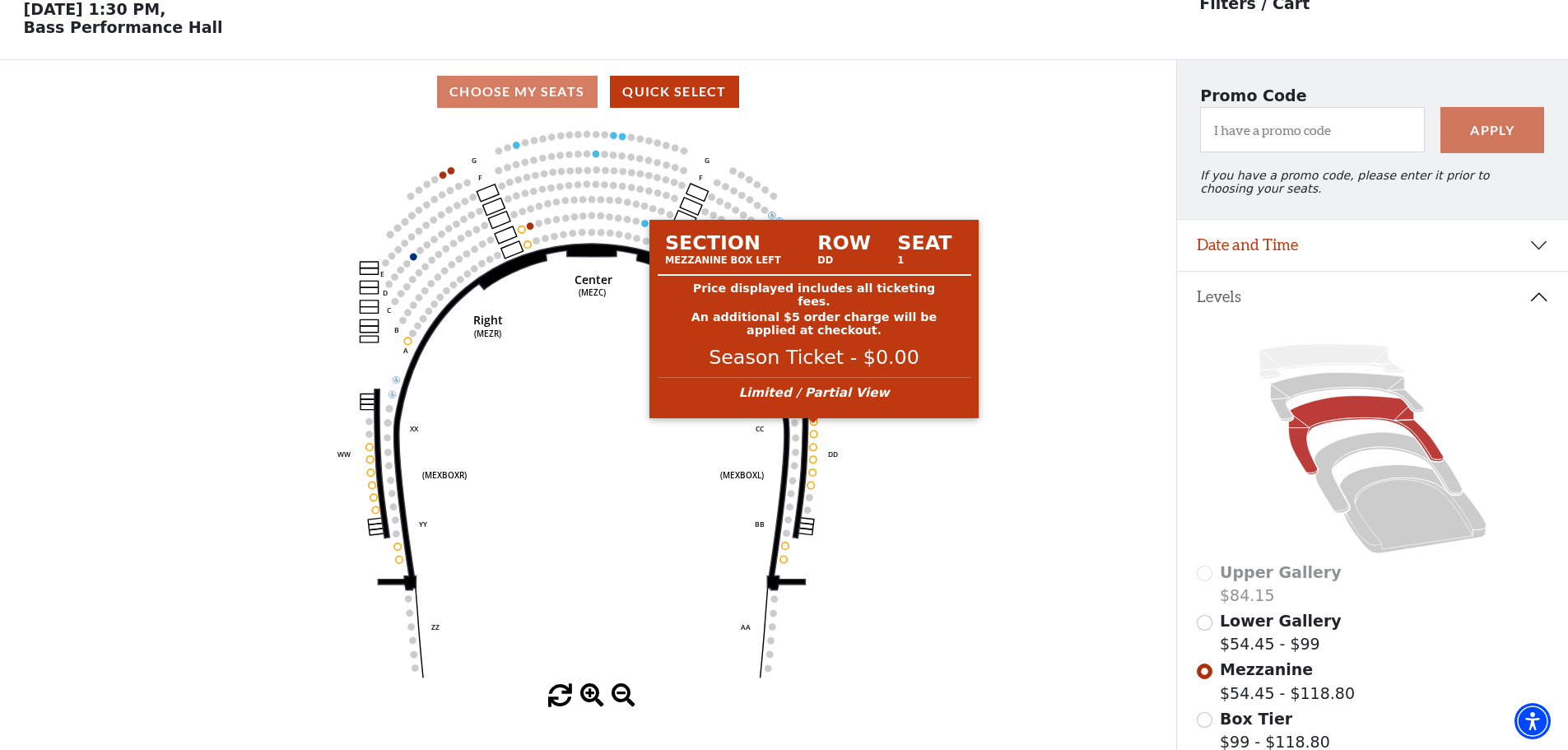
click at [813, 425] on circle at bounding box center [815, 422] width 7 height 7
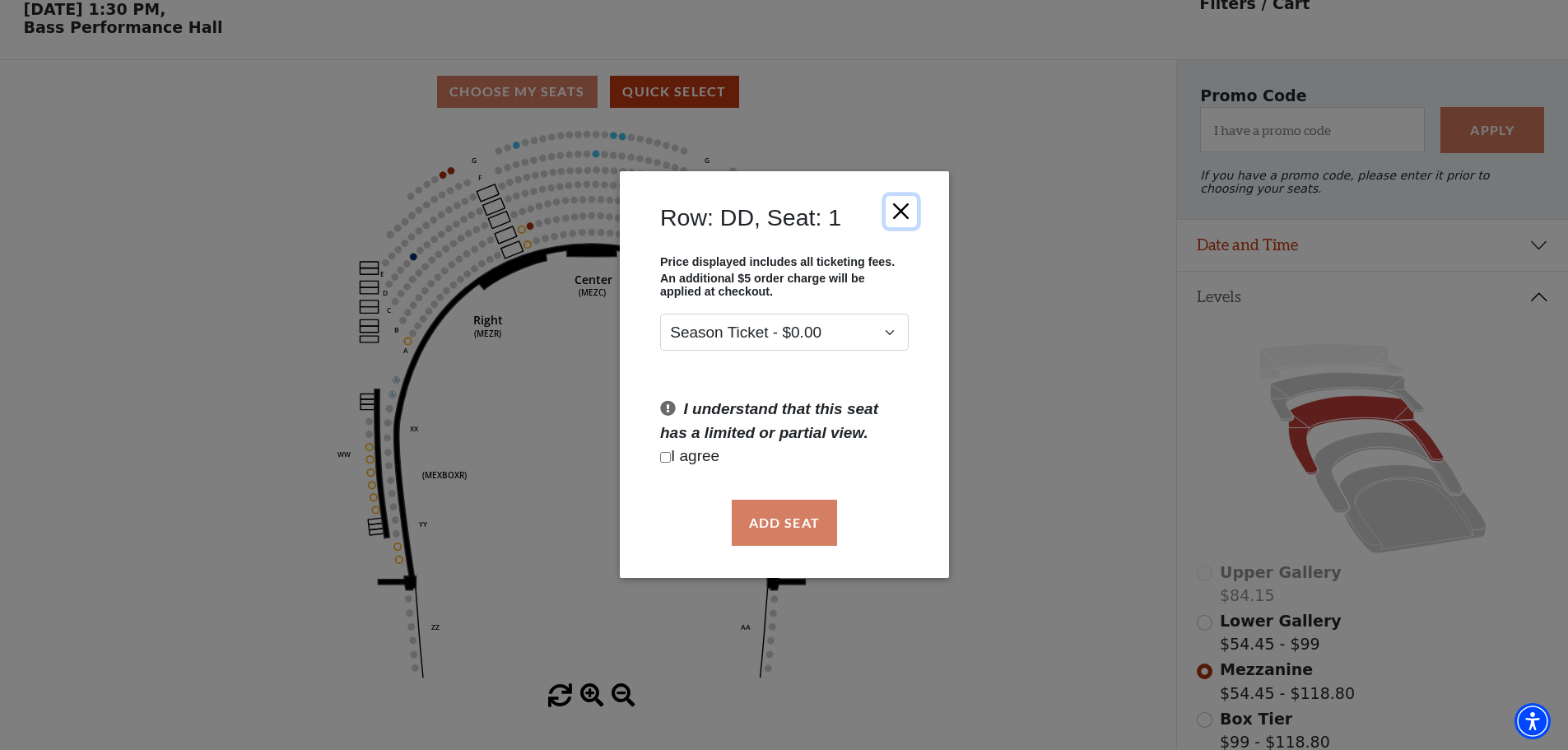
click at [911, 213] on button "Close" at bounding box center [901, 212] width 32 height 32
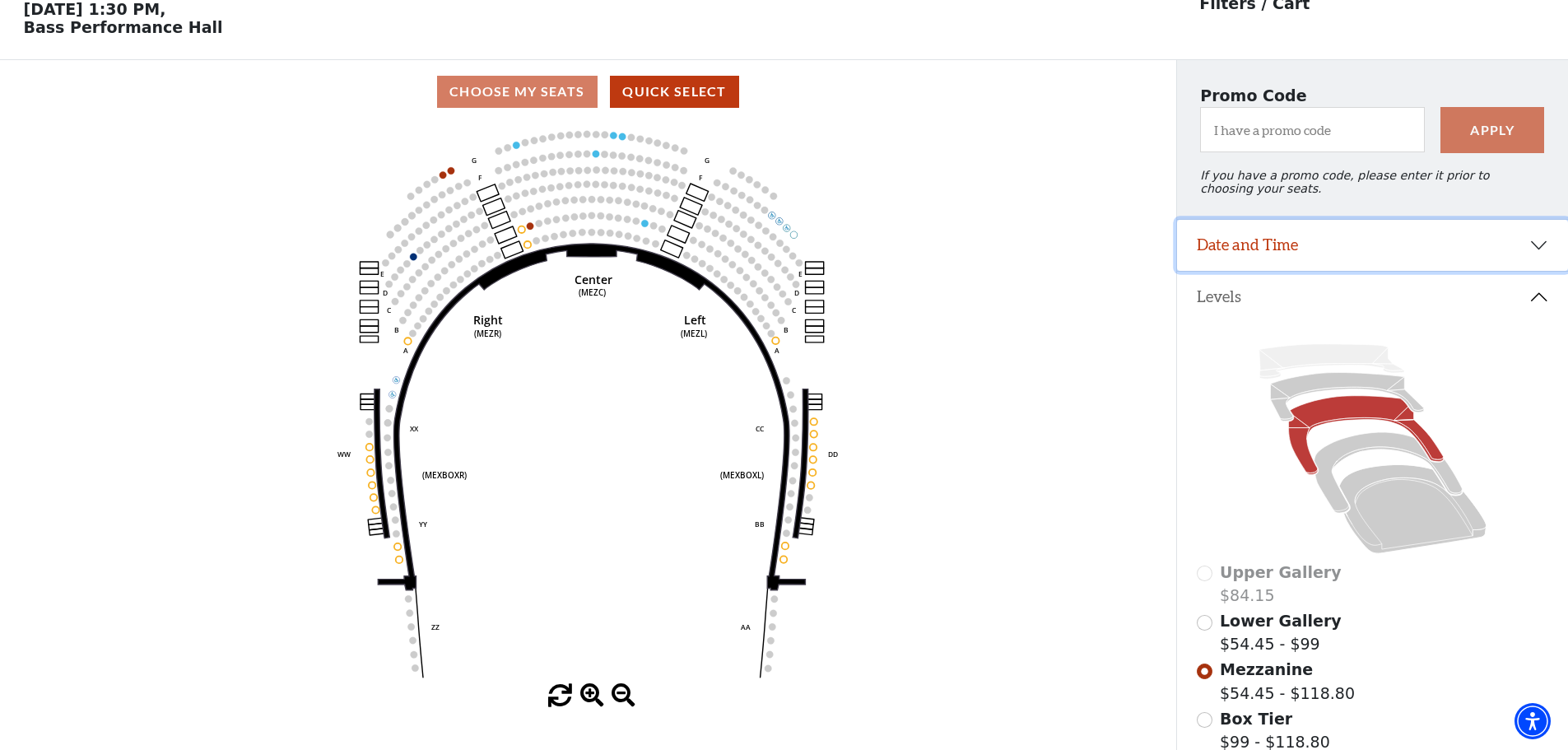
click at [1323, 271] on button "Date and Time" at bounding box center [1372, 245] width 391 height 51
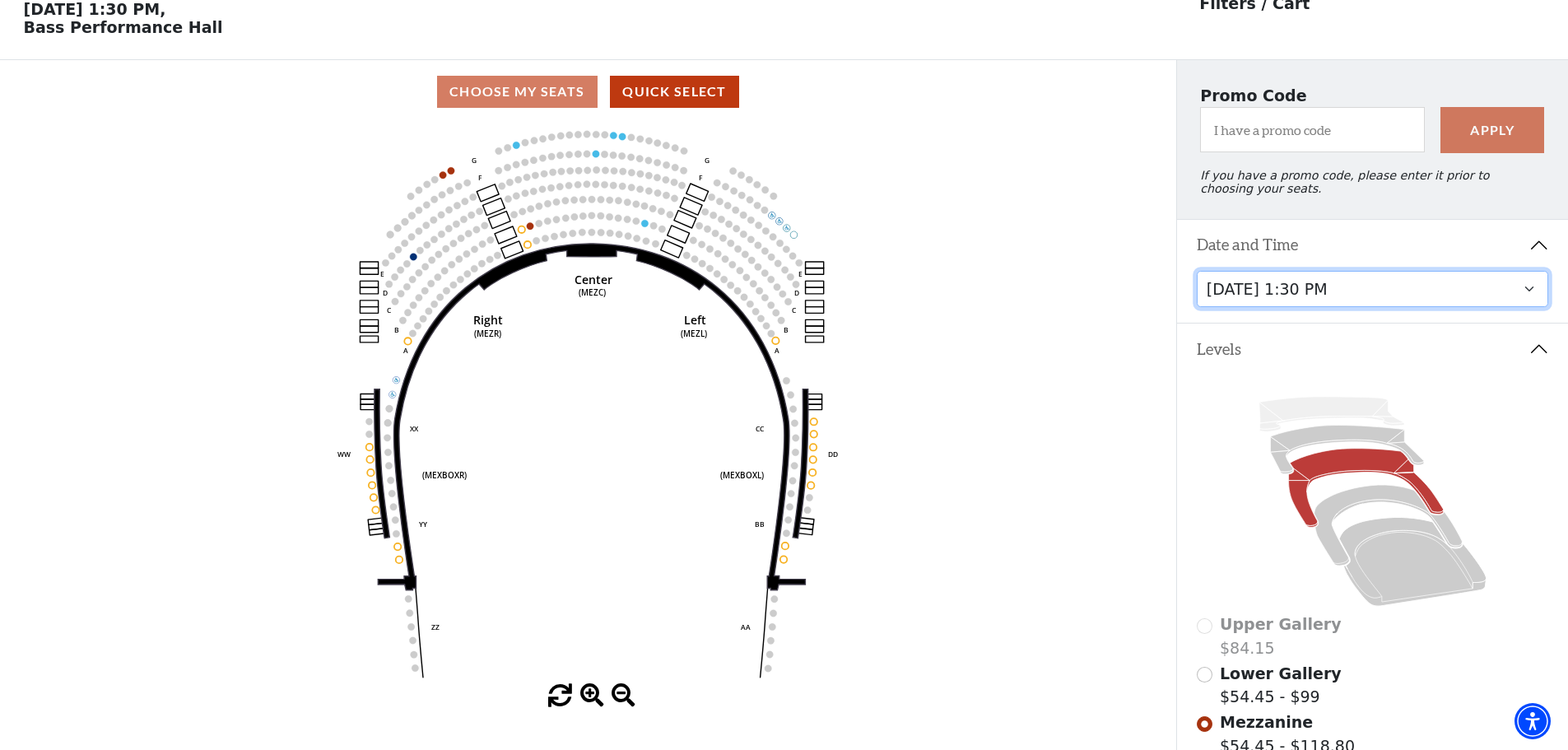
click at [1321, 308] on select "Tuesday, September 23 at 7:30 PM Wednesday, September 24 at 7:30 PM Thursday, S…" at bounding box center [1372, 290] width 352 height 37
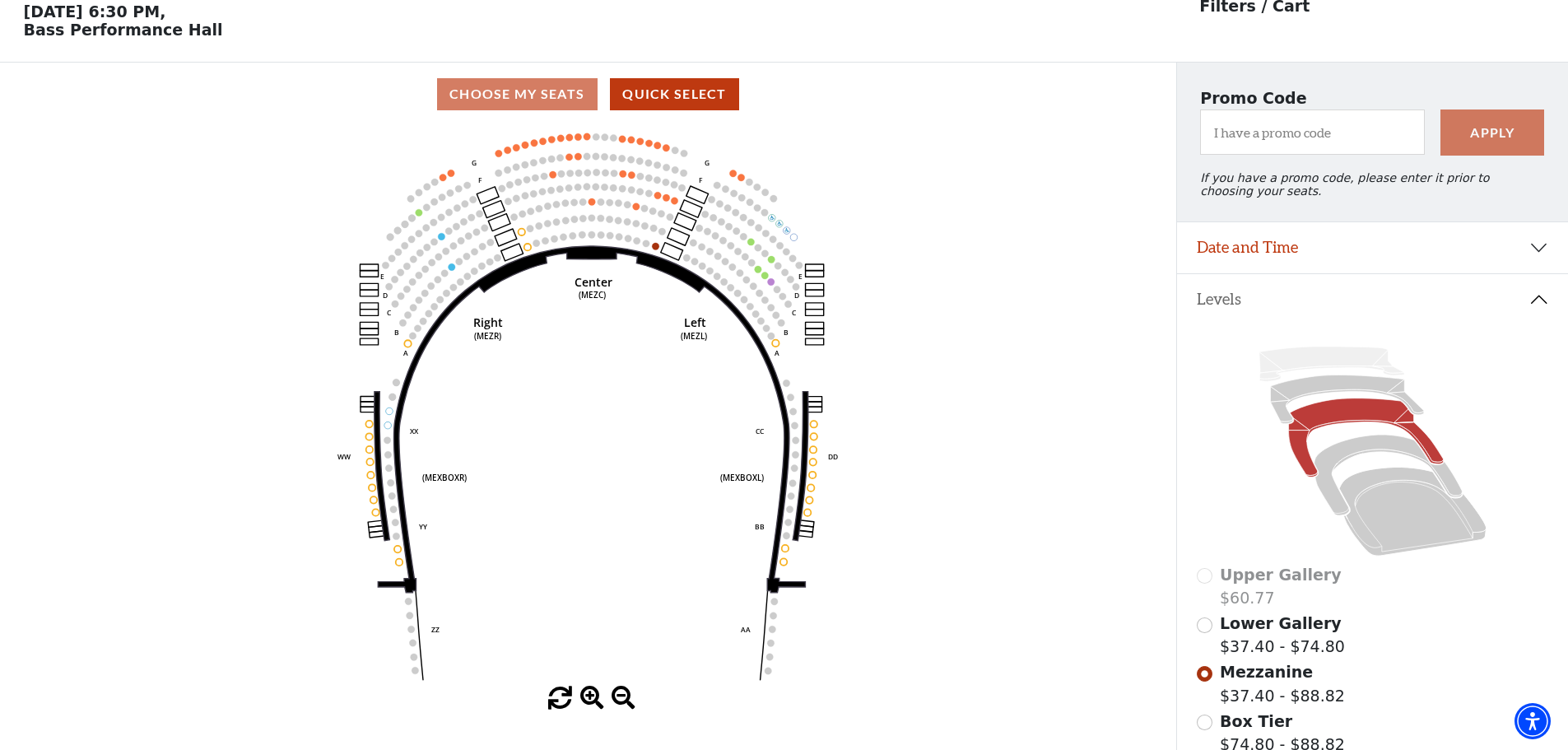
scroll to position [76, 0]
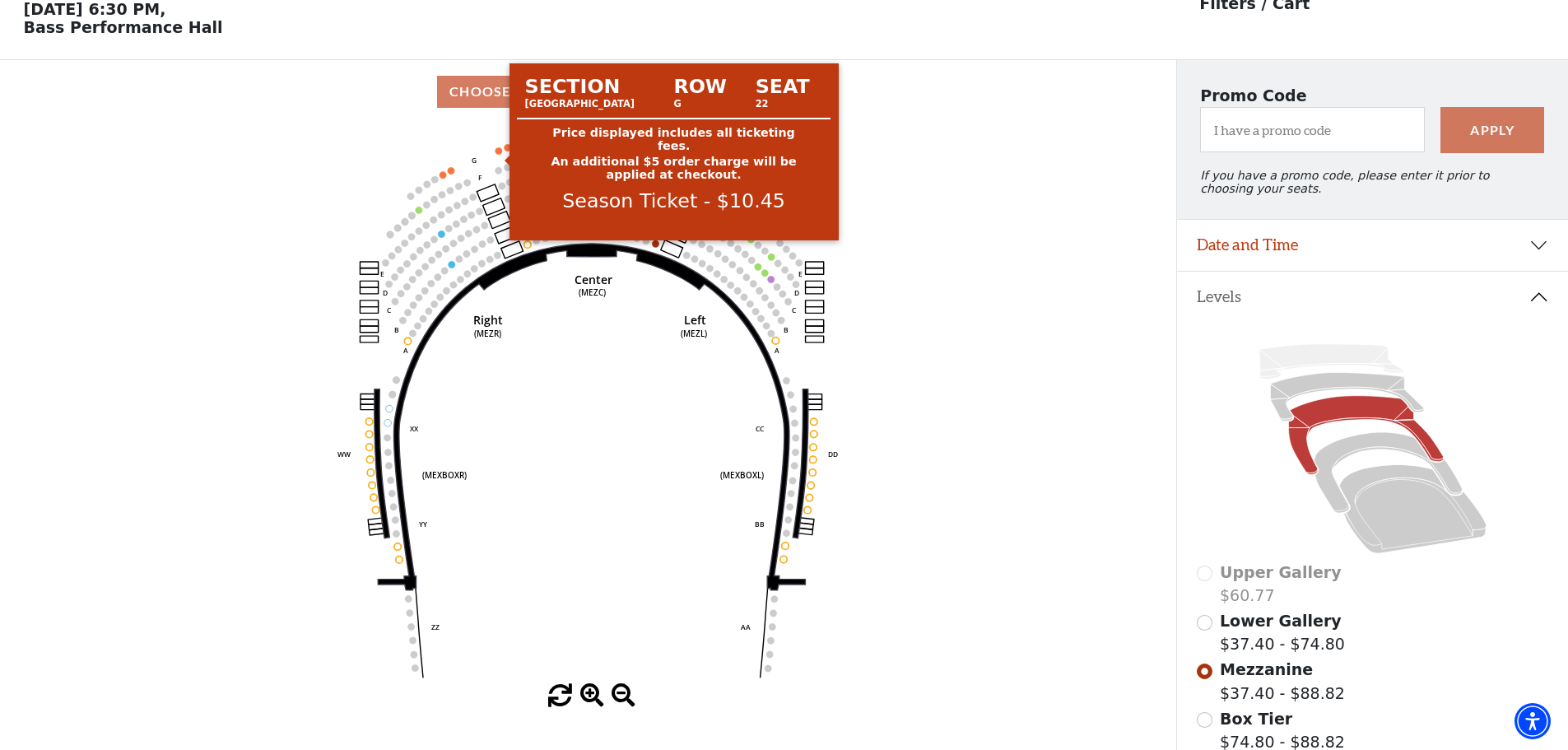
click at [498, 154] on circle at bounding box center [500, 151] width 7 height 7
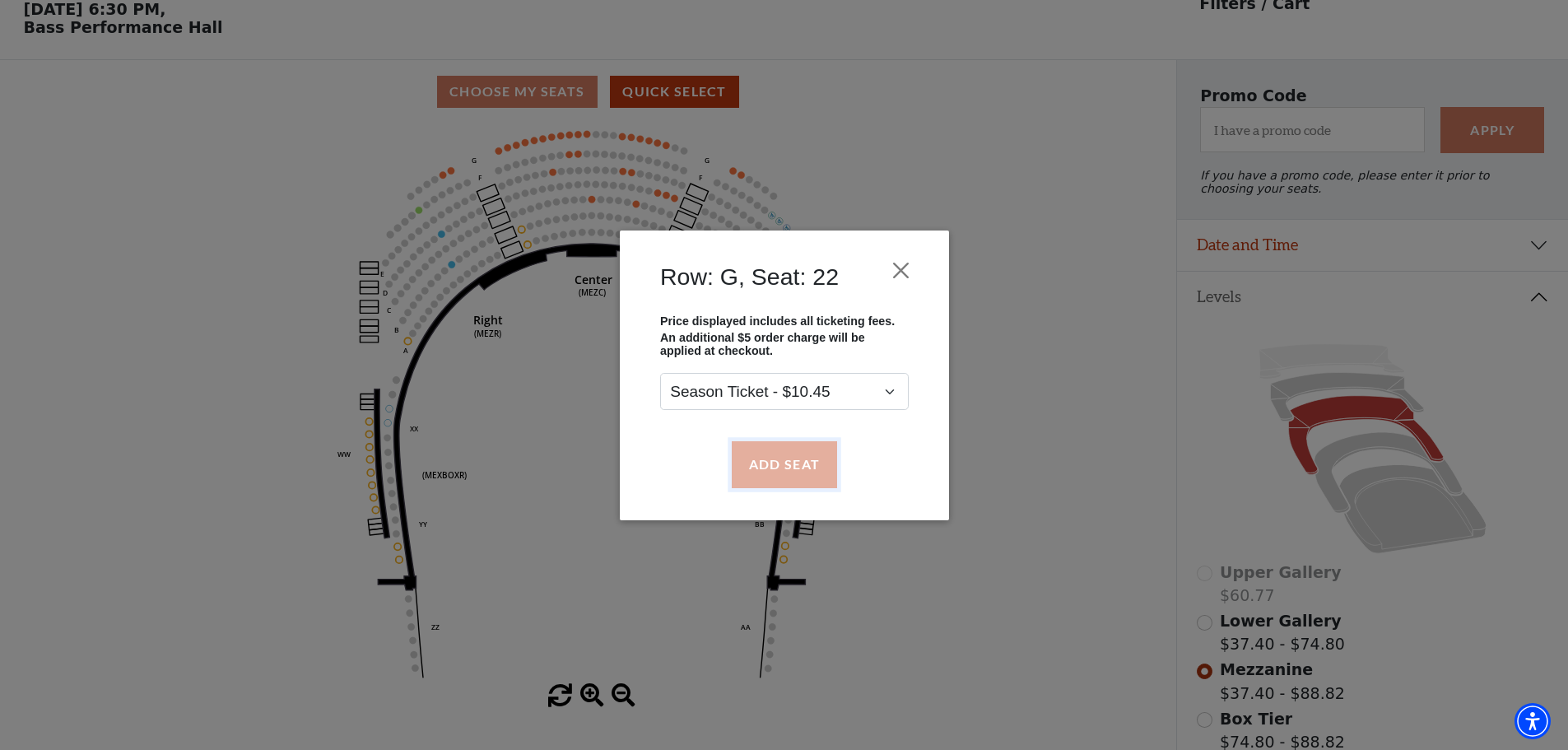
click at [777, 459] on button "Add Seat" at bounding box center [784, 465] width 105 height 47
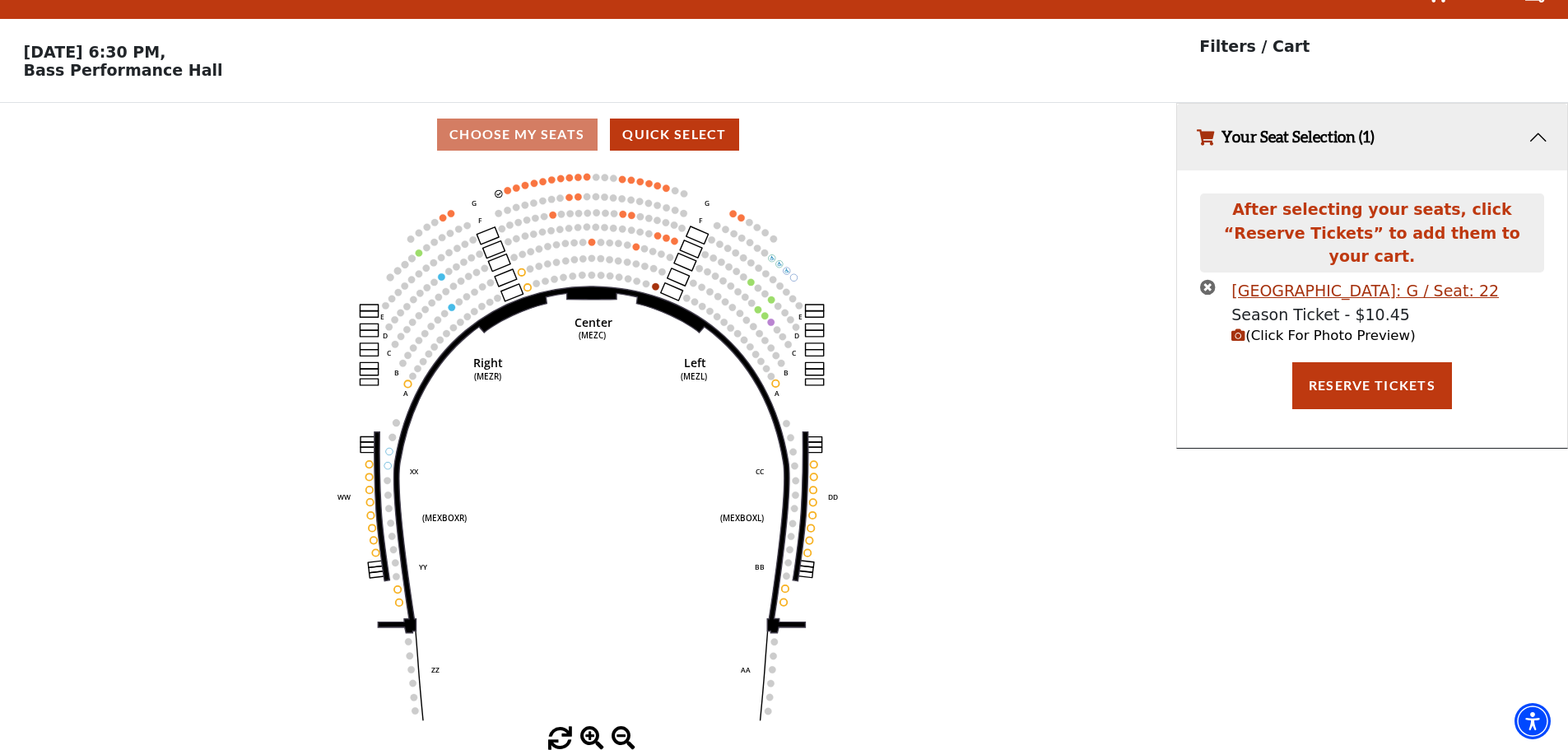
scroll to position [0, 0]
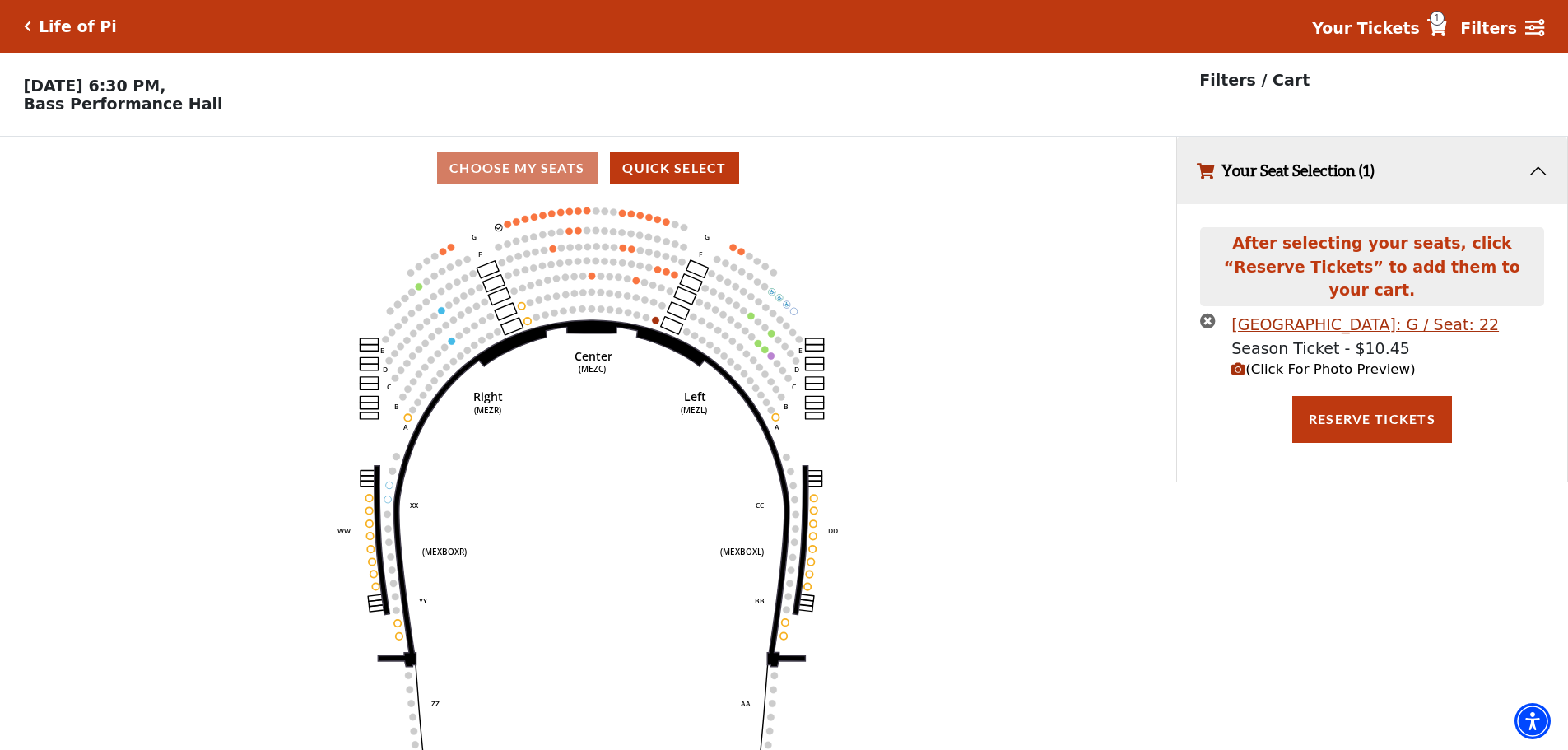
click at [1236, 363] on icon "(Click For Photo Preview)" at bounding box center [1239, 370] width 14 height 14
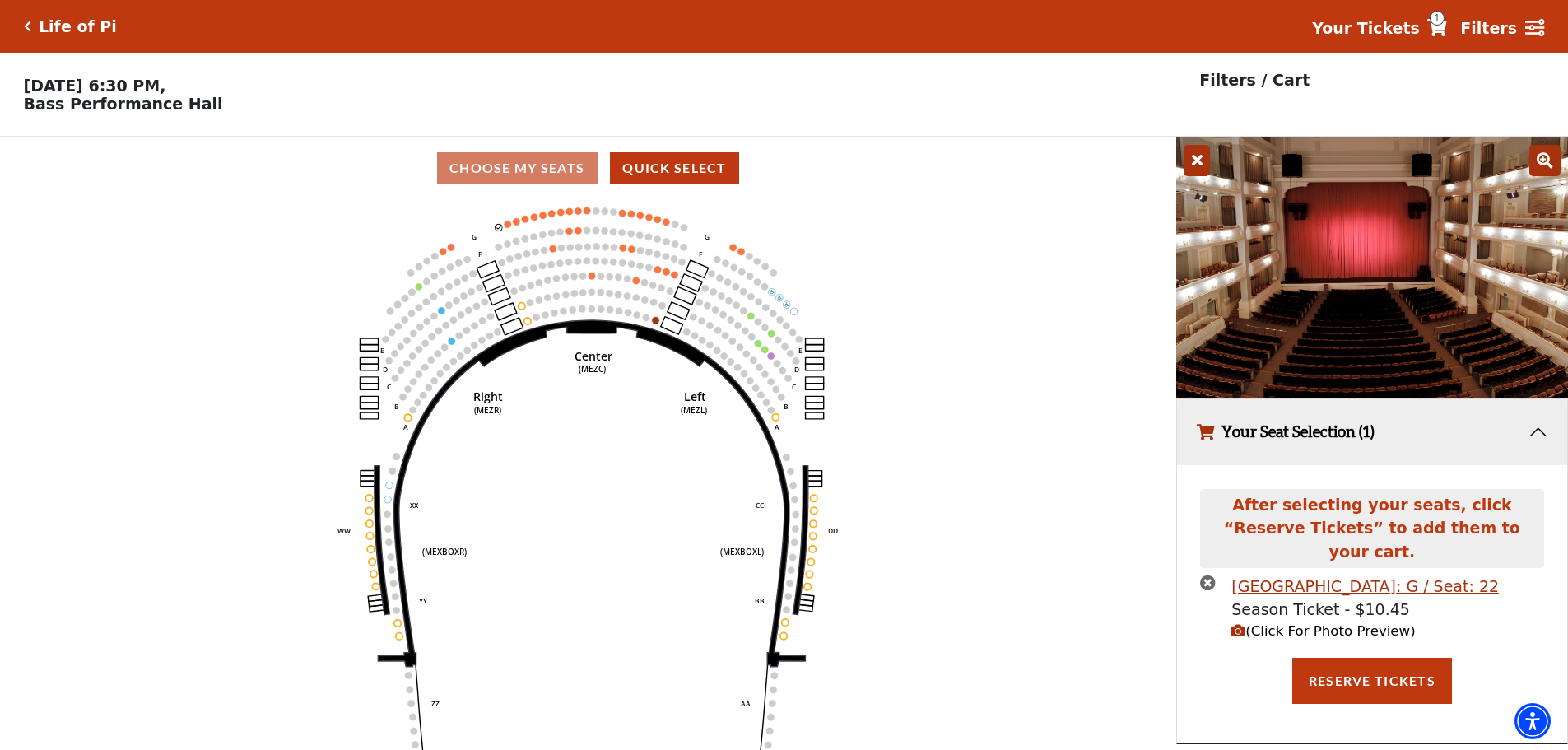
click at [1190, 168] on icon at bounding box center [1197, 161] width 26 height 32
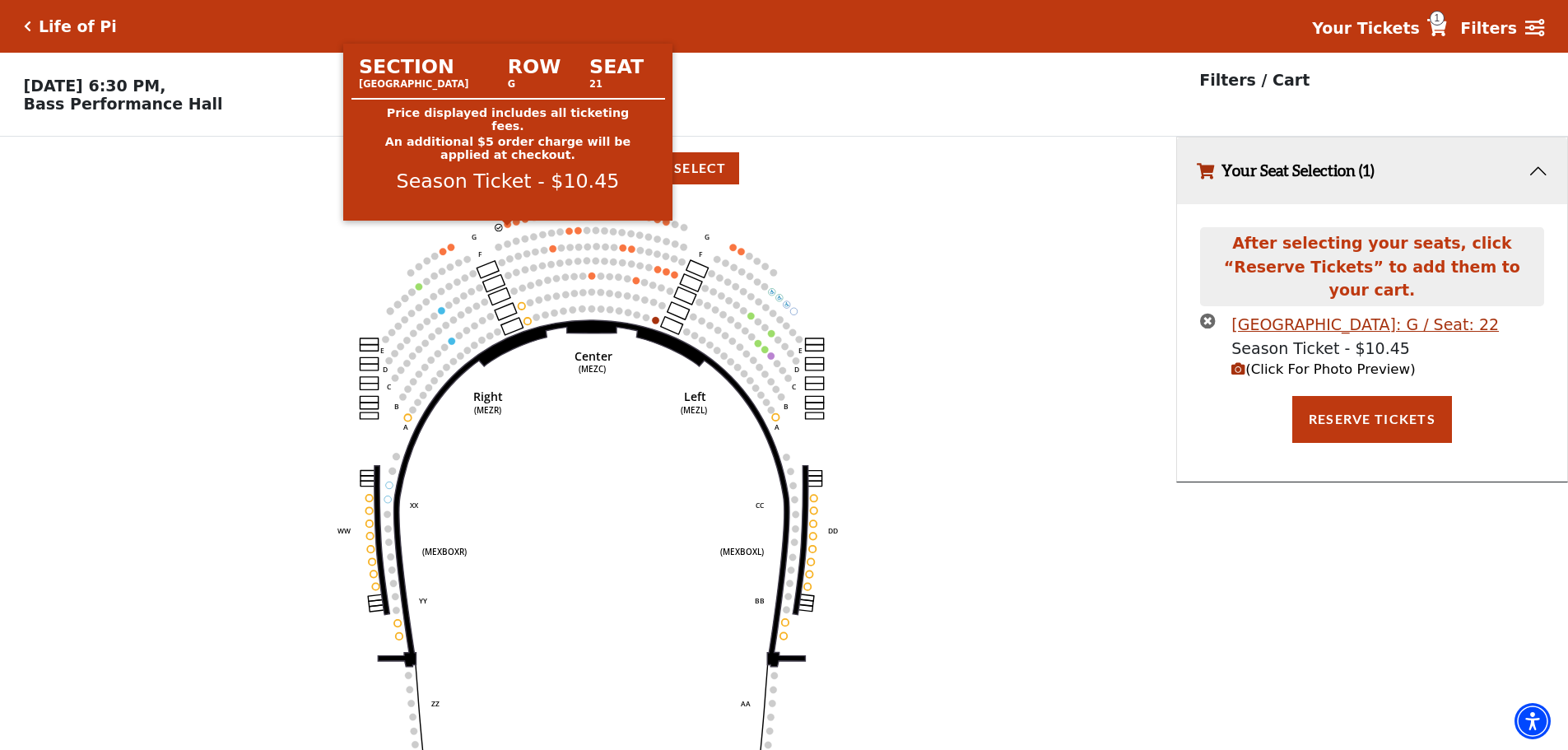
click at [507, 227] on circle at bounding box center [508, 224] width 7 height 7
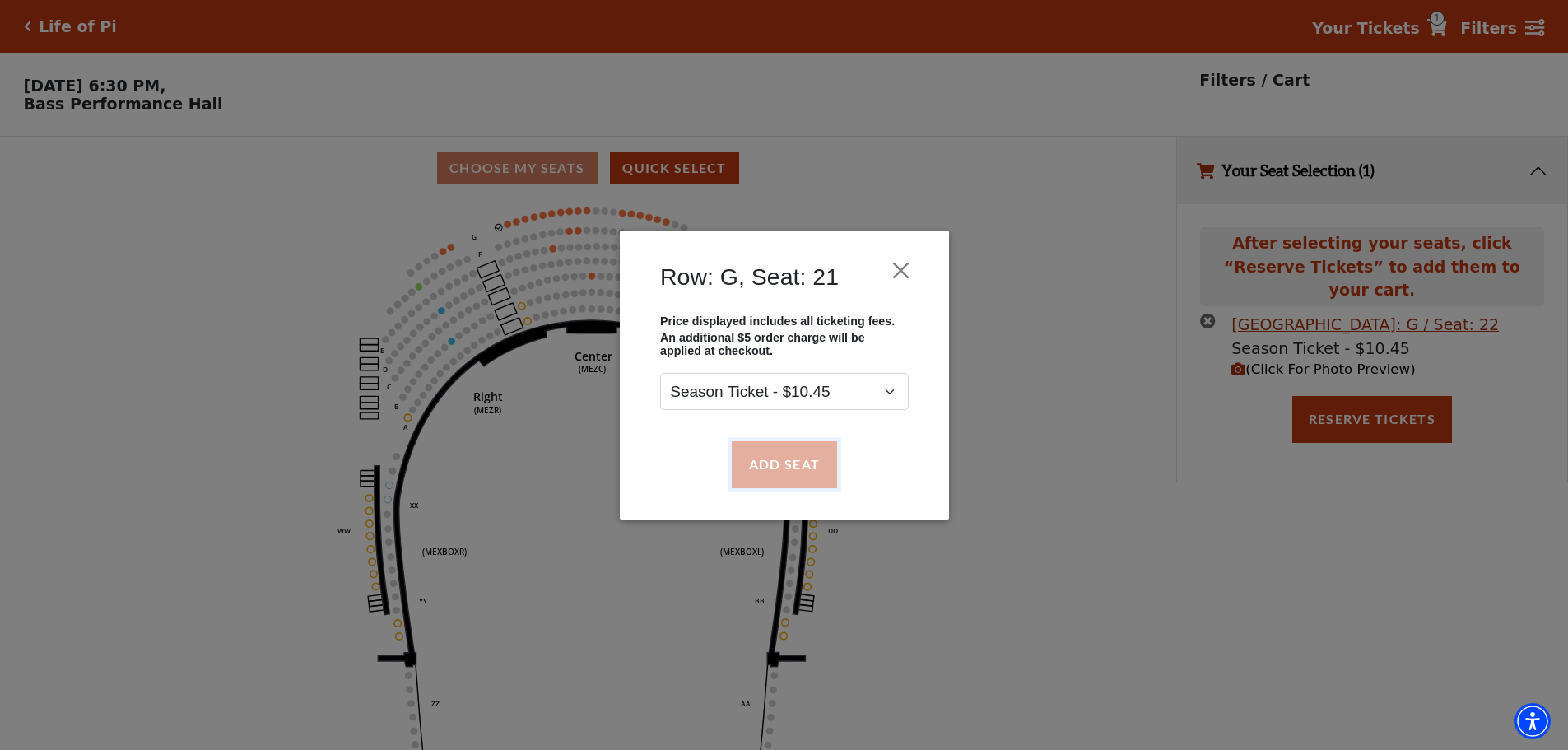
click at [786, 464] on button "Add Seat" at bounding box center [784, 465] width 105 height 47
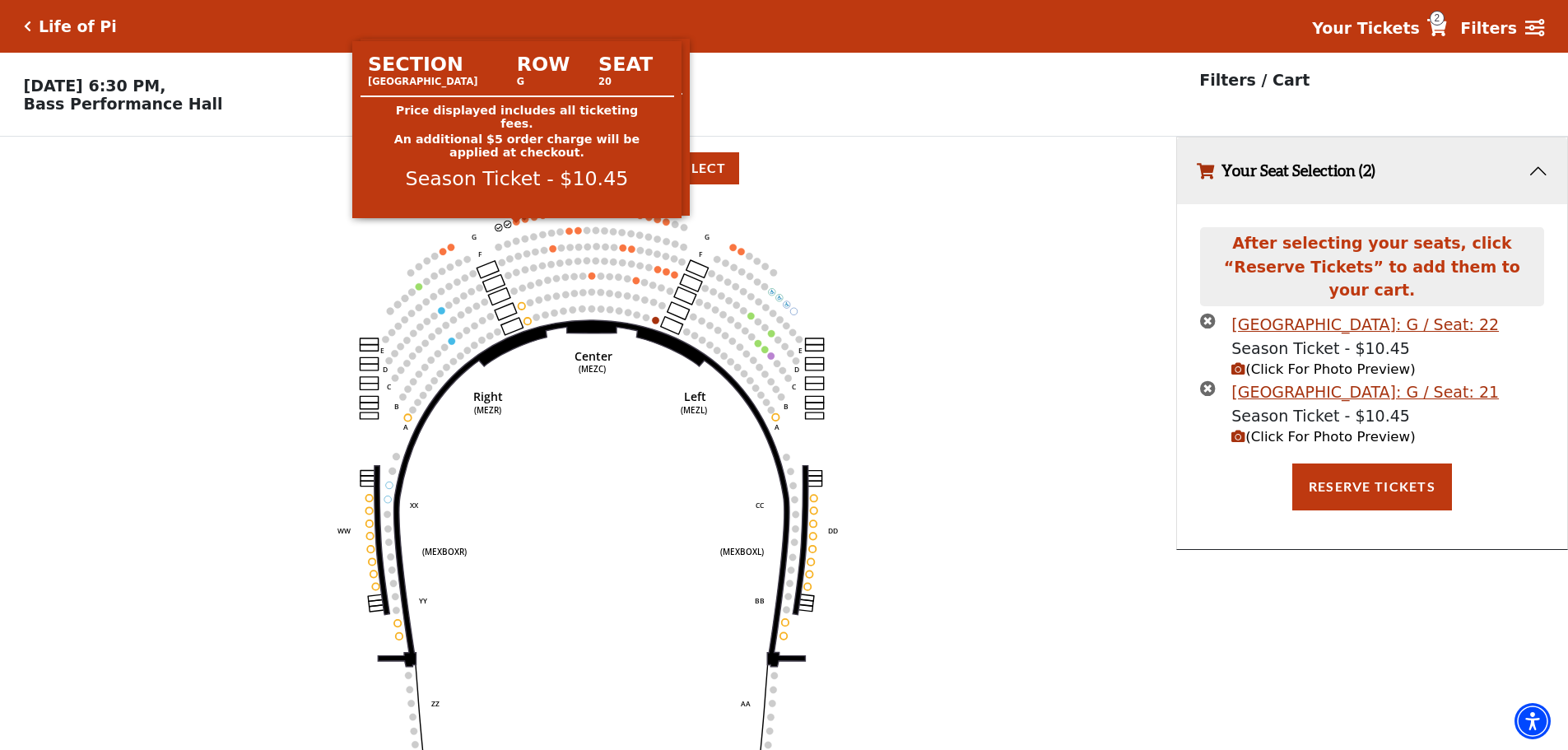
click at [516, 225] on circle at bounding box center [516, 222] width 7 height 7
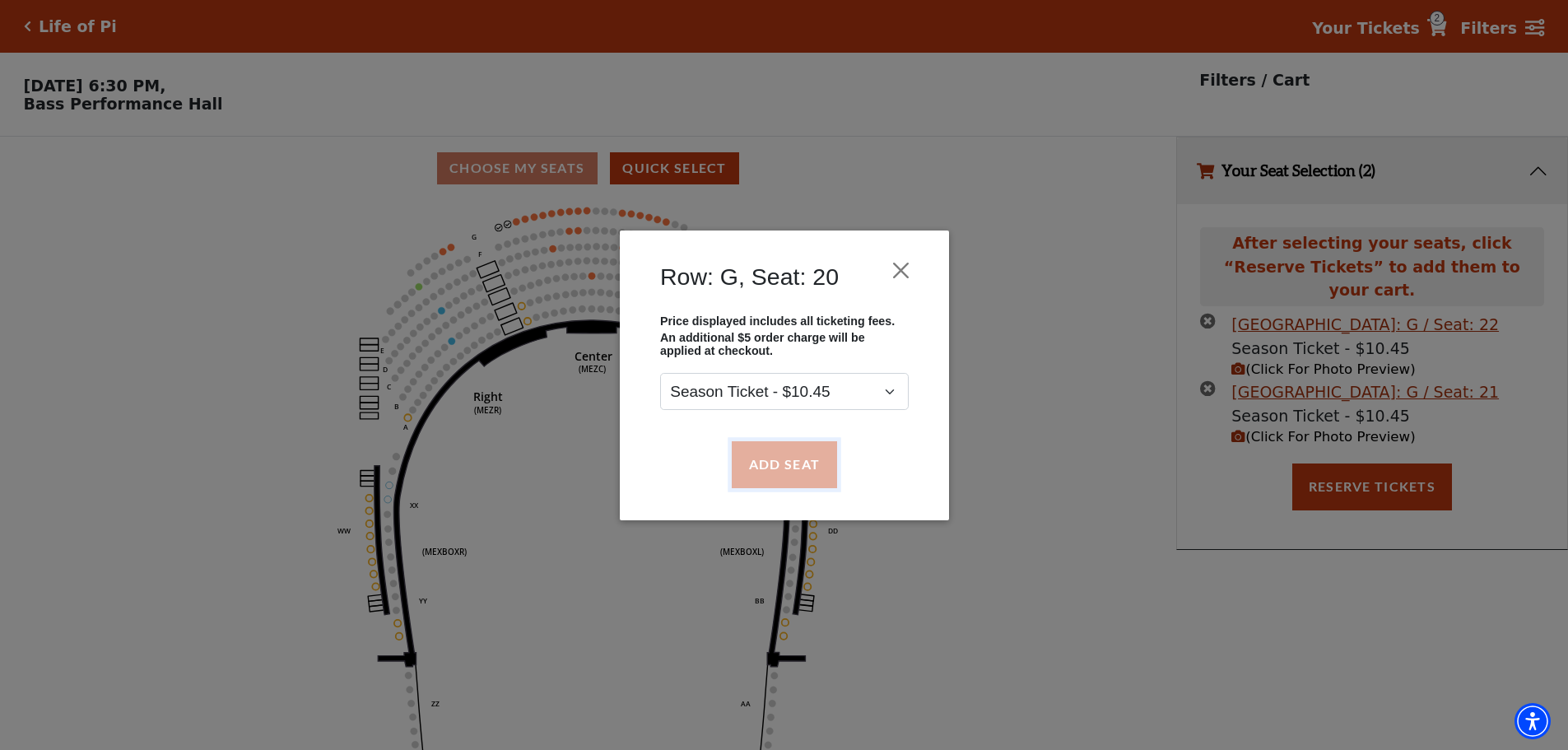
click at [772, 467] on button "Add Seat" at bounding box center [784, 465] width 105 height 47
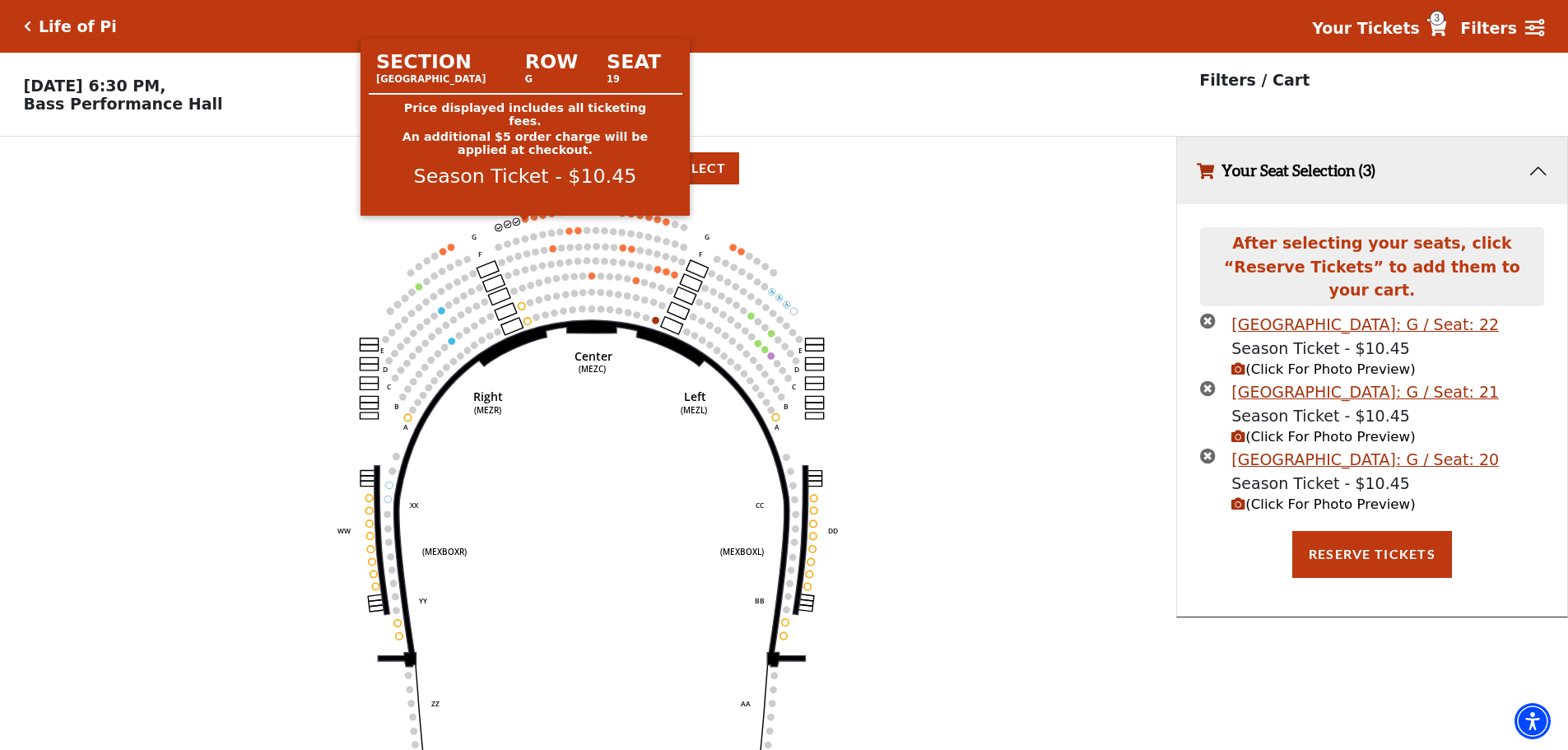
click at [526, 222] on circle at bounding box center [526, 220] width 7 height 7
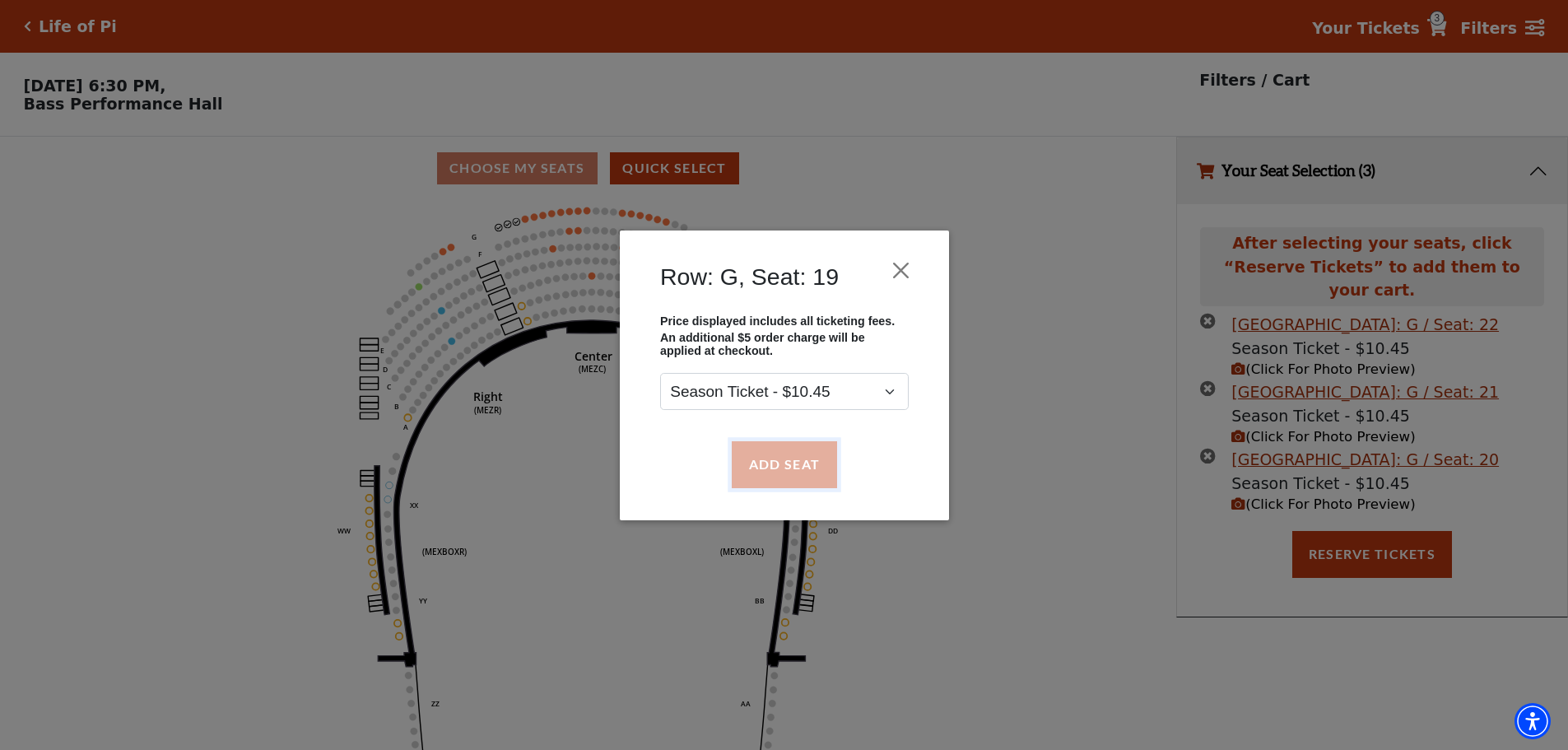
click at [752, 462] on button "Add Seat" at bounding box center [784, 465] width 105 height 47
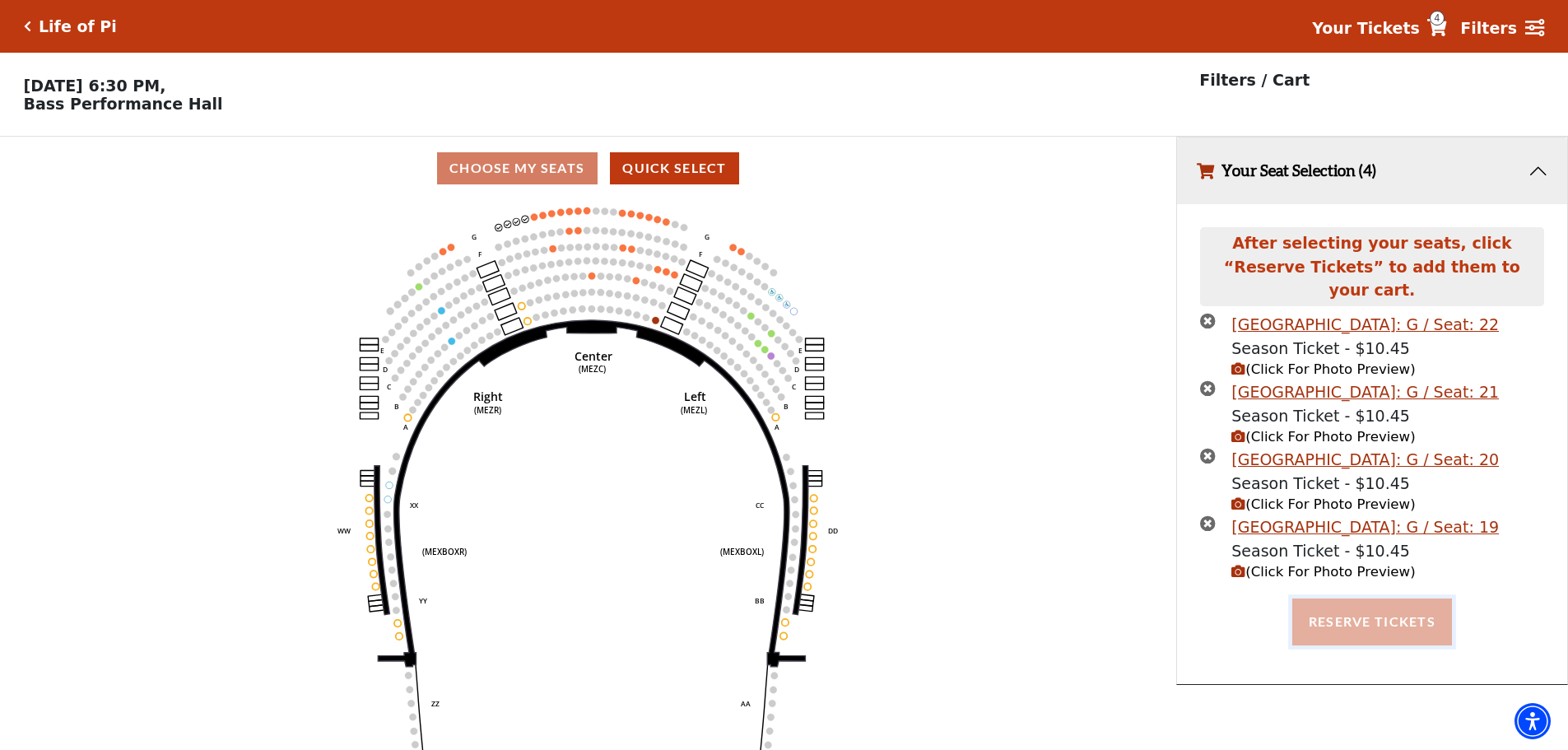
click at [1355, 615] on button "Reserve Tickets" at bounding box center [1372, 622] width 160 height 47
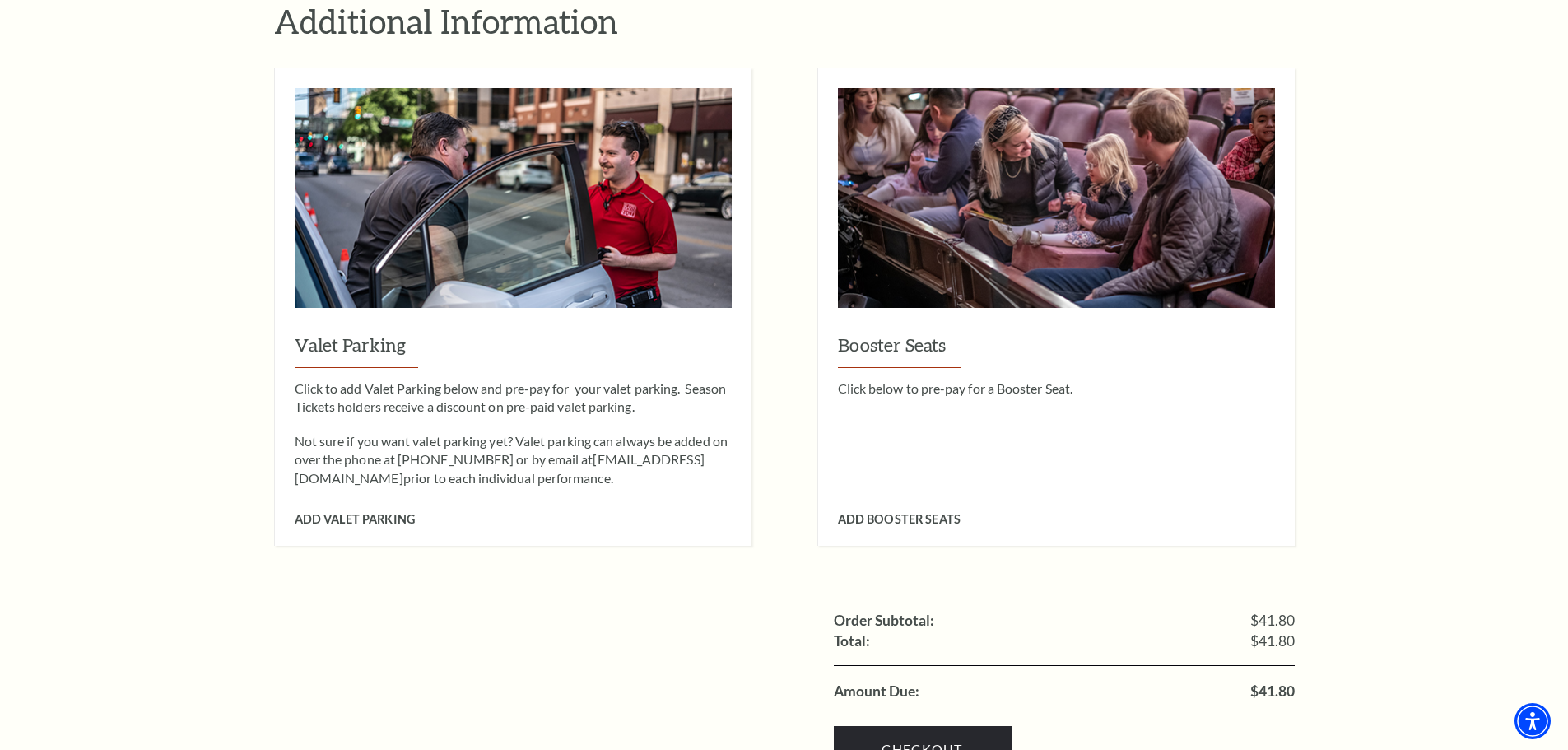
scroll to position [1894, 0]
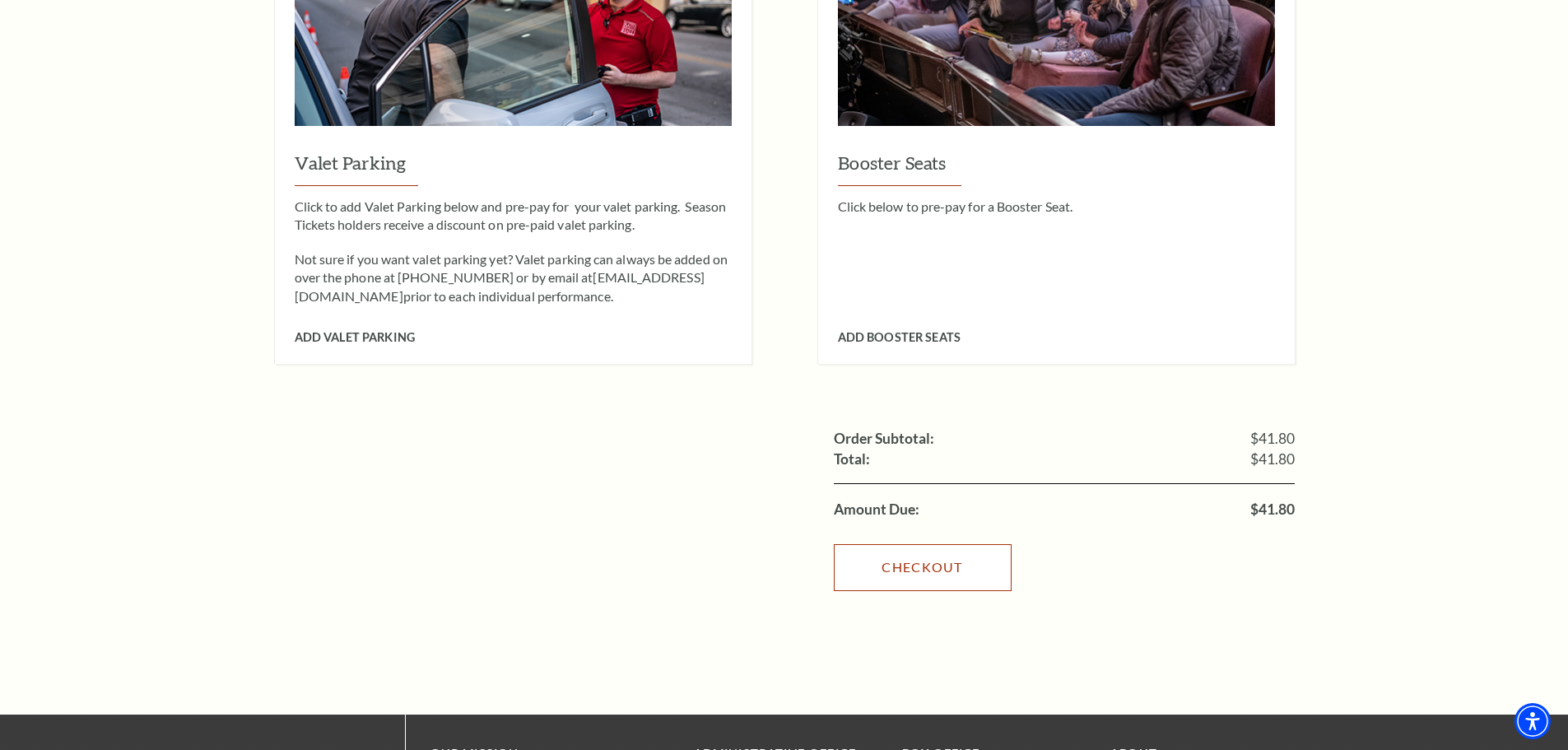
click at [945, 544] on link "Checkout" at bounding box center [923, 567] width 178 height 47
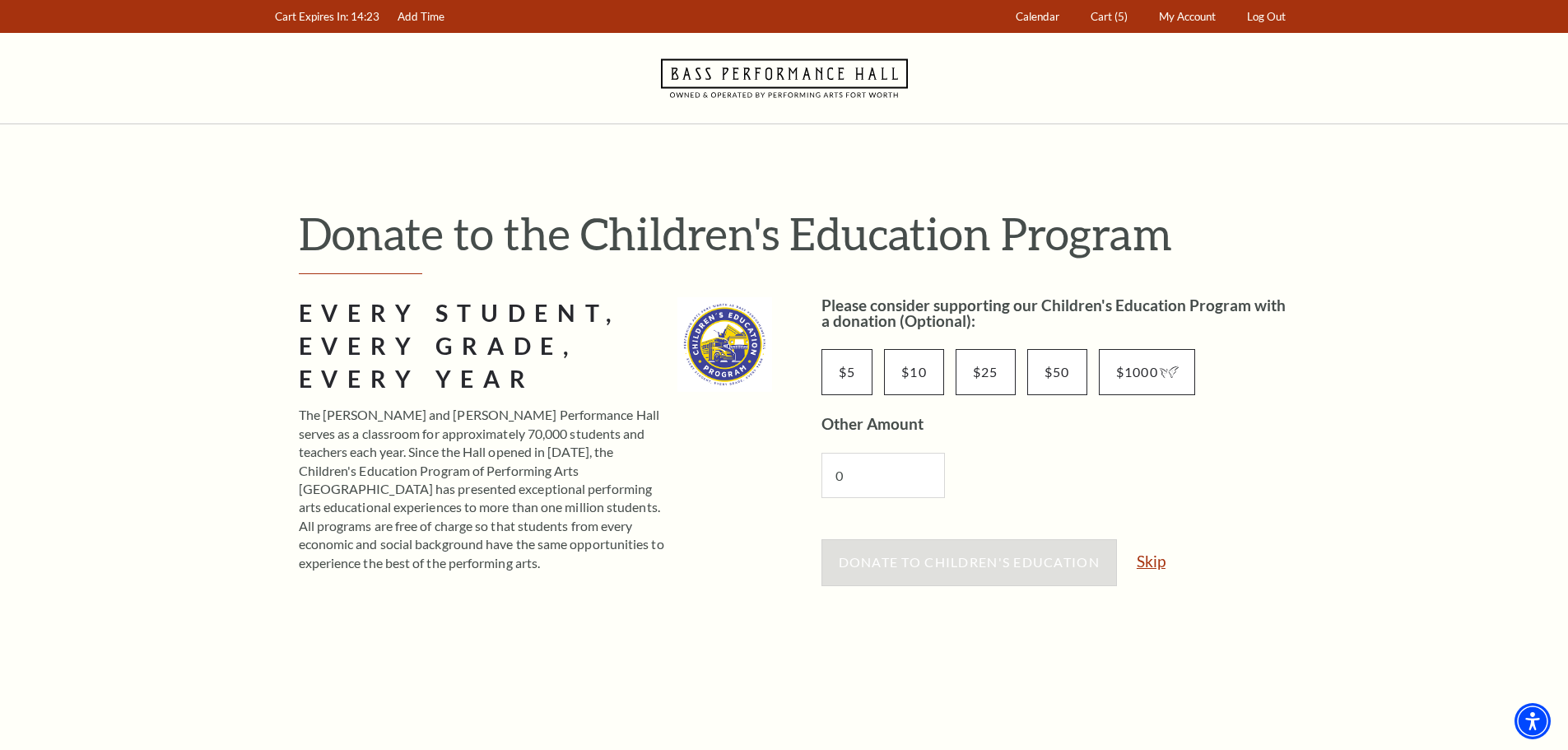
click at [1165, 563] on link "Skip" at bounding box center [1151, 561] width 29 height 16
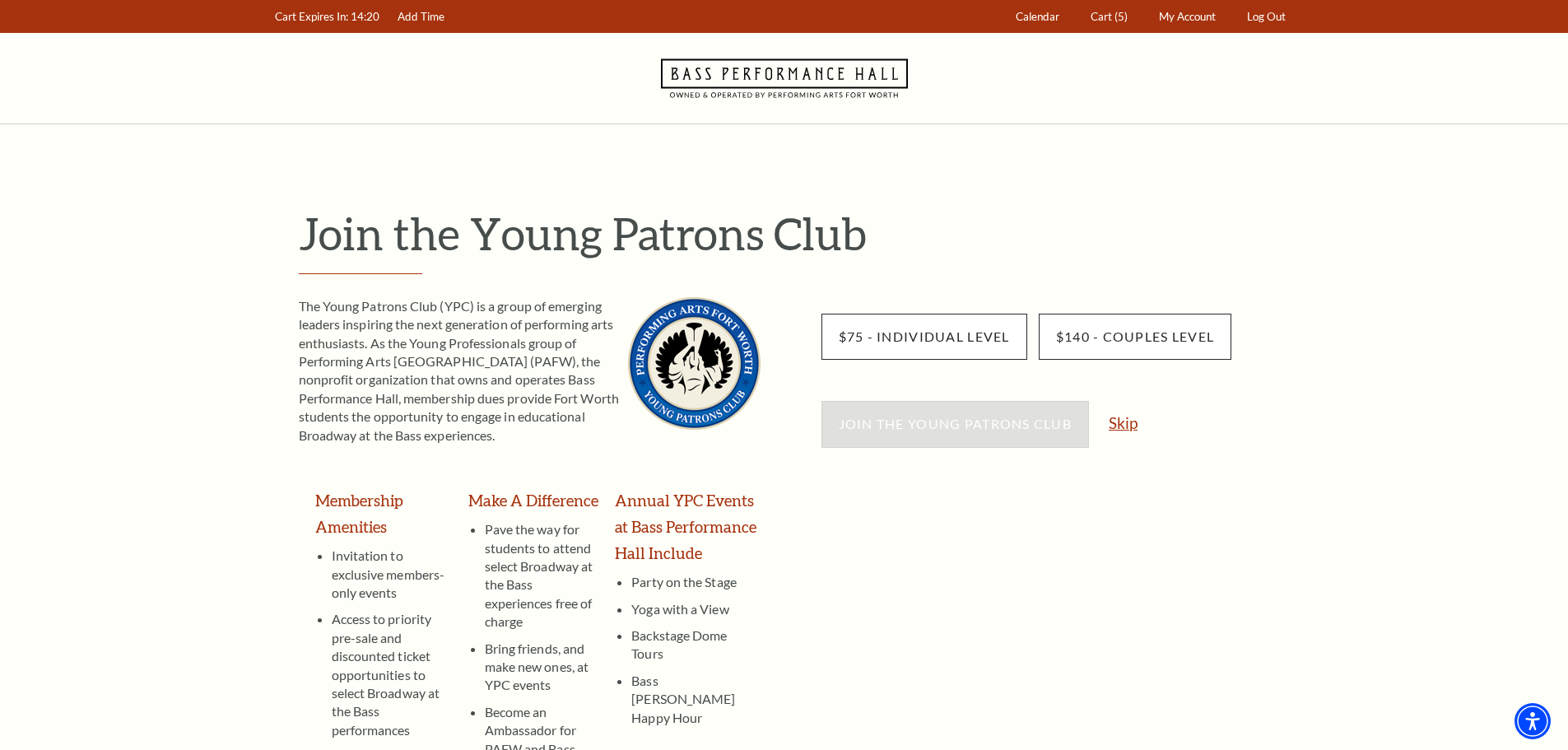
click at [1123, 428] on link "Skip" at bounding box center [1123, 423] width 29 height 16
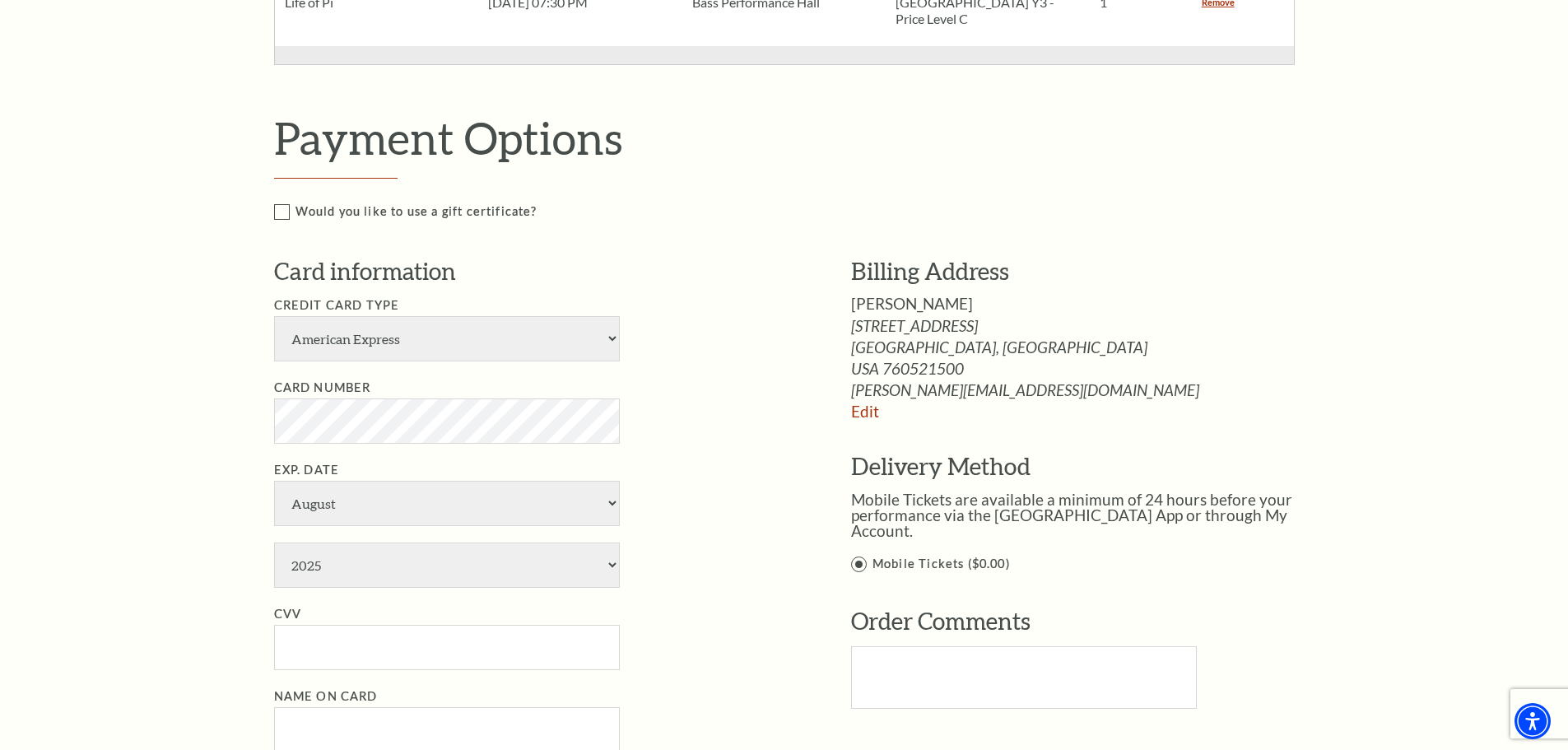
scroll to position [1317, 0]
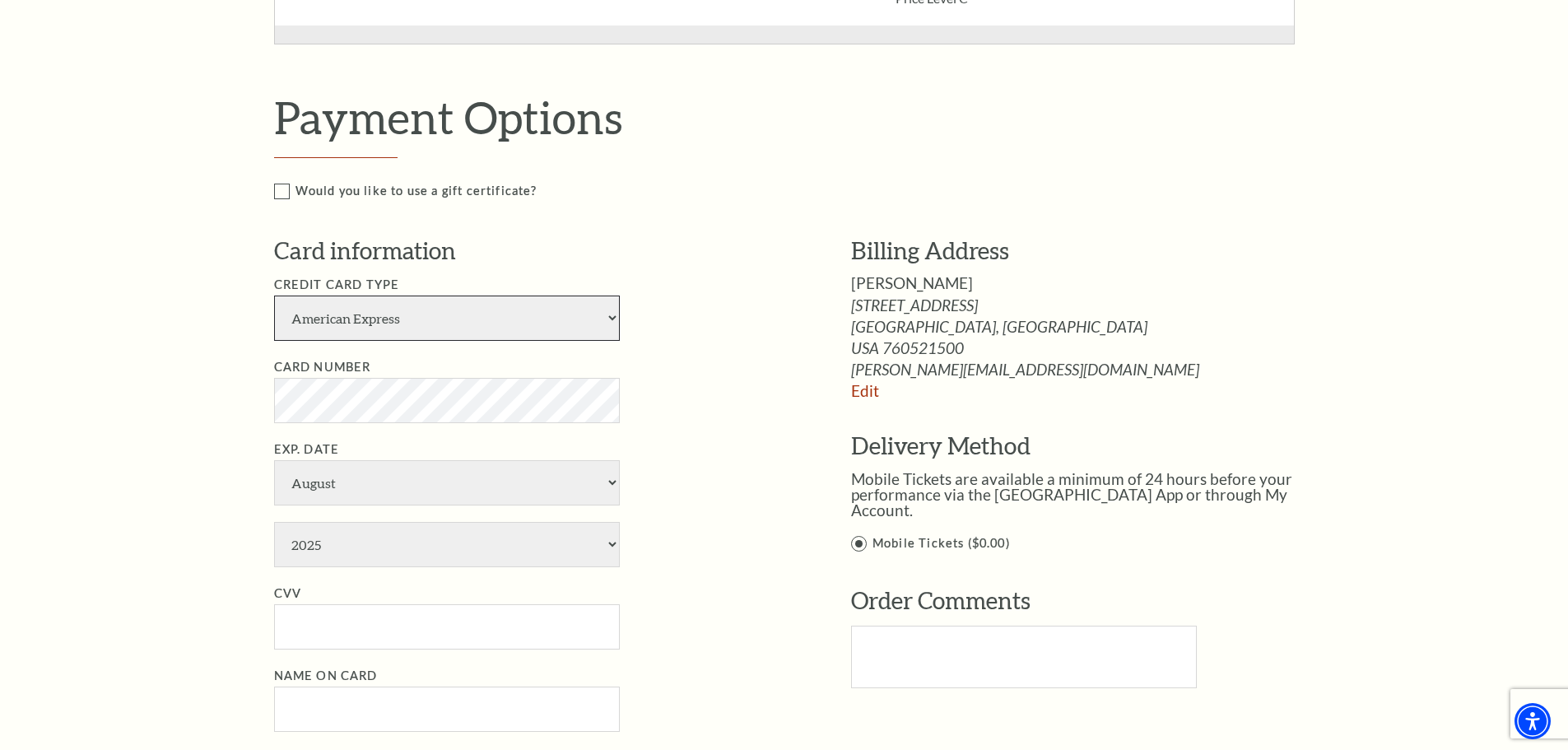
click at [395, 324] on select "American Express Visa Master Card Discover" at bounding box center [447, 319] width 346 height 46
select select "24"
click at [274, 296] on select "American Express Visa Master Card Discover" at bounding box center [447, 319] width 346 height 46
click at [319, 493] on select "January February March April May June July August September October November De…" at bounding box center [447, 483] width 346 height 46
select select "11"
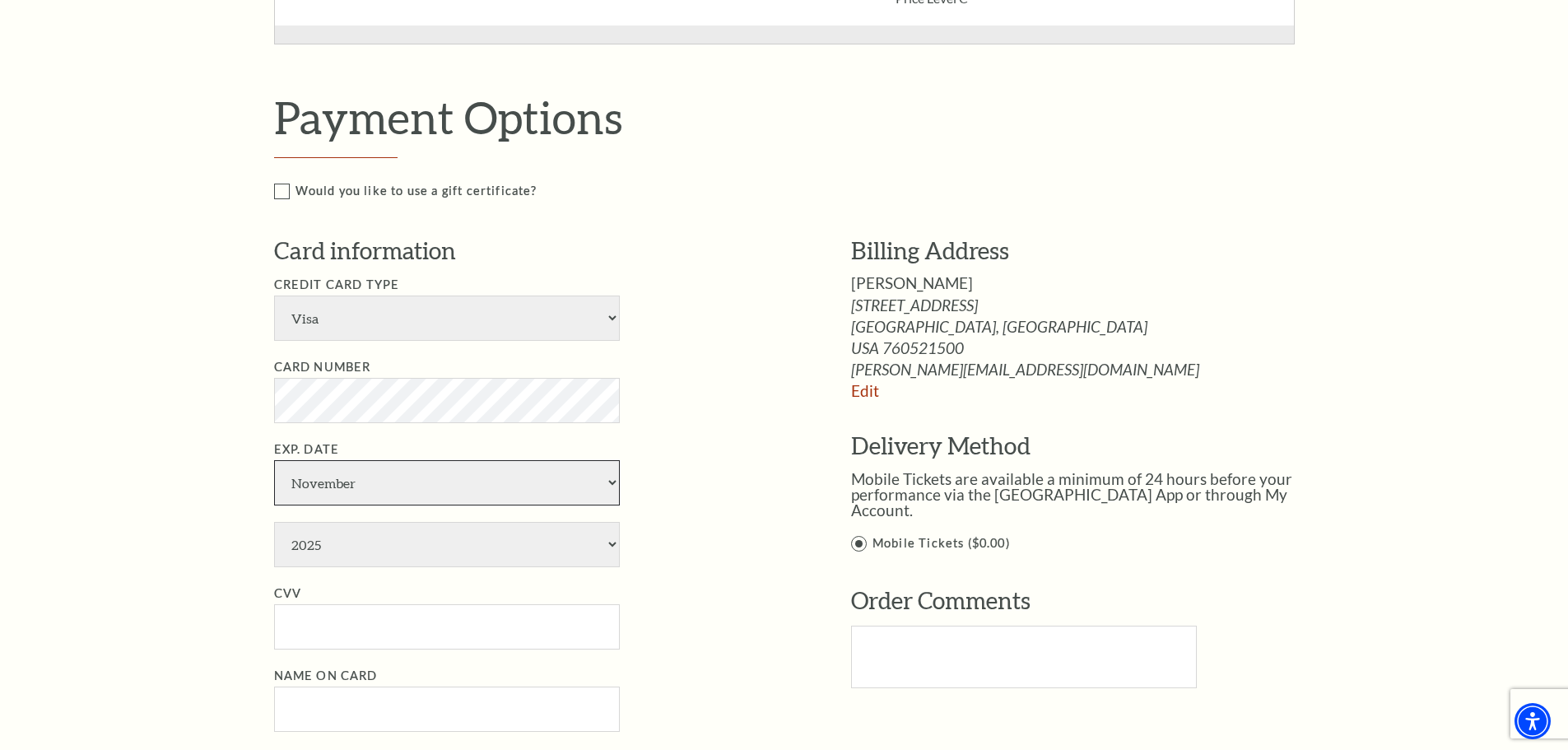
click at [274, 460] on select "January February March April May June July August September October November De…" at bounding box center [447, 483] width 346 height 46
click at [344, 549] on select "2025 2026 2027 2028 2029 2030 2031 2032 2033 2034" at bounding box center [447, 545] width 346 height 46
select select "2027"
click at [274, 523] on select "2025 2026 2027 2028 2029 2030 2031 2032 2033 2034" at bounding box center [447, 545] width 346 height 46
click at [354, 626] on input "CVV" at bounding box center [447, 627] width 346 height 46
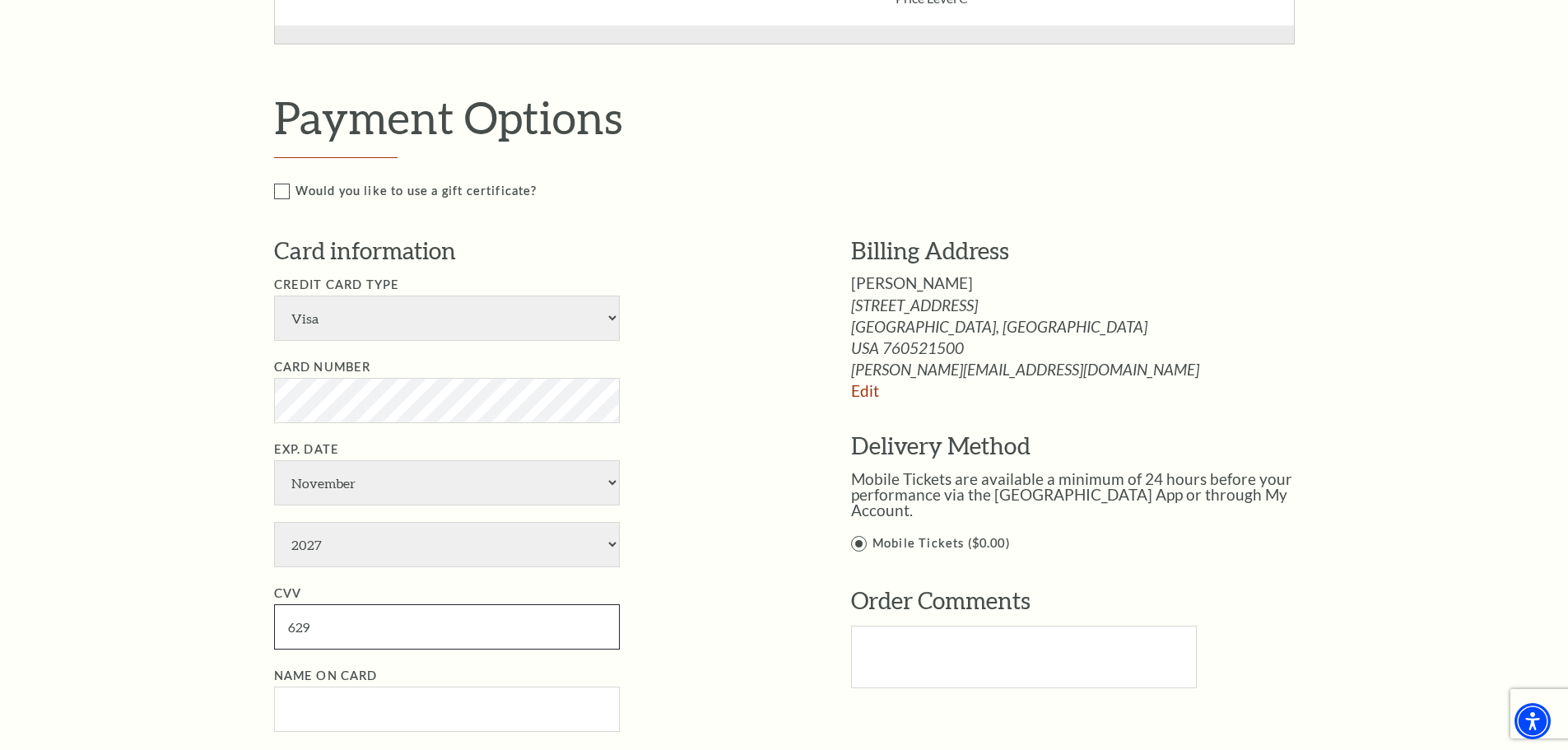
type input "629"
click at [393, 718] on input "Name on Card" at bounding box center [447, 710] width 346 height 46
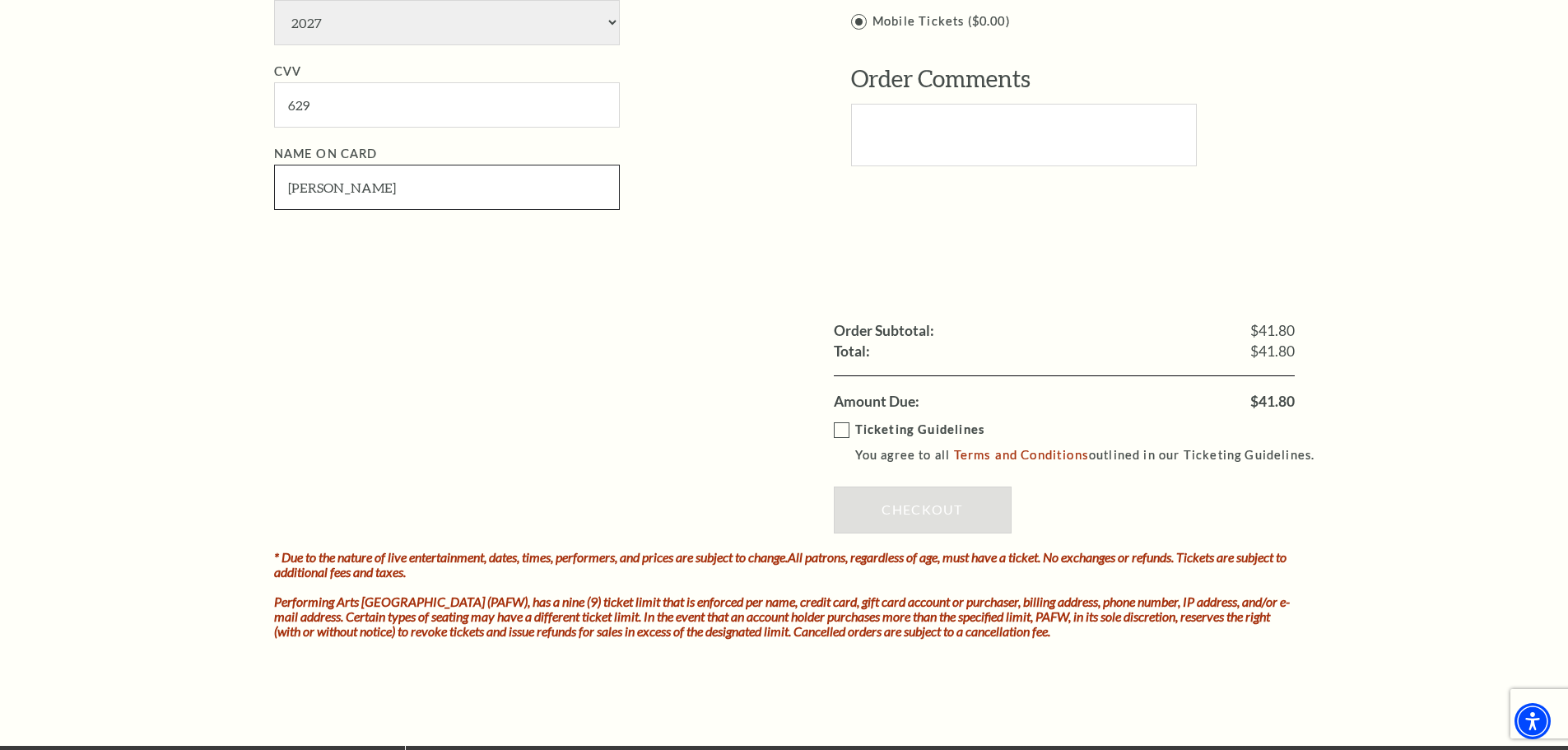
scroll to position [1812, 0]
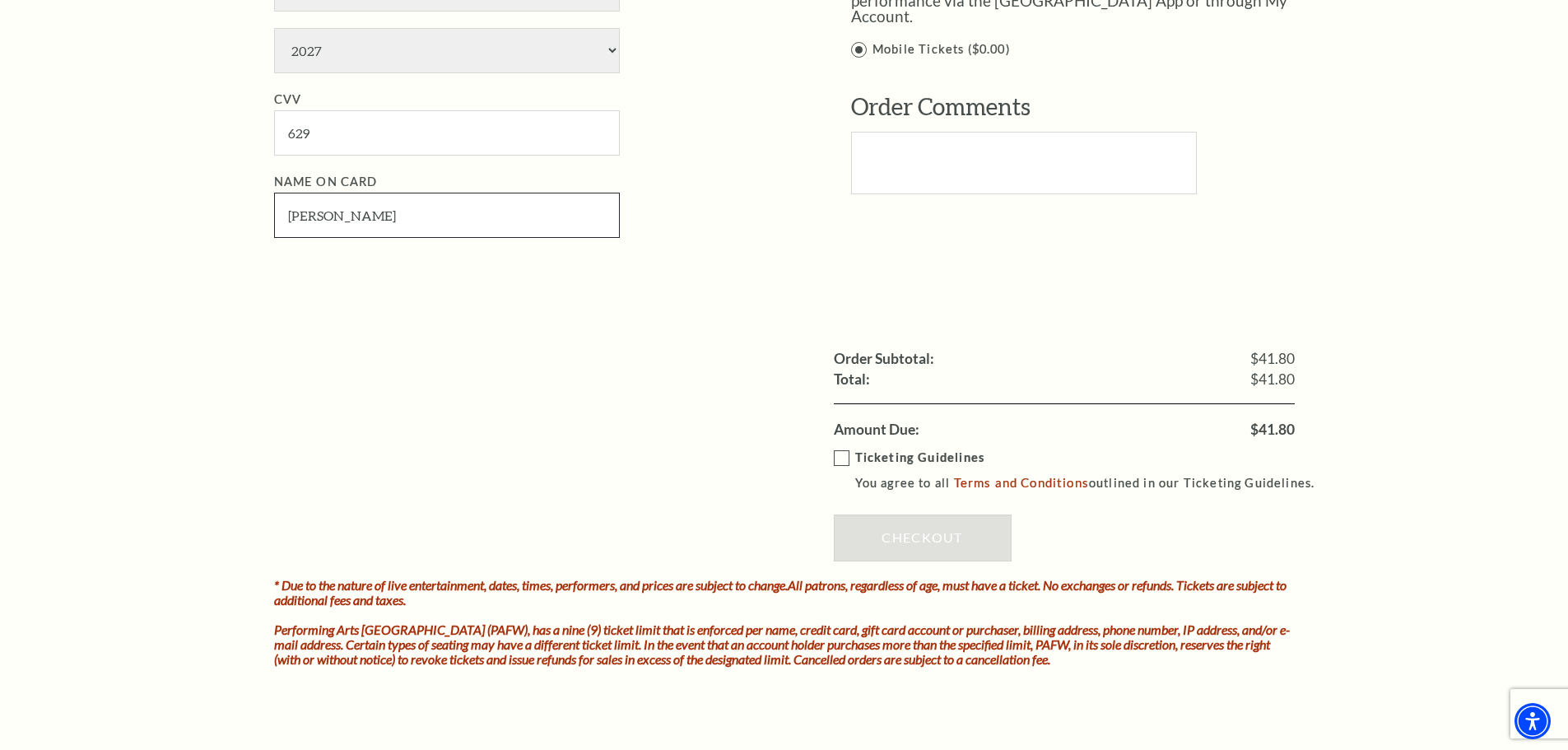
type input "Allison Day"
click at [846, 457] on label "Ticketing Guidelines You agree to all Terms and Conditions outlined in our Tick…" at bounding box center [1082, 471] width 496 height 46
click at [0, 0] on input "Ticketing Guidelines You agree to all Terms and Conditions outlined in our Tick…" at bounding box center [0, 0] width 0 height 0
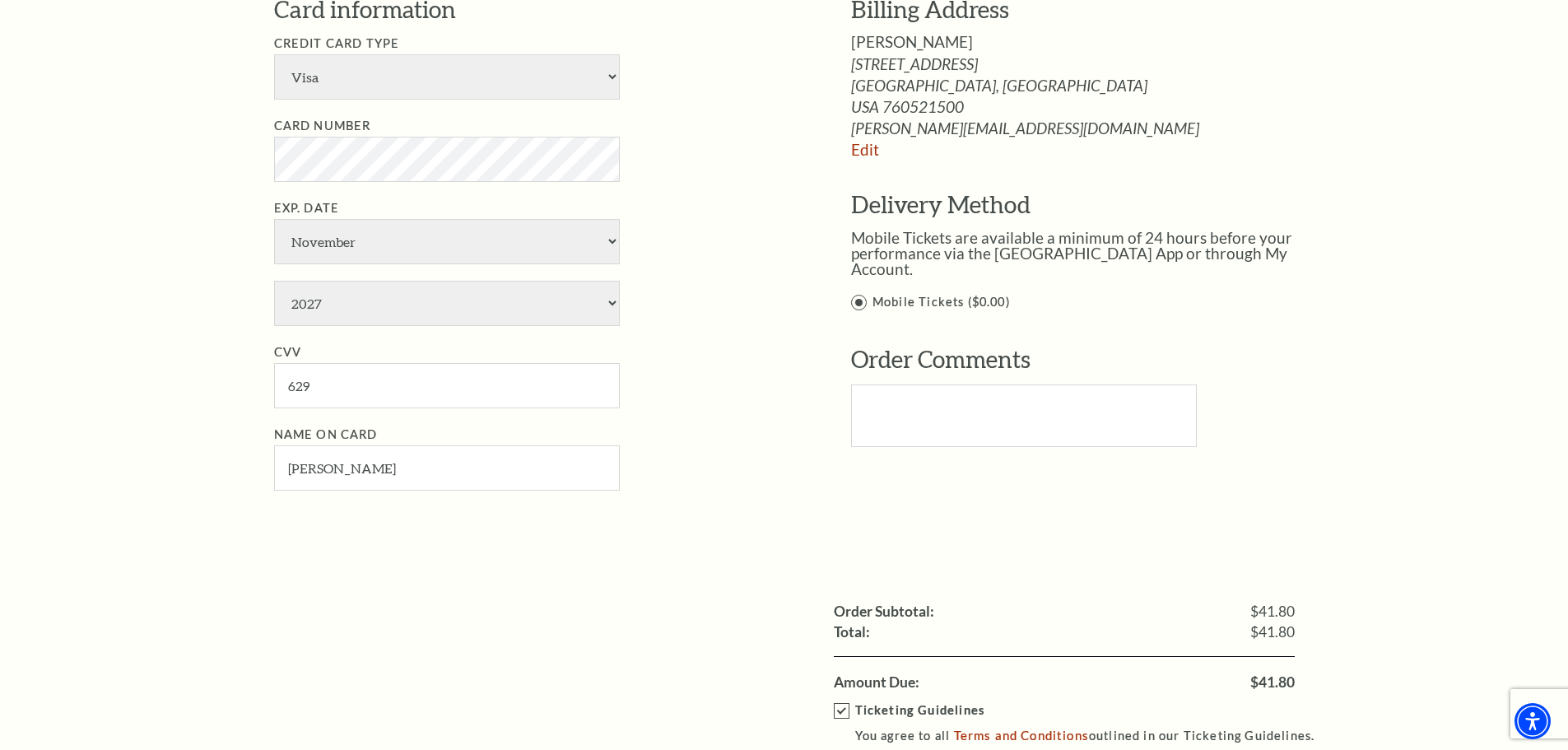
scroll to position [1729, 0]
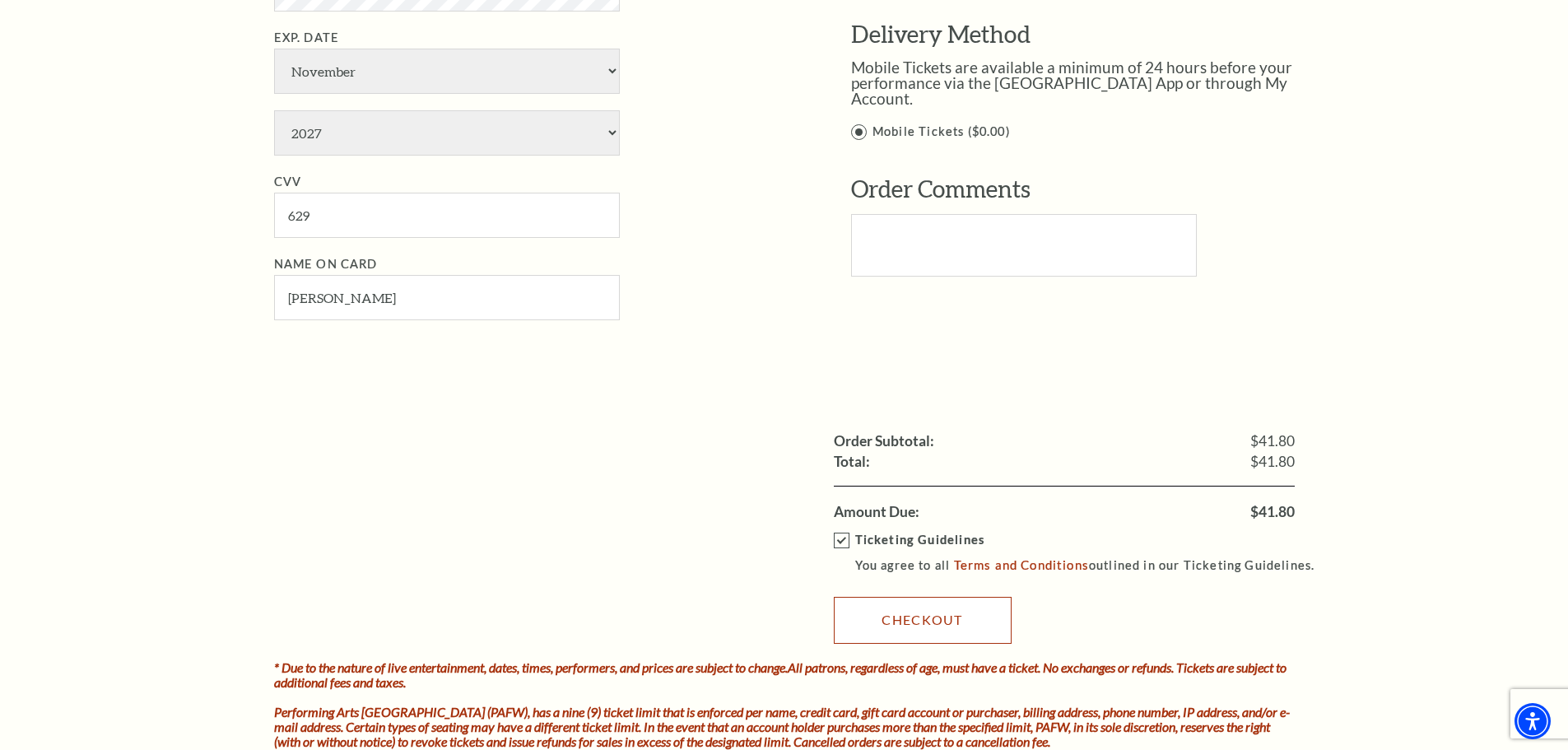
click at [943, 622] on link "Checkout" at bounding box center [923, 620] width 178 height 47
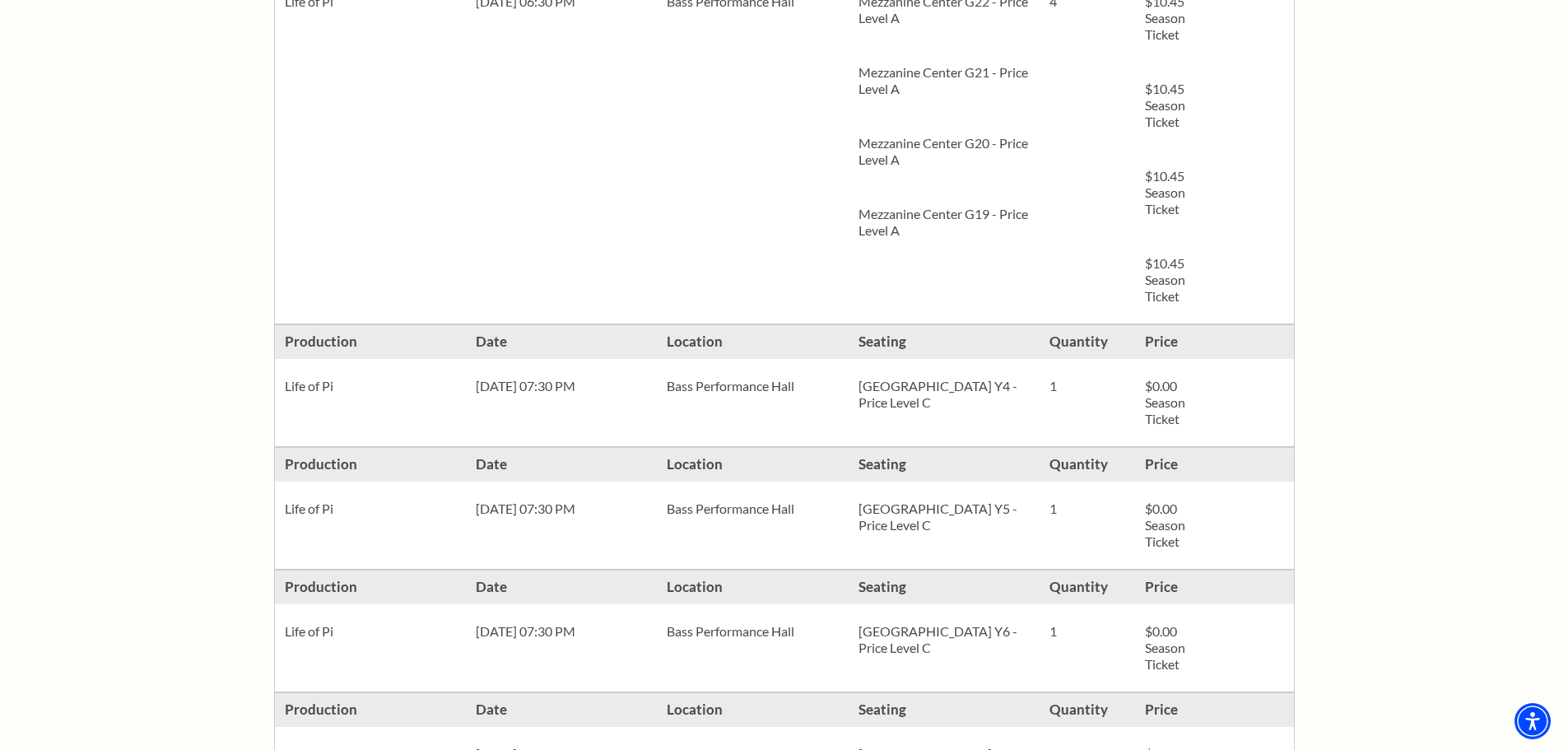
scroll to position [988, 0]
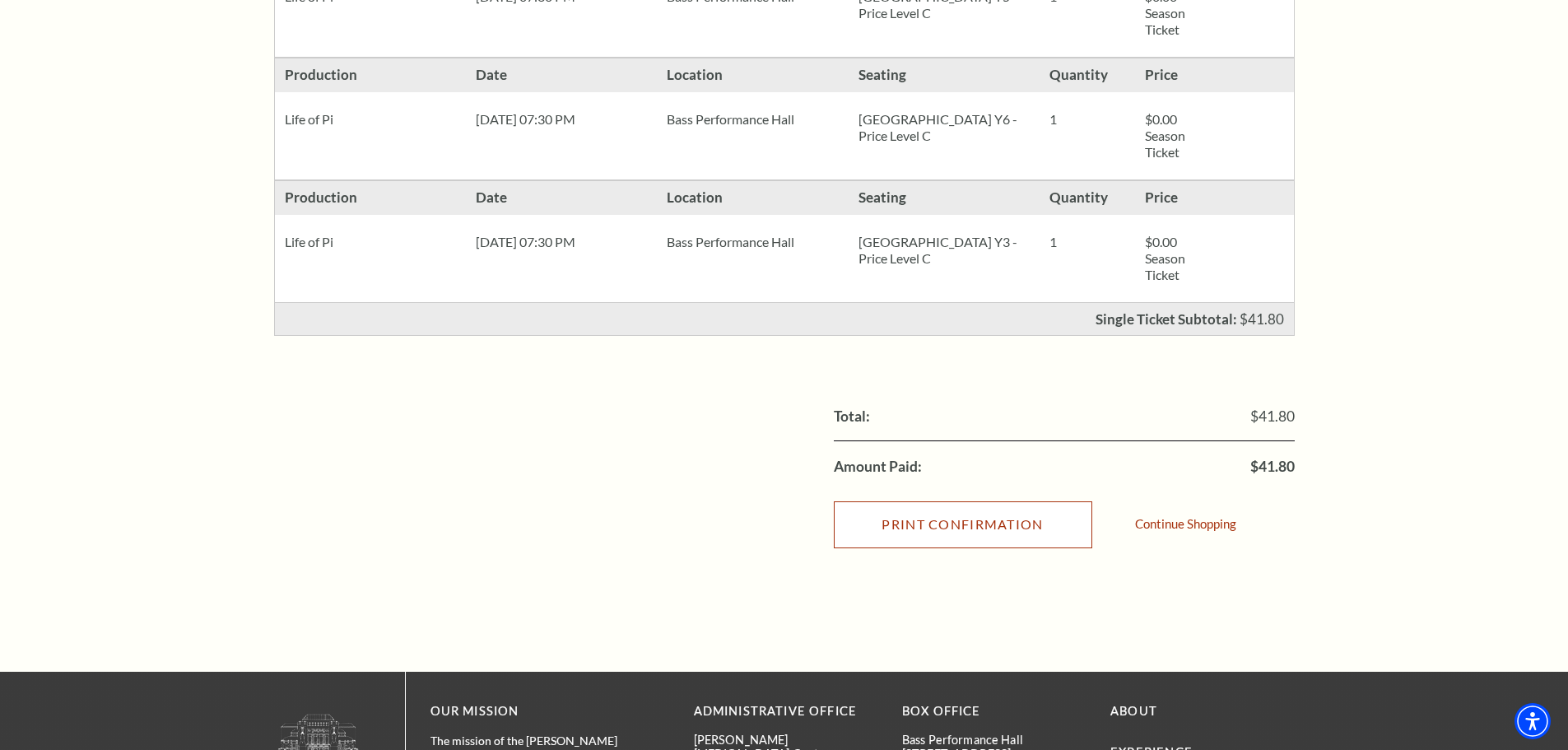
click at [1025, 543] on input "Print Confirmation" at bounding box center [963, 524] width 258 height 47
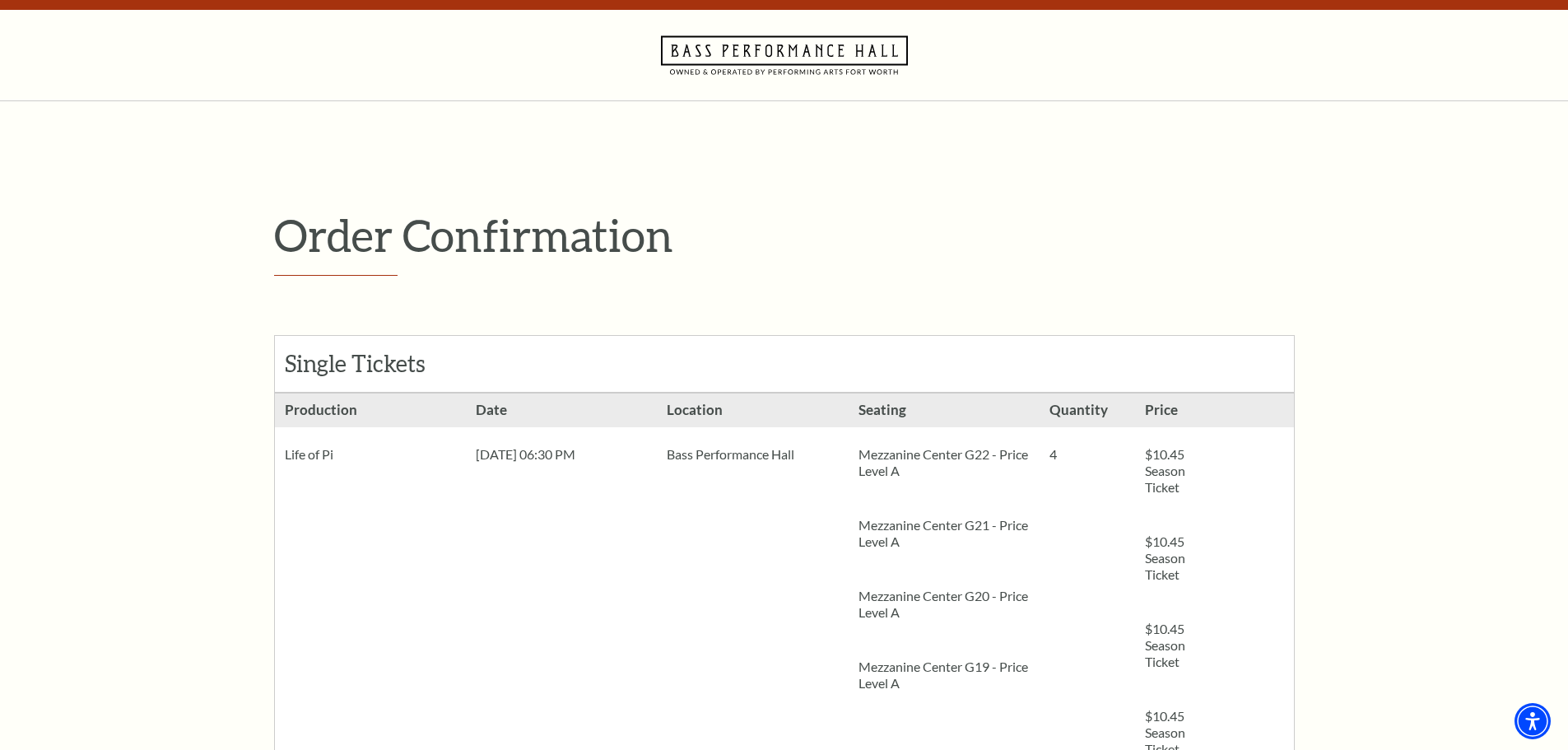
scroll to position [0, 0]
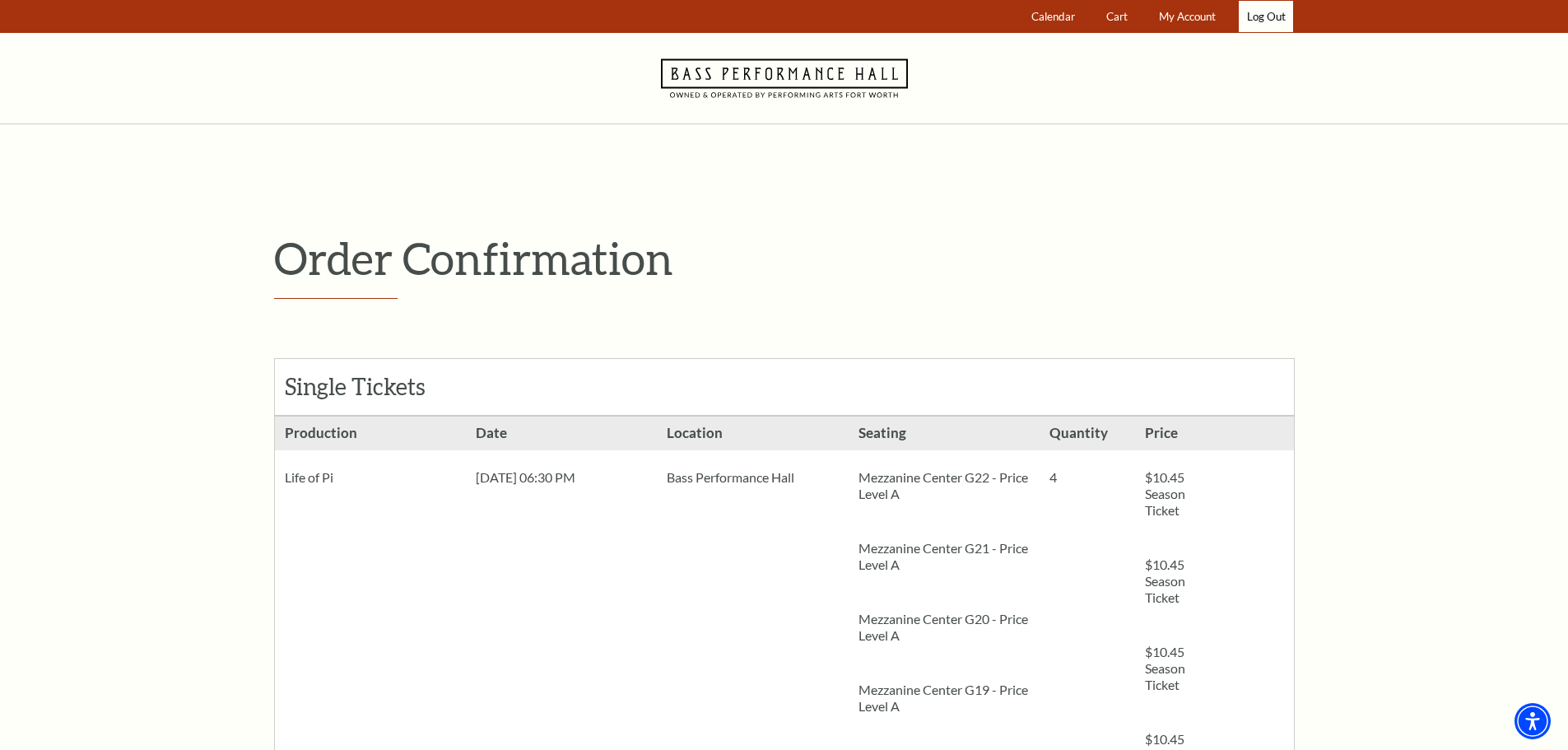
click at [1261, 15] on link "Log Out" at bounding box center [1266, 17] width 54 height 32
